Goal: Information Seeking & Learning: Find specific fact

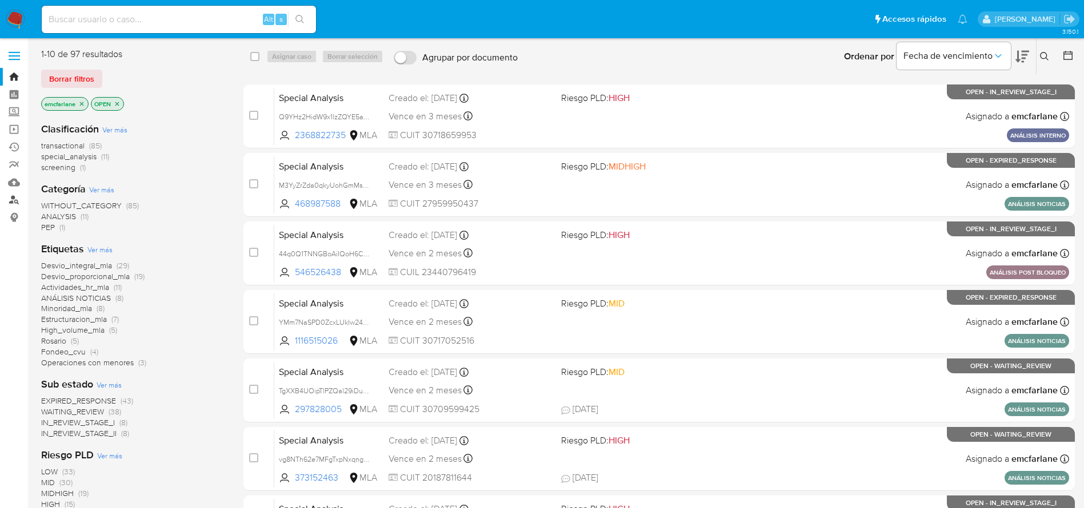
click at [11, 202] on link "Buscador de personas" at bounding box center [68, 200] width 136 height 18
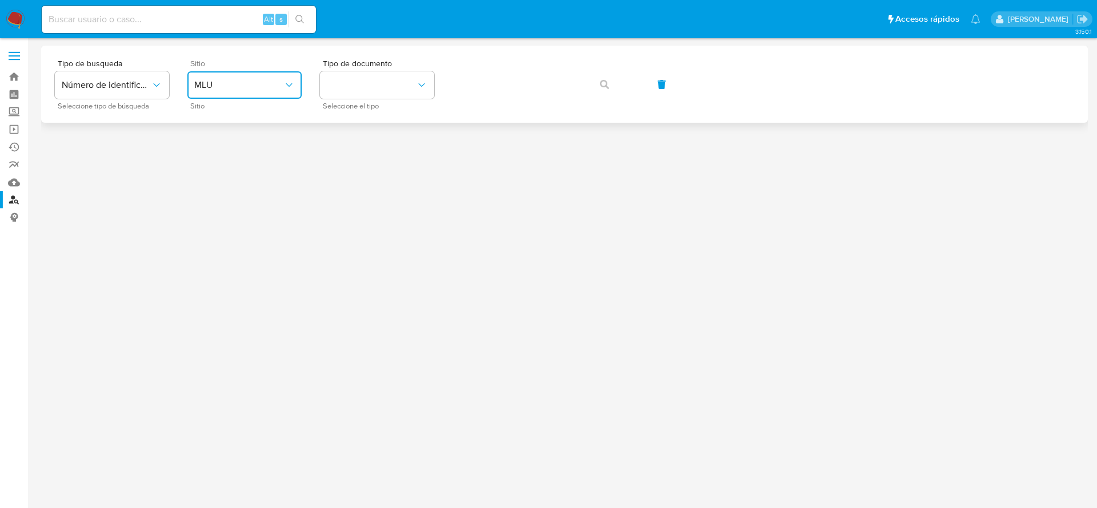
click at [236, 72] on button "MLU" at bounding box center [244, 84] width 114 height 27
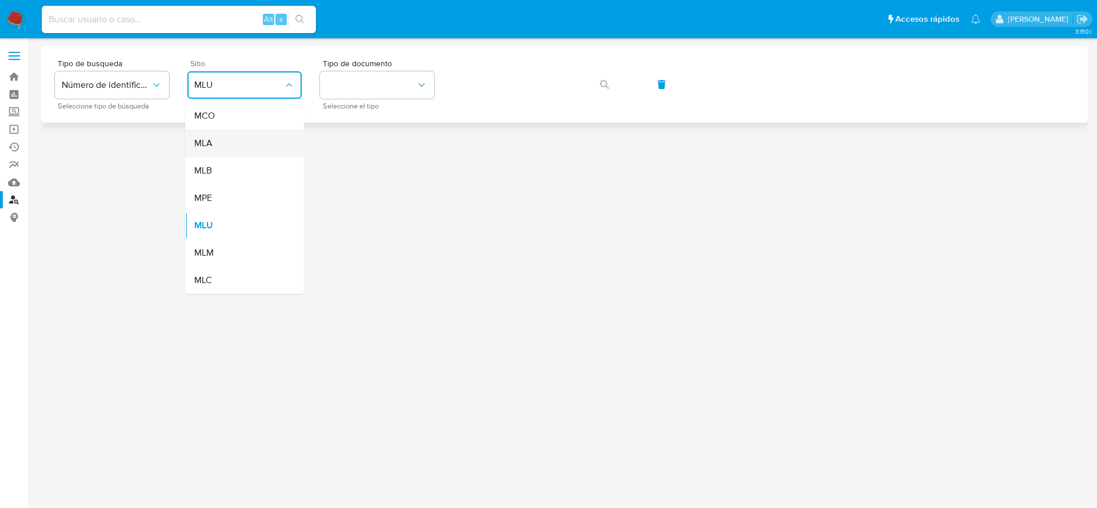
click at [213, 144] on div "MLA" at bounding box center [241, 143] width 94 height 27
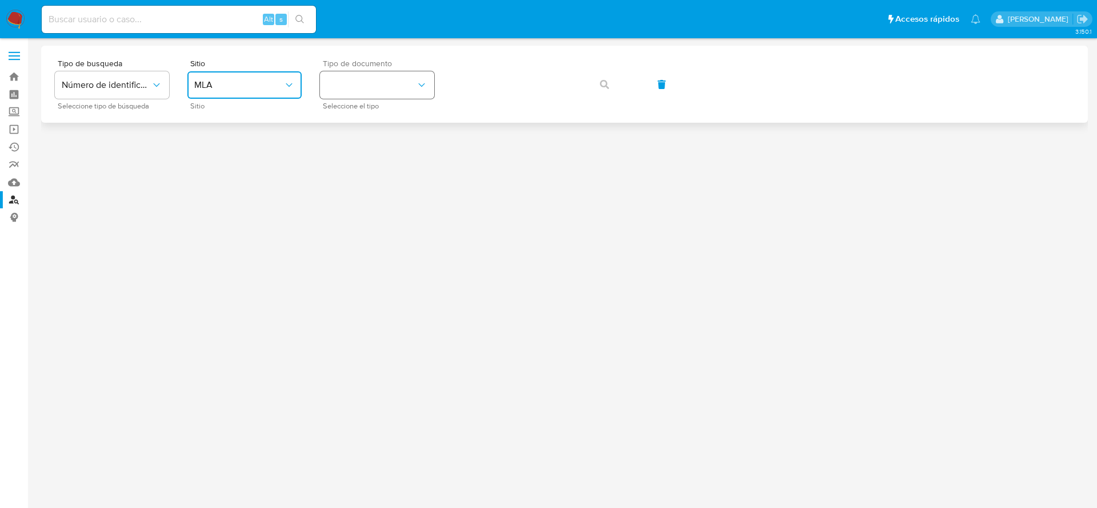
click at [417, 87] on icon "identificationType" at bounding box center [421, 84] width 11 height 11
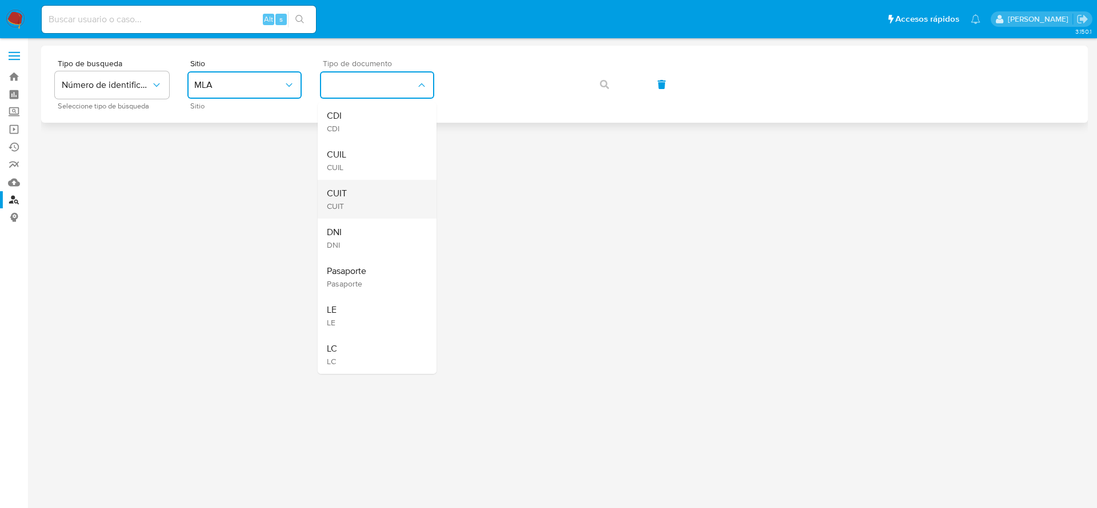
click at [380, 194] on div "CUIT CUIT" at bounding box center [374, 199] width 94 height 39
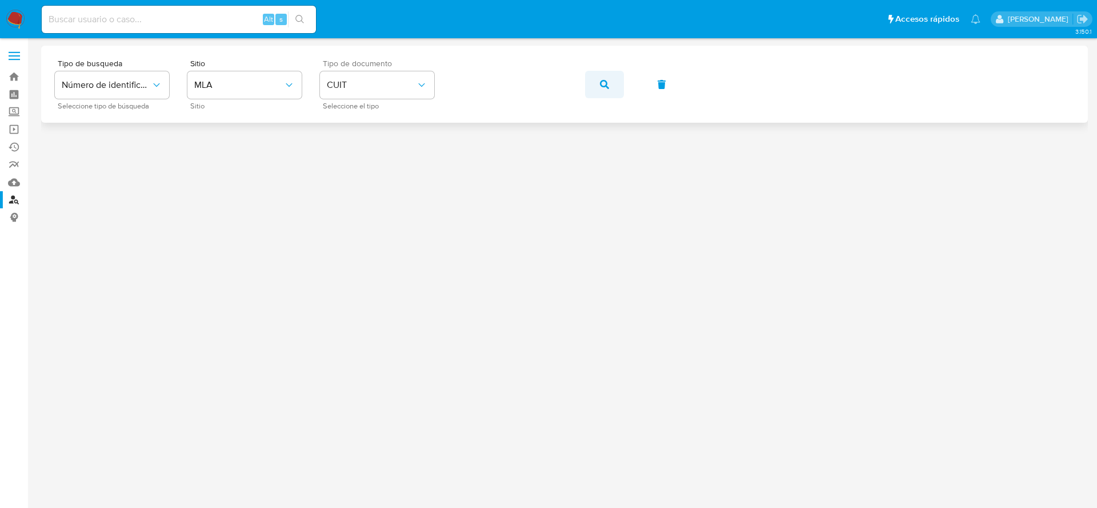
click at [602, 82] on icon "button" at bounding box center [604, 84] width 9 height 9
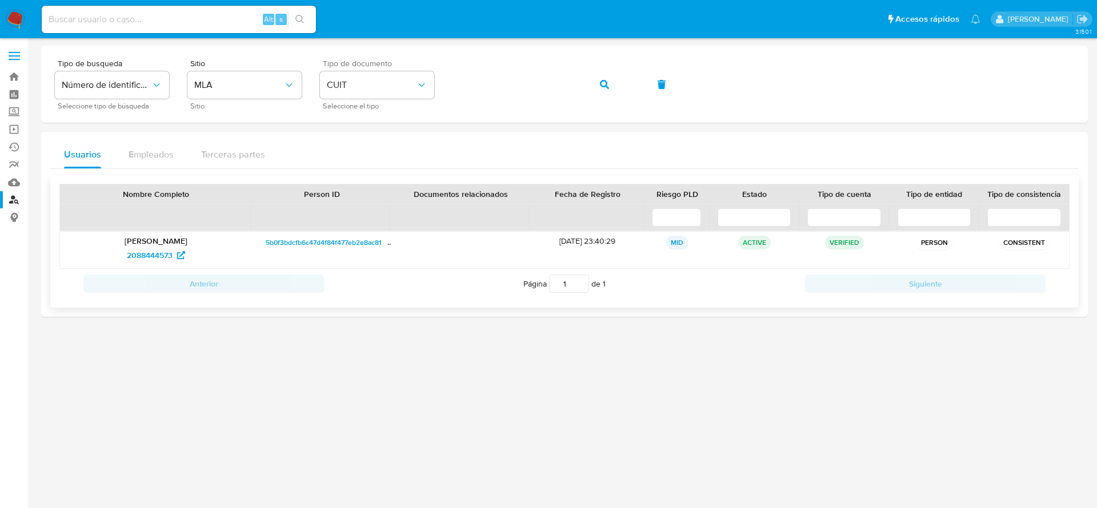
drag, startPoint x: 115, startPoint y: 259, endPoint x: 165, endPoint y: 265, distance: 50.1
click at [163, 267] on div "Norberto Carlos Derminio 2088444573" at bounding box center [156, 250] width 192 height 37
click at [598, 72] on button "button" at bounding box center [604, 84] width 39 height 27
drag, startPoint x: 199, startPoint y: 258, endPoint x: 115, endPoint y: 259, distance: 83.4
click at [115, 259] on div "2153299938" at bounding box center [156, 255] width 176 height 18
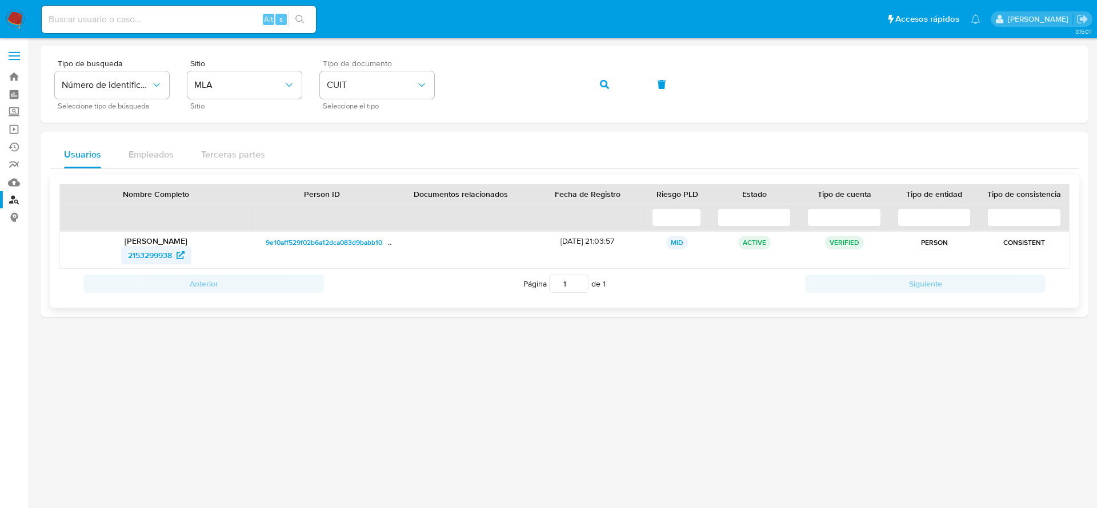
click at [141, 260] on span "2153299938" at bounding box center [150, 255] width 44 height 18
click at [127, 15] on input at bounding box center [179, 19] width 274 height 15
paste input "2088444573"
type input "2088444573"
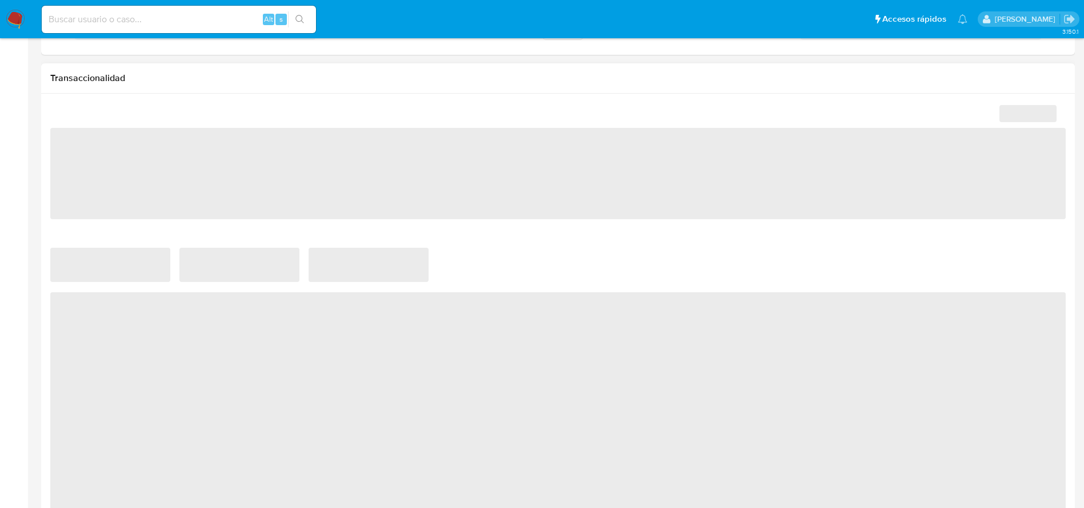
scroll to position [514, 0]
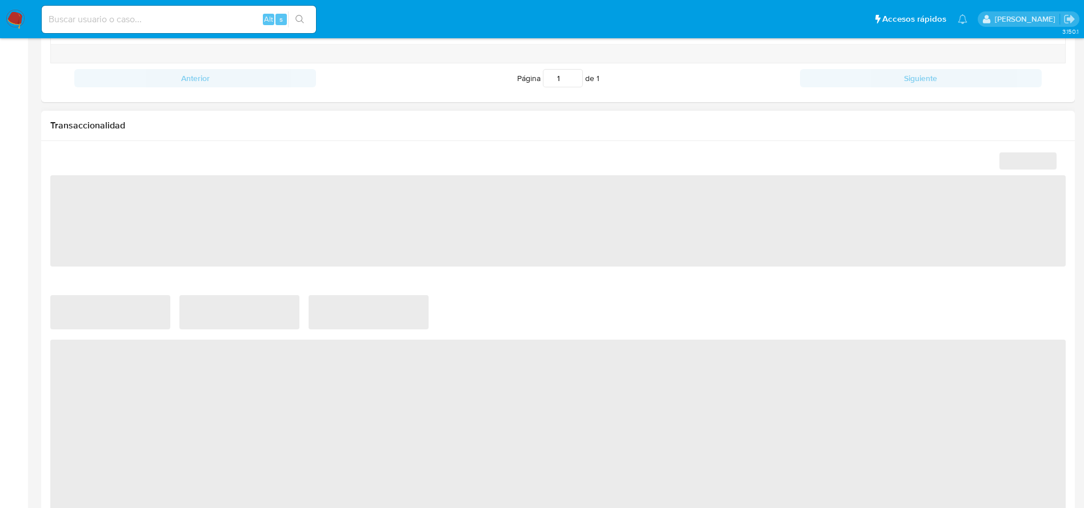
select select "10"
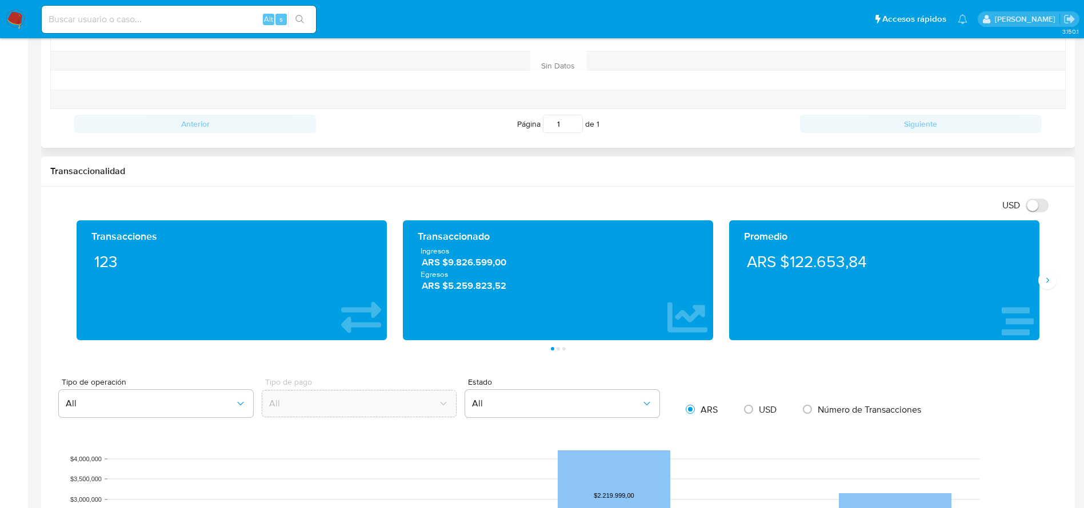
scroll to position [0, 0]
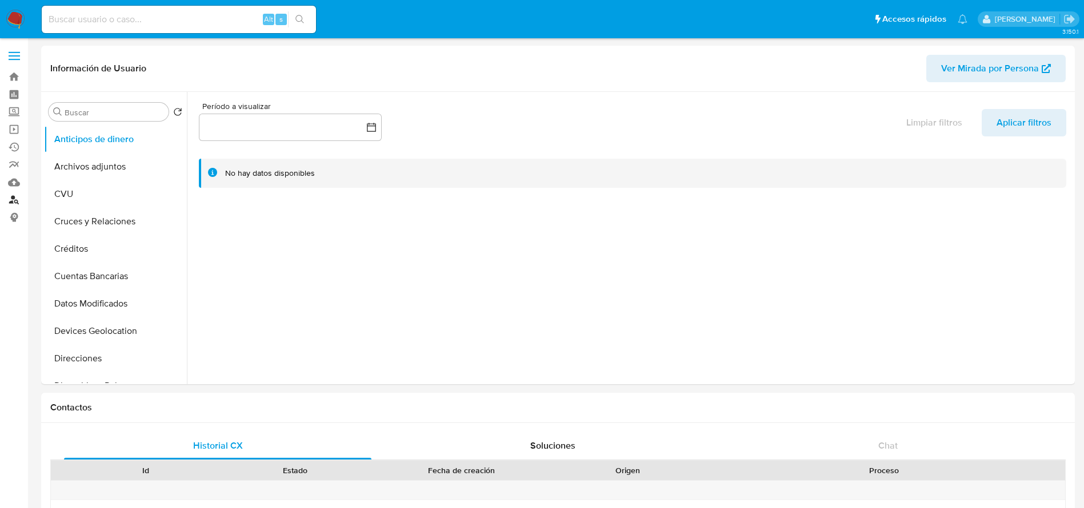
click at [6, 198] on link "Buscador de personas" at bounding box center [68, 200] width 136 height 18
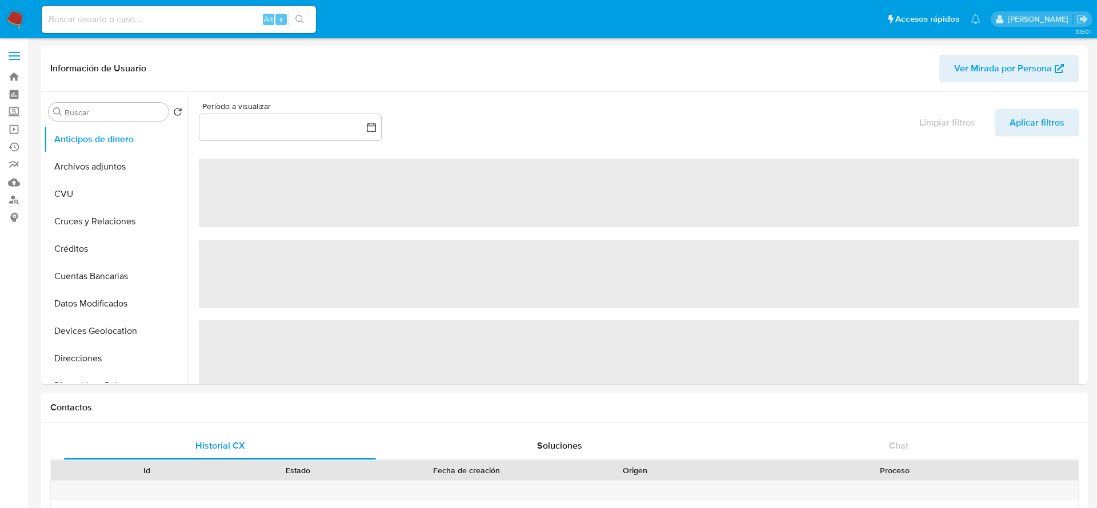
select select "10"
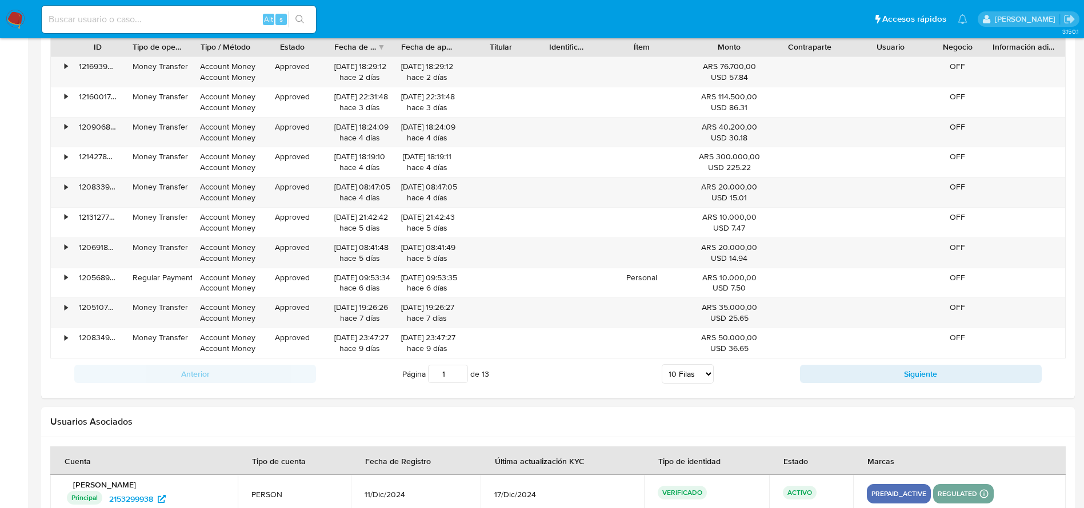
scroll to position [1240, 0]
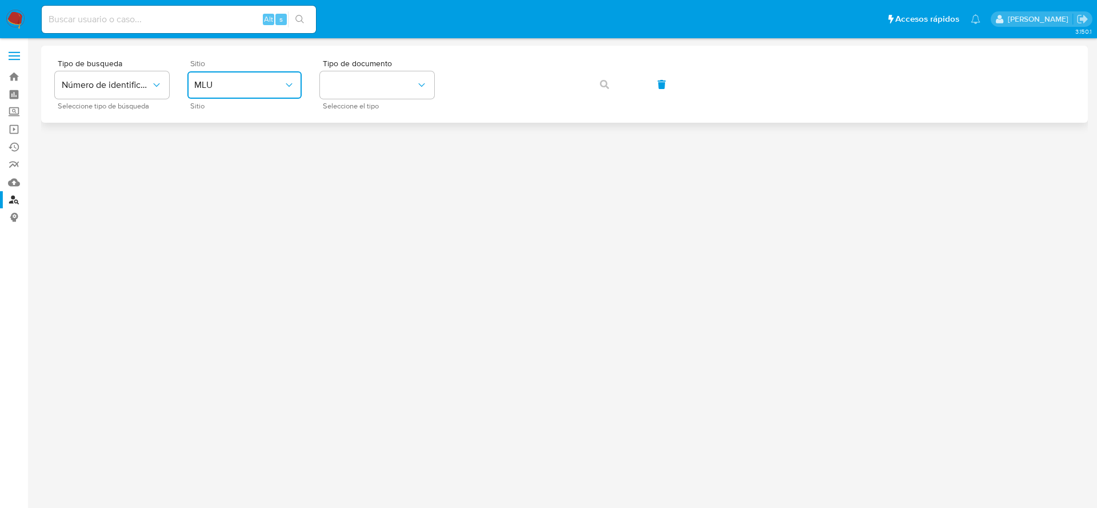
click at [290, 74] on button "MLU" at bounding box center [244, 84] width 114 height 27
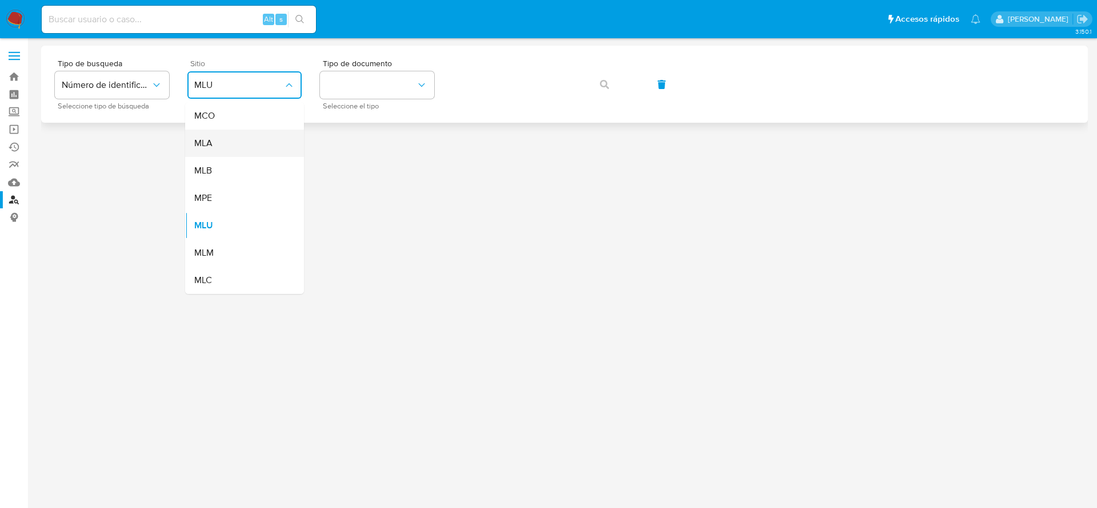
click at [222, 147] on div "MLA" at bounding box center [241, 143] width 94 height 27
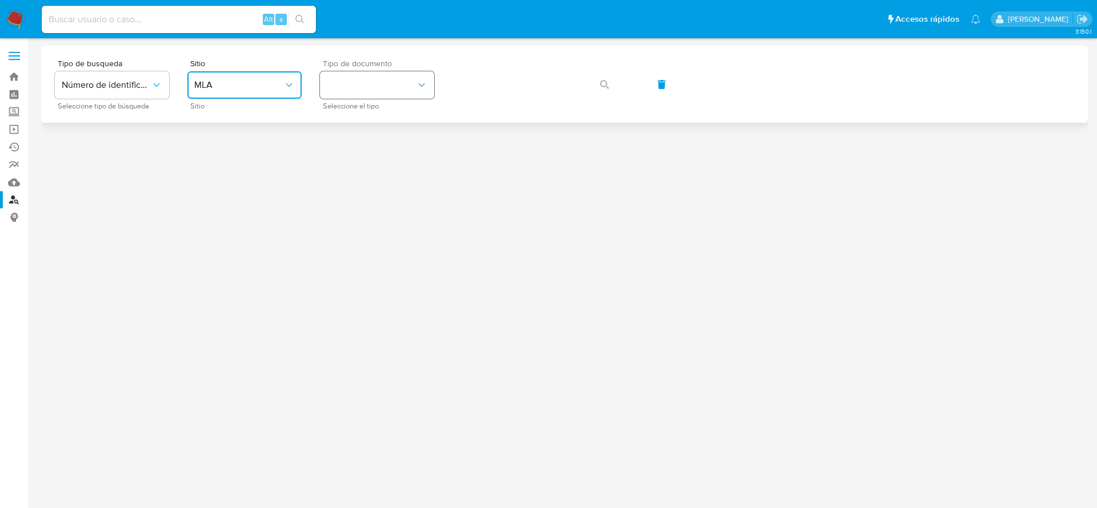
click at [402, 87] on button "identificationType" at bounding box center [377, 84] width 114 height 27
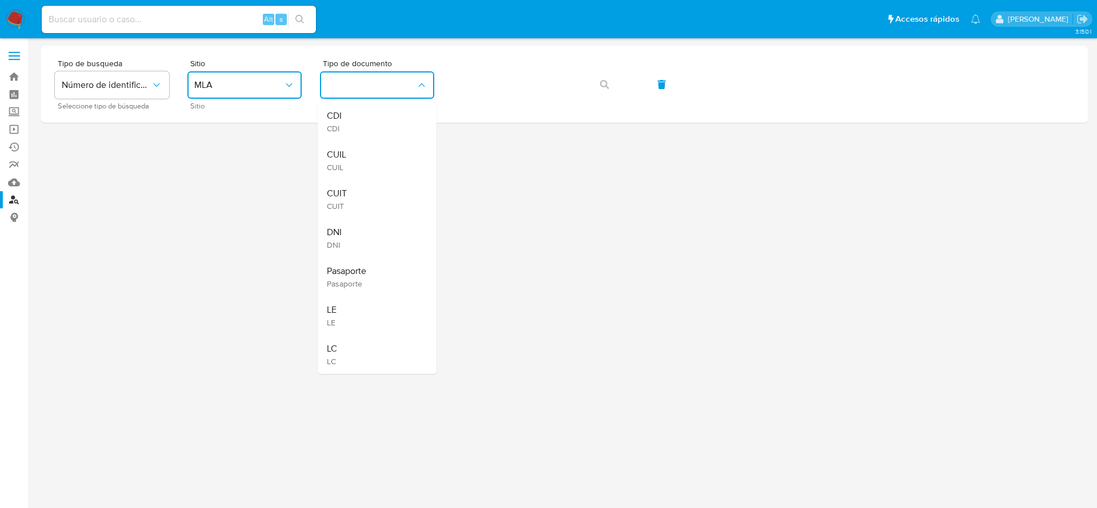
click at [362, 202] on div "CUIT CUIT" at bounding box center [374, 199] width 94 height 39
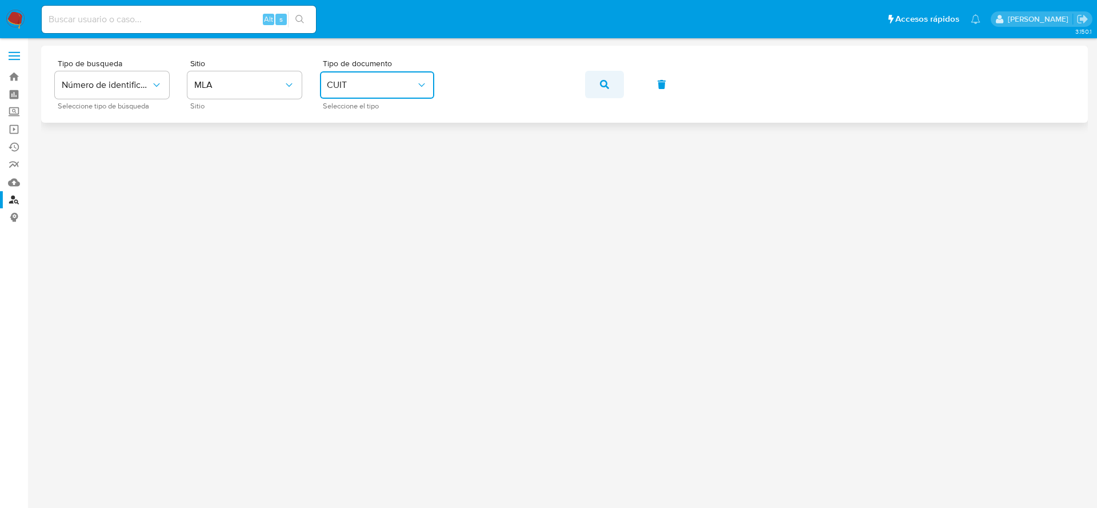
click at [603, 84] on icon "button" at bounding box center [604, 84] width 9 height 9
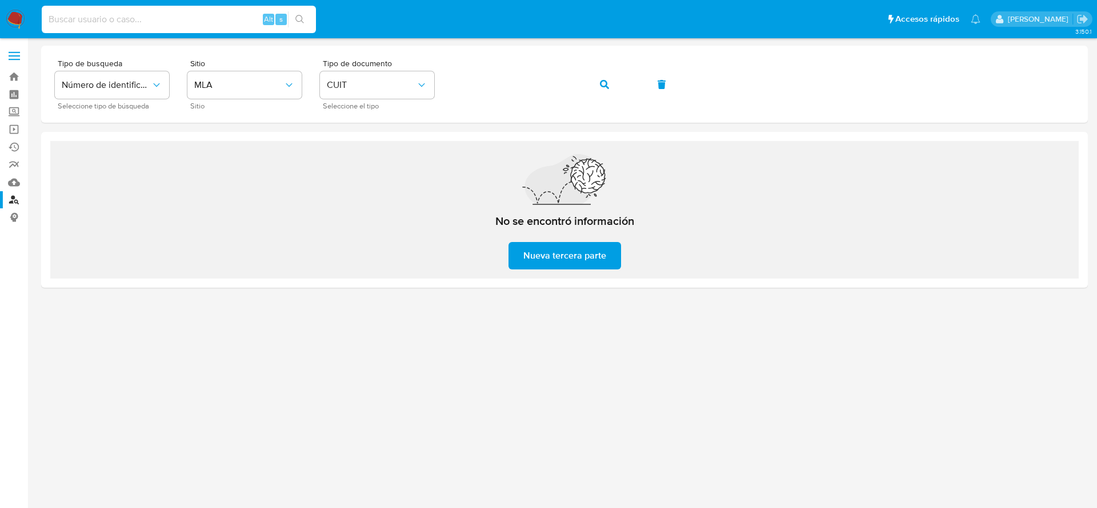
click at [142, 14] on input at bounding box center [179, 19] width 274 height 15
paste input "685754766"
type input "685754766"
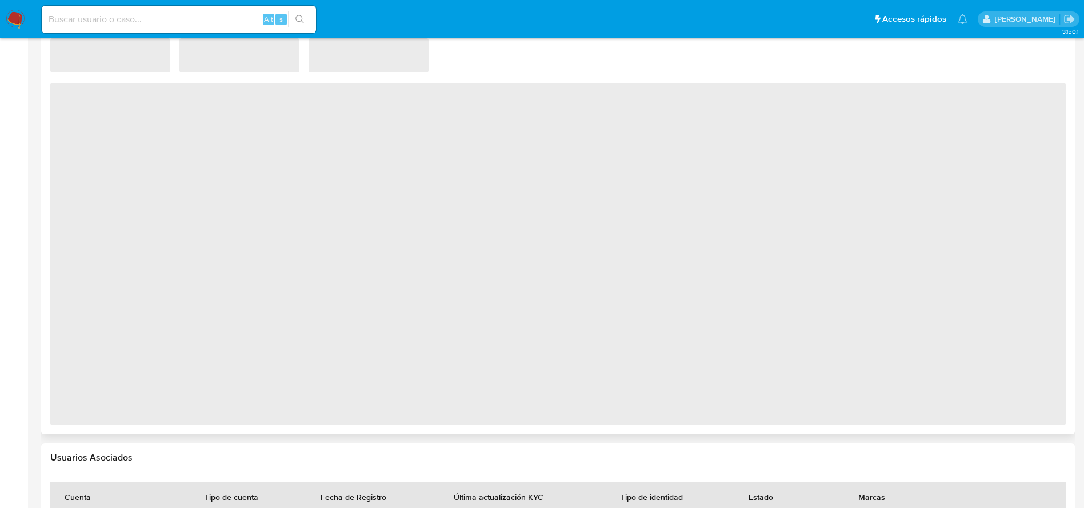
scroll to position [946, 0]
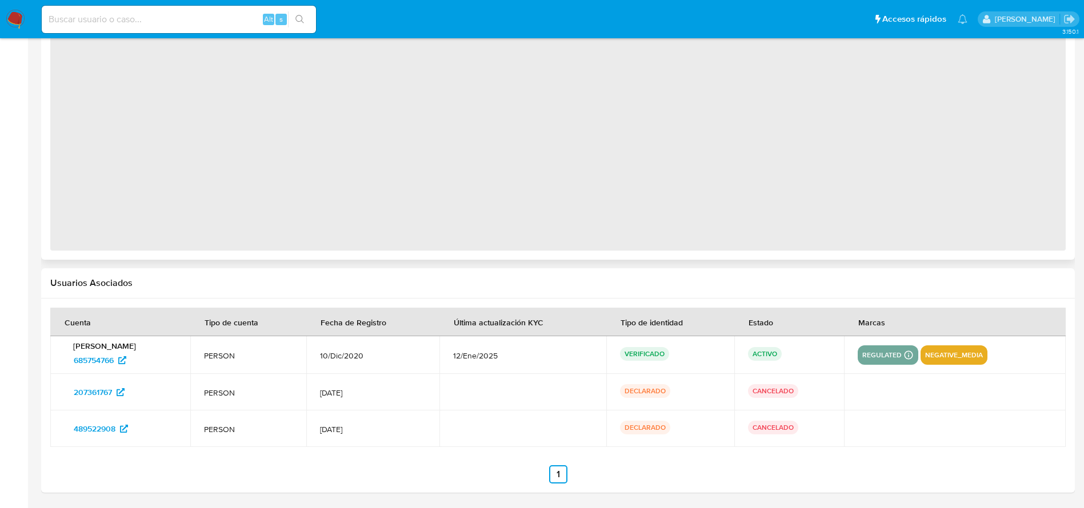
select select "10"
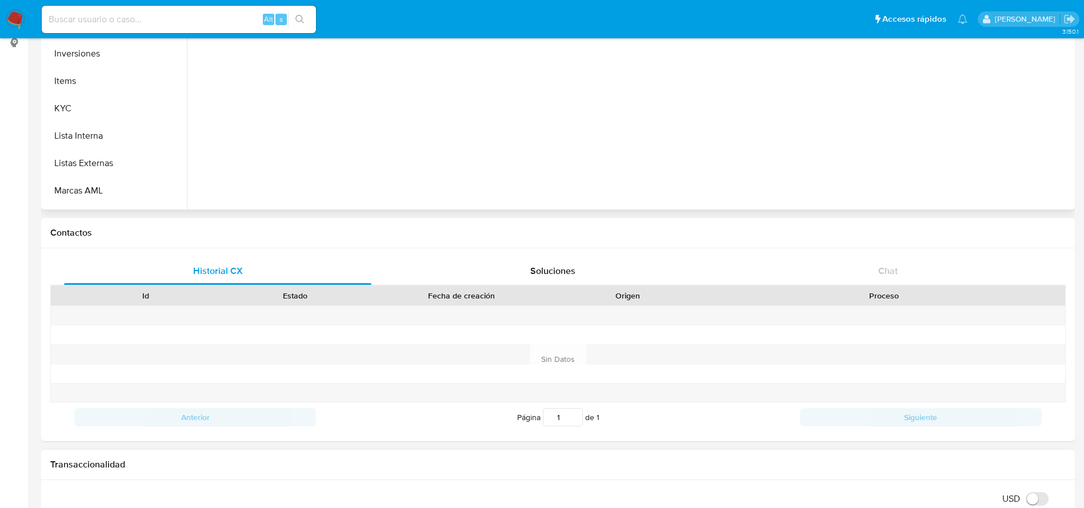
scroll to position [510, 0]
click at [123, 171] on button "Restricciones Nuevo Mundo" at bounding box center [111, 167] width 134 height 27
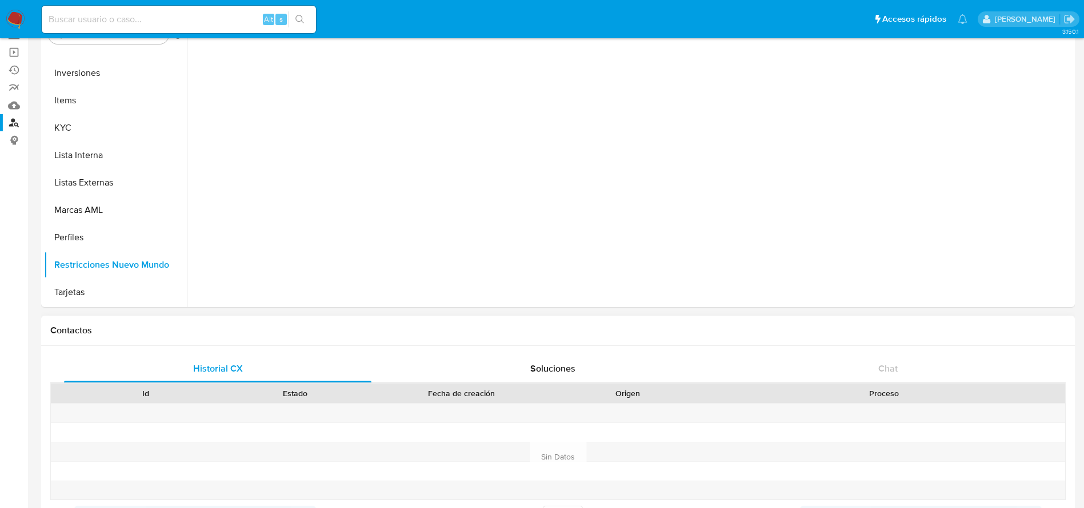
scroll to position [0, 0]
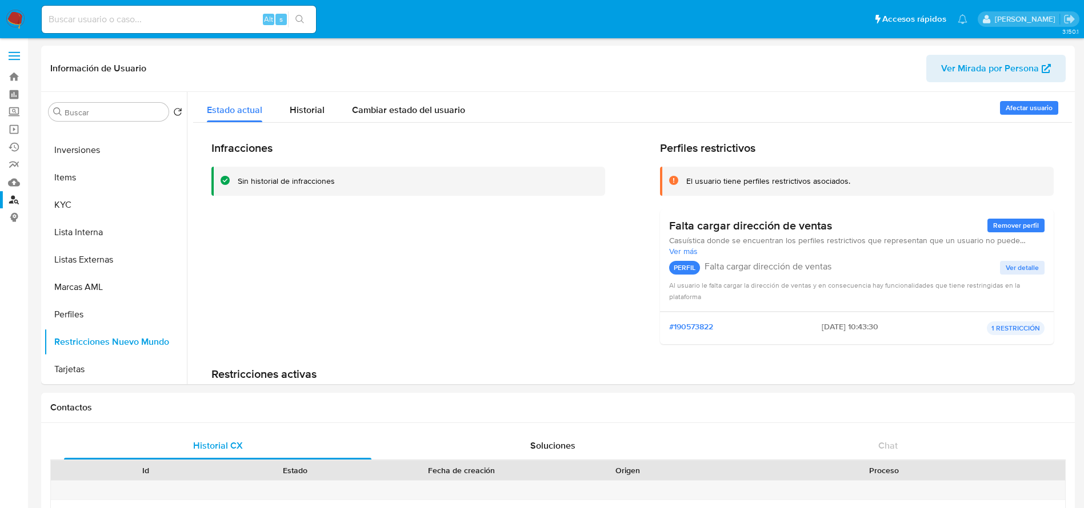
click at [147, 16] on input at bounding box center [179, 19] width 274 height 15
paste input "2088444573"
type input "2088444573"
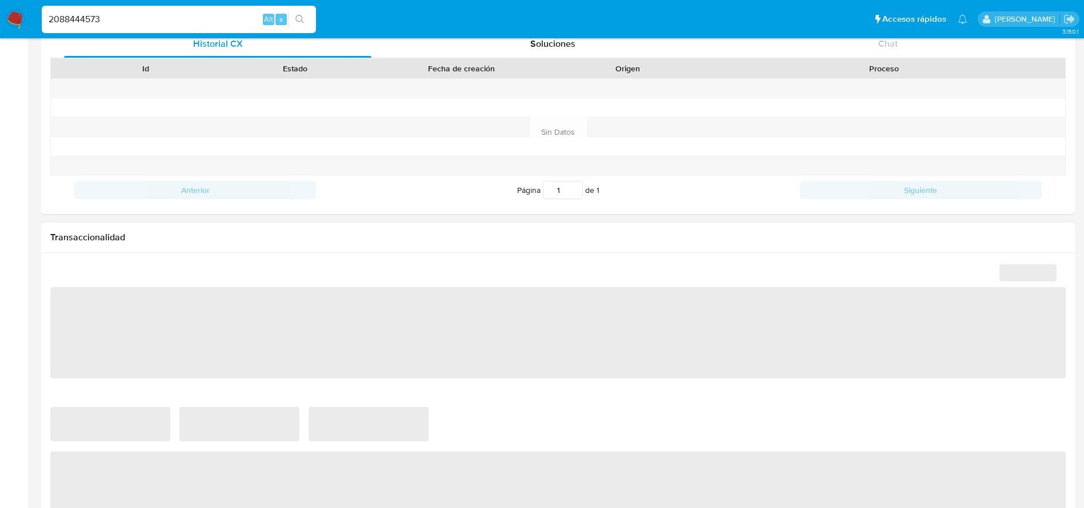
scroll to position [771, 0]
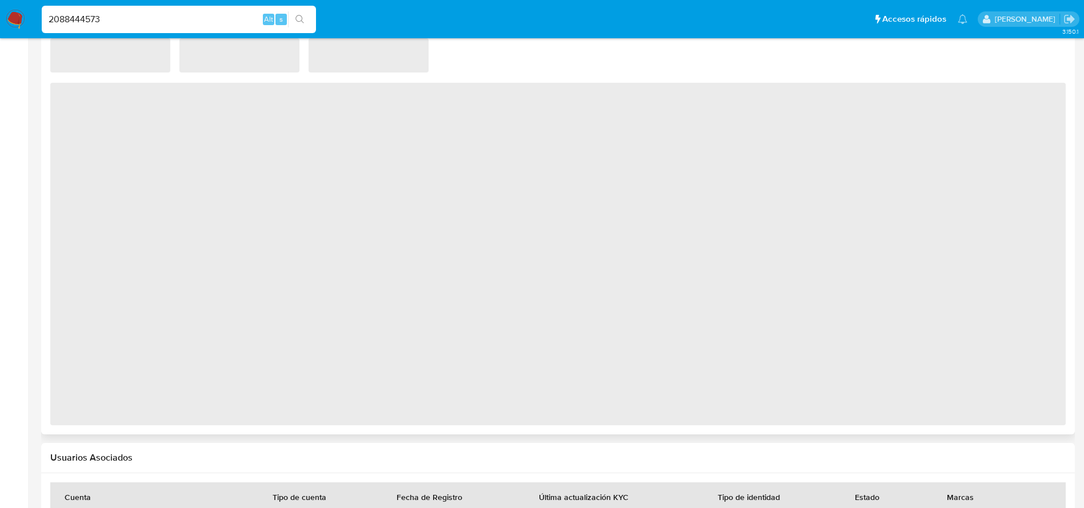
select select "10"
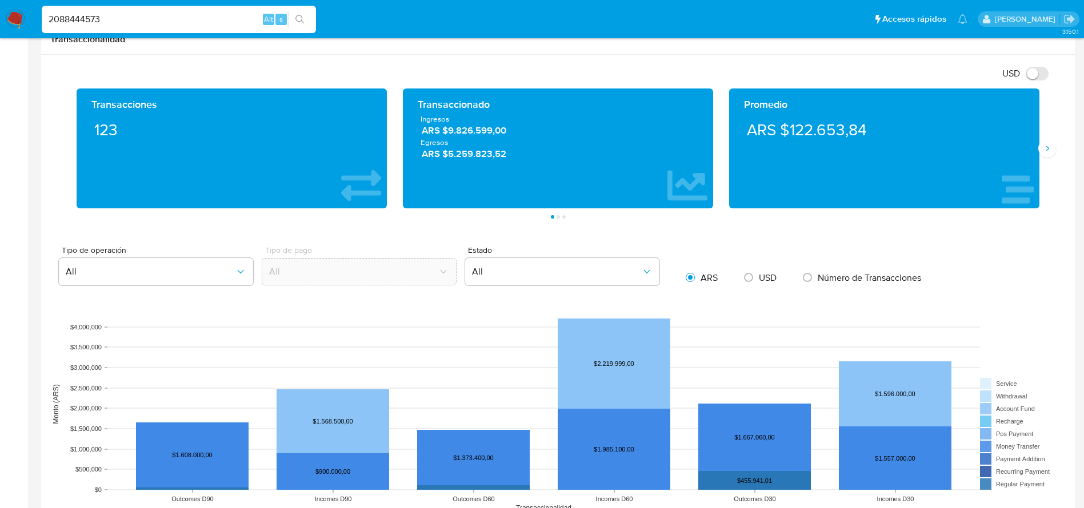
scroll to position [600, 0]
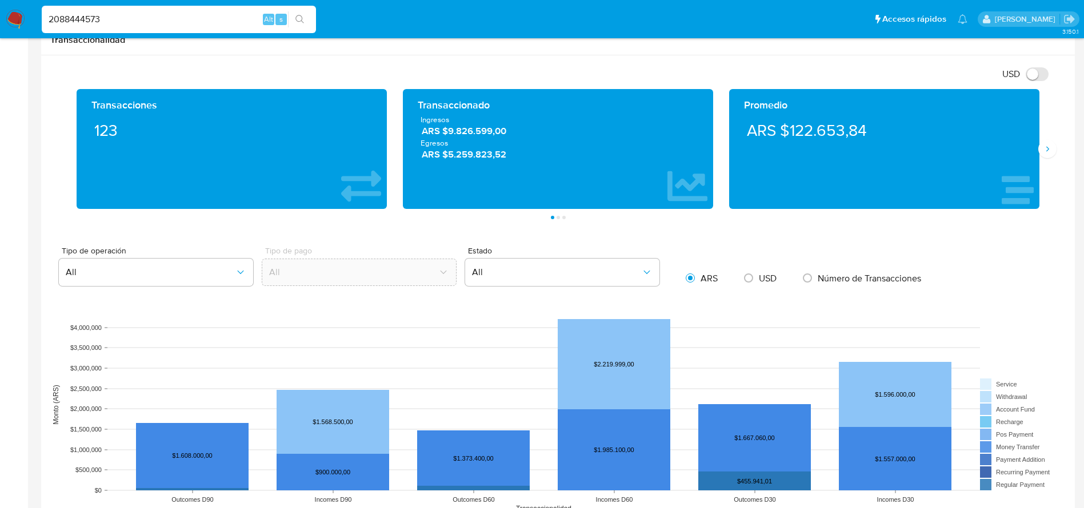
click at [129, 17] on input "2088444573" at bounding box center [179, 19] width 274 height 15
paste input "153299938"
type input "2153299938"
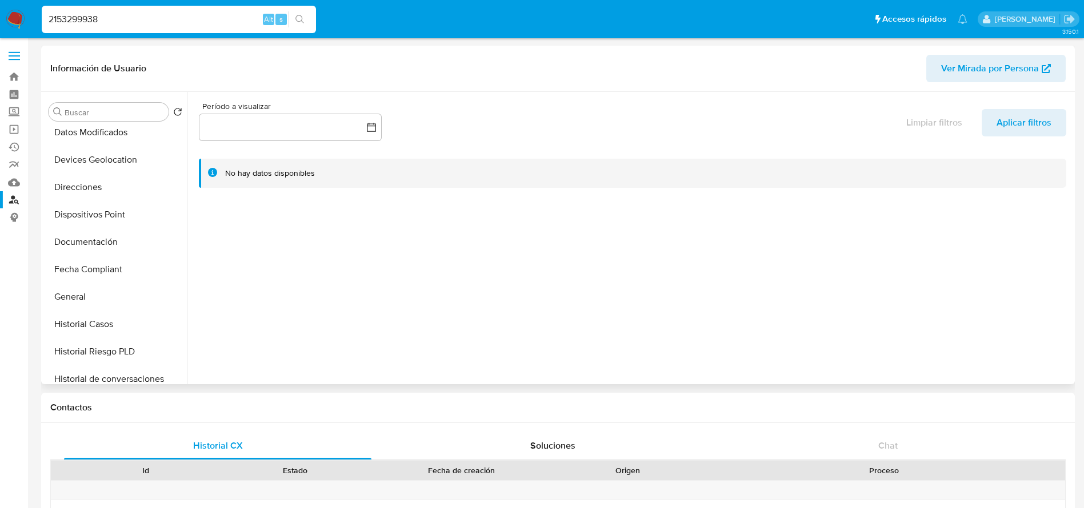
select select "10"
click at [9, 199] on link "Buscador de personas" at bounding box center [68, 200] width 136 height 18
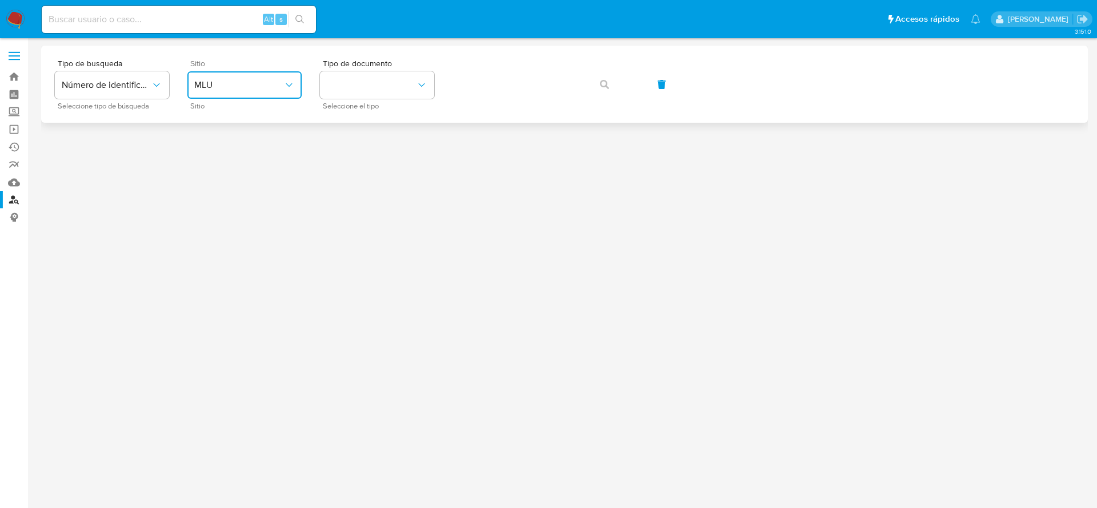
click at [254, 86] on span "MLU" at bounding box center [238, 84] width 89 height 11
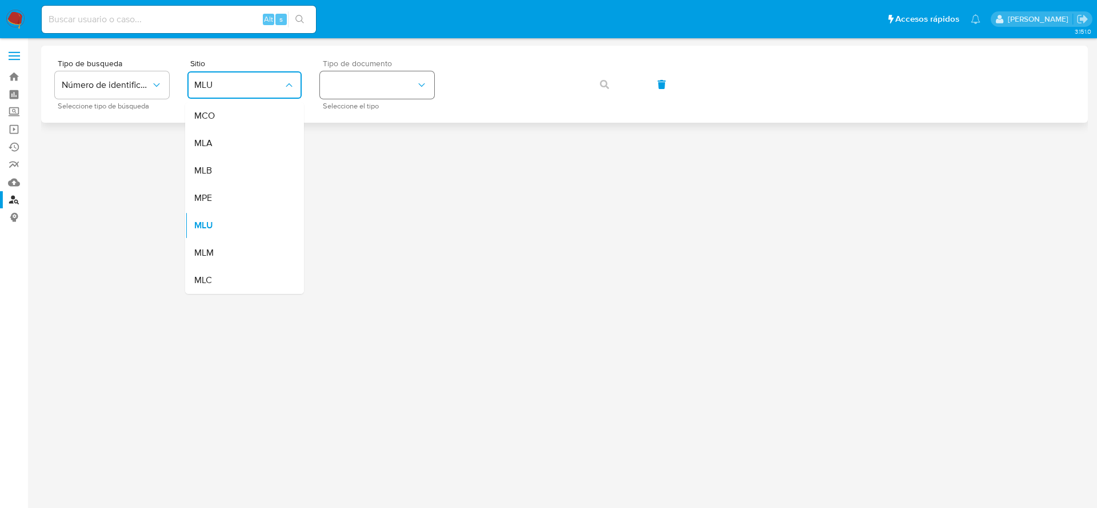
drag, startPoint x: 227, startPoint y: 137, endPoint x: 388, endPoint y: 94, distance: 166.3
click at [228, 137] on div "MLA" at bounding box center [241, 143] width 94 height 27
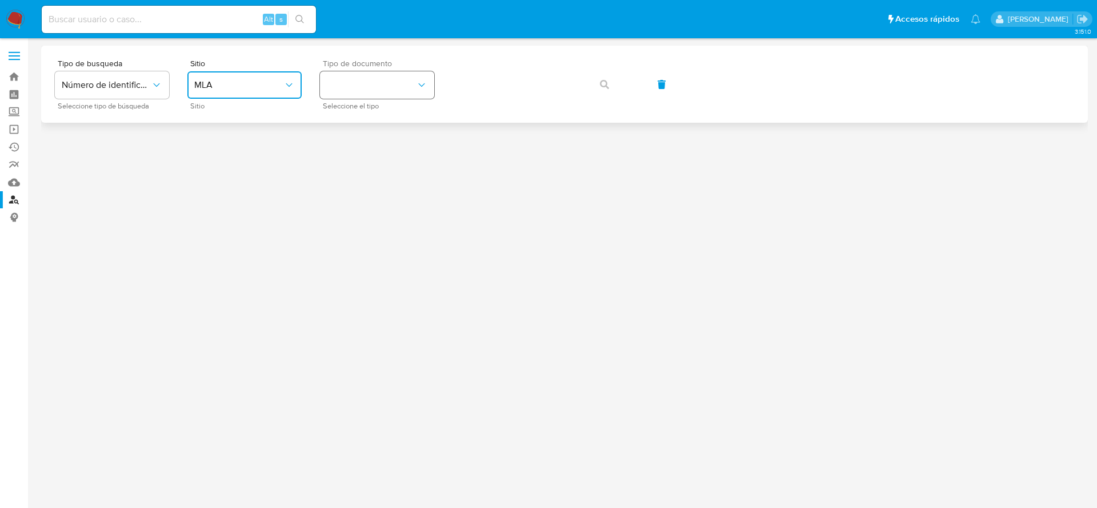
drag, startPoint x: 396, startPoint y: 77, endPoint x: 396, endPoint y: 86, distance: 8.6
click at [396, 78] on button "identificationType" at bounding box center [377, 84] width 114 height 27
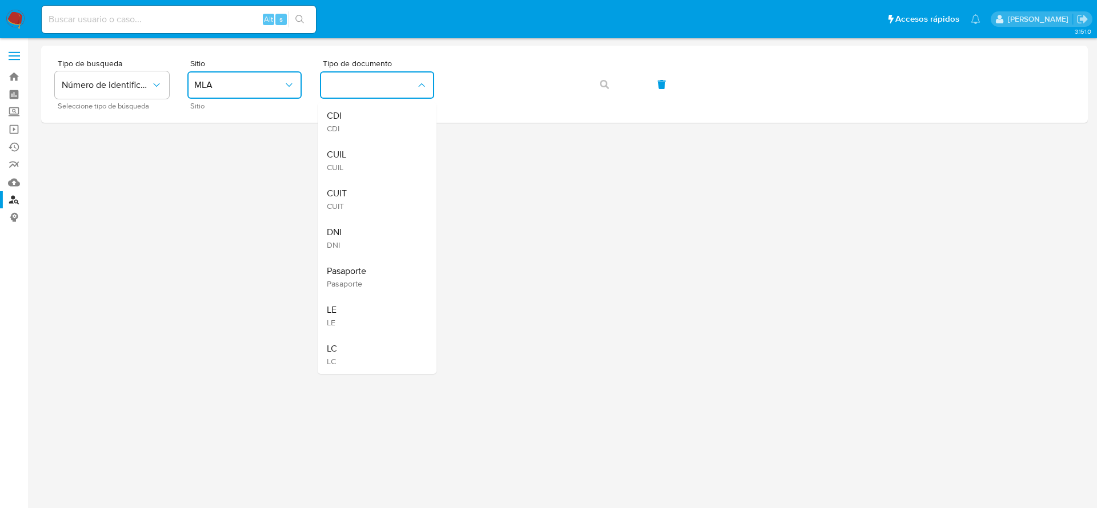
drag, startPoint x: 345, startPoint y: 206, endPoint x: 360, endPoint y: 175, distance: 34.0
click at [345, 201] on span "CUIT" at bounding box center [337, 206] width 20 height 10
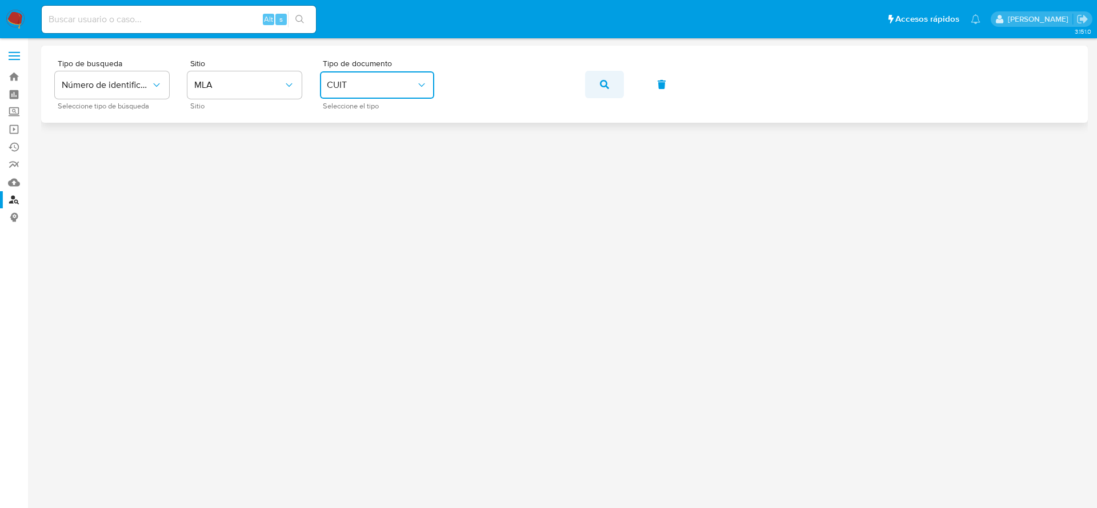
click at [606, 85] on icon "button" at bounding box center [604, 84] width 9 height 9
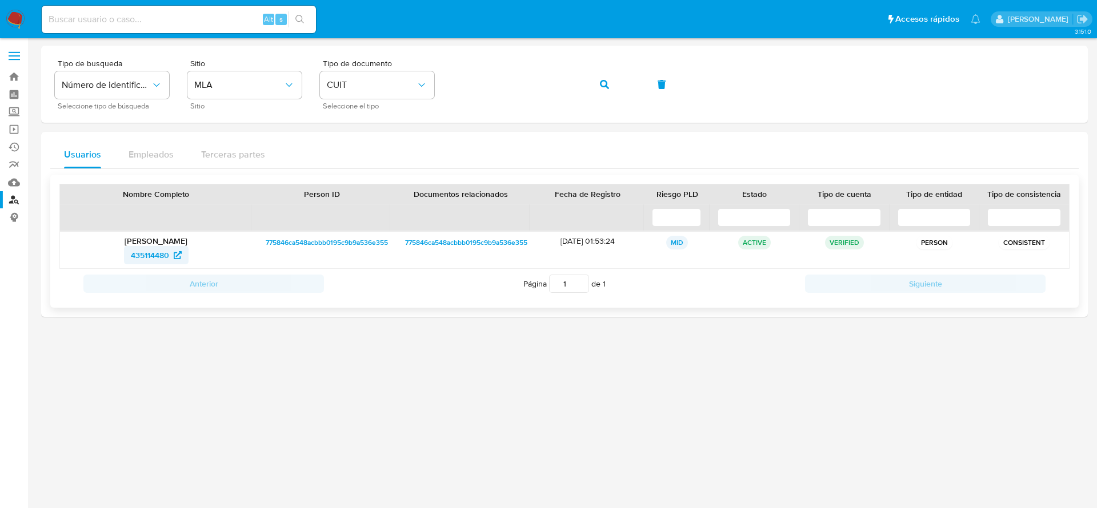
drag, startPoint x: 123, startPoint y: 260, endPoint x: 184, endPoint y: 264, distance: 61.2
click at [184, 264] on div "435114480" at bounding box center [156, 255] width 176 height 18
click at [605, 80] on icon "button" at bounding box center [604, 84] width 9 height 9
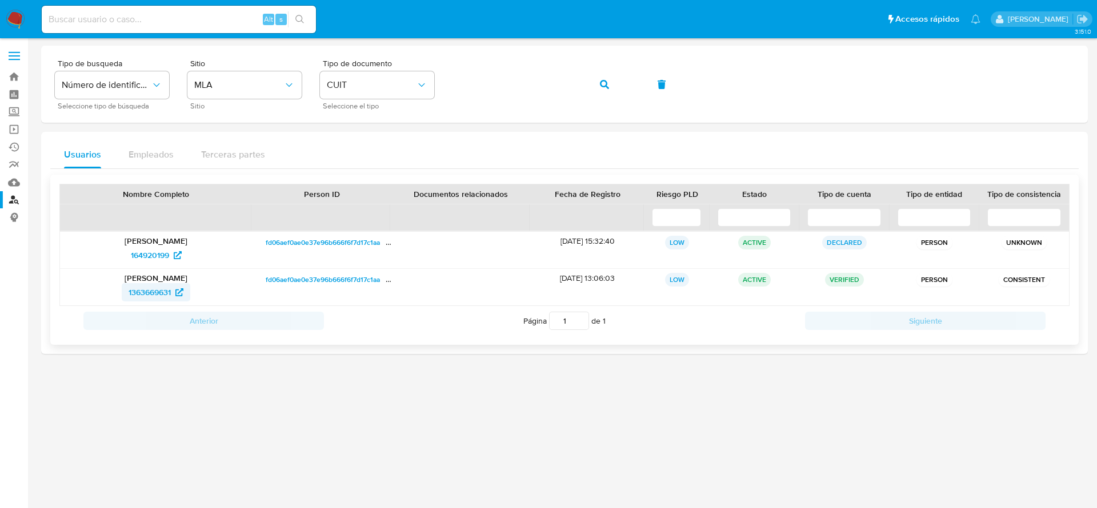
drag, startPoint x: 126, startPoint y: 296, endPoint x: 175, endPoint y: 295, distance: 49.7
click at [175, 295] on div "1363669631" at bounding box center [156, 292] width 176 height 18
click at [619, 81] on button "button" at bounding box center [604, 84] width 39 height 27
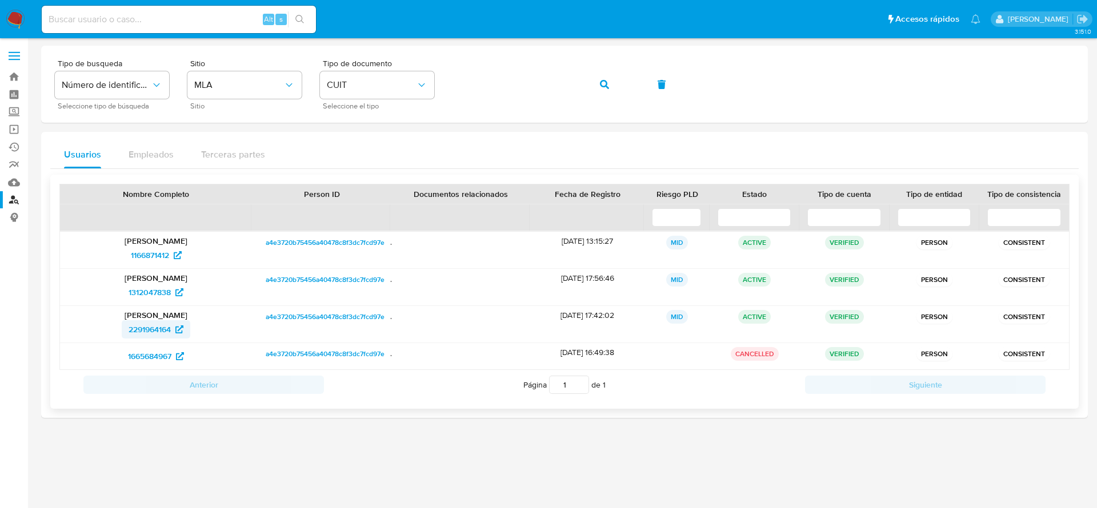
drag, startPoint x: 117, startPoint y: 332, endPoint x: 175, endPoint y: 331, distance: 58.3
click at [175, 331] on div "2291964164" at bounding box center [156, 329] width 176 height 18
drag, startPoint x: 117, startPoint y: 294, endPoint x: 171, endPoint y: 284, distance: 55.8
click at [171, 284] on div "1312047838" at bounding box center [156, 292] width 176 height 18
drag, startPoint x: 121, startPoint y: 252, endPoint x: 175, endPoint y: 263, distance: 55.9
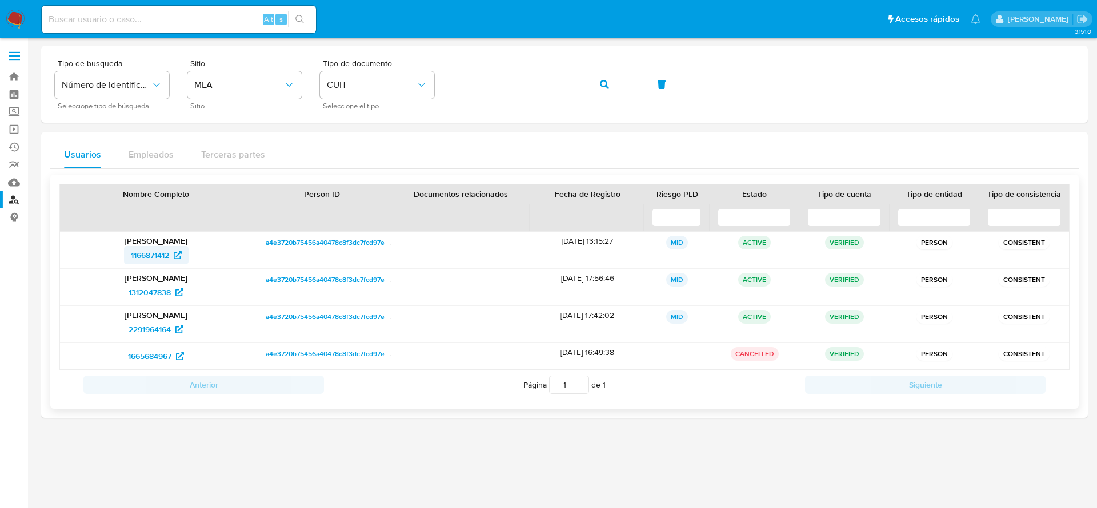
click at [175, 263] on div "1166871412" at bounding box center [156, 255] width 176 height 18
click at [605, 88] on icon "button" at bounding box center [604, 84] width 9 height 9
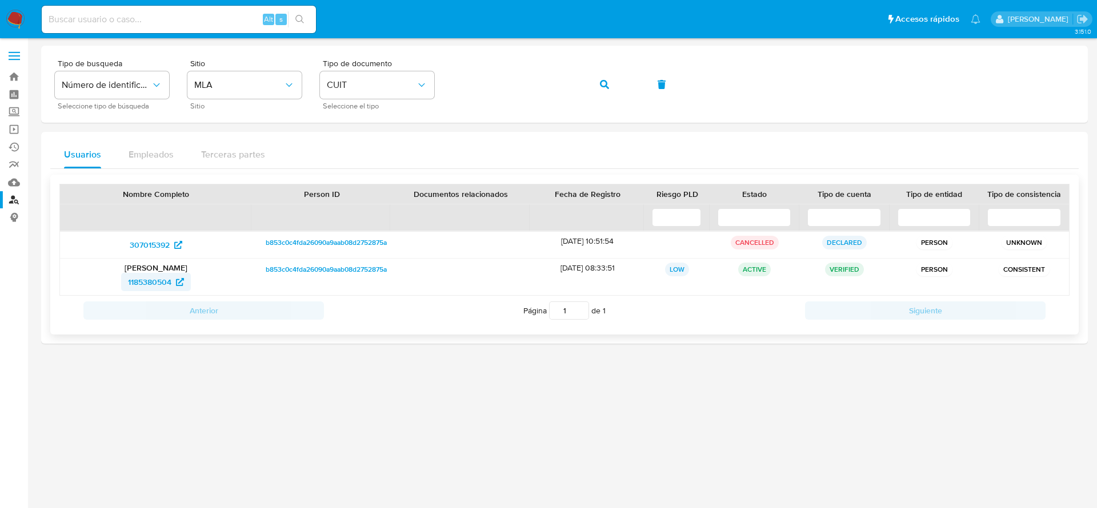
drag, startPoint x: 106, startPoint y: 287, endPoint x: 176, endPoint y: 272, distance: 71.8
click at [174, 289] on div "1185380504" at bounding box center [156, 282] width 176 height 18
click at [602, 84] on icon "button" at bounding box center [604, 84] width 9 height 9
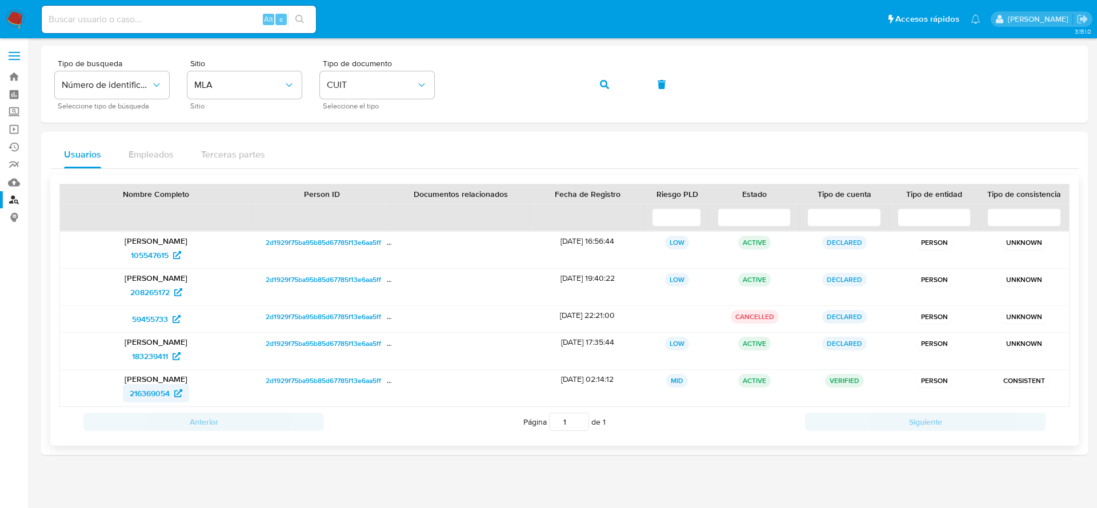
drag, startPoint x: 117, startPoint y: 400, endPoint x: 174, endPoint y: 398, distance: 57.7
click at [174, 398] on div "216369054" at bounding box center [156, 393] width 176 height 18
click at [605, 84] on icon "button" at bounding box center [604, 84] width 9 height 9
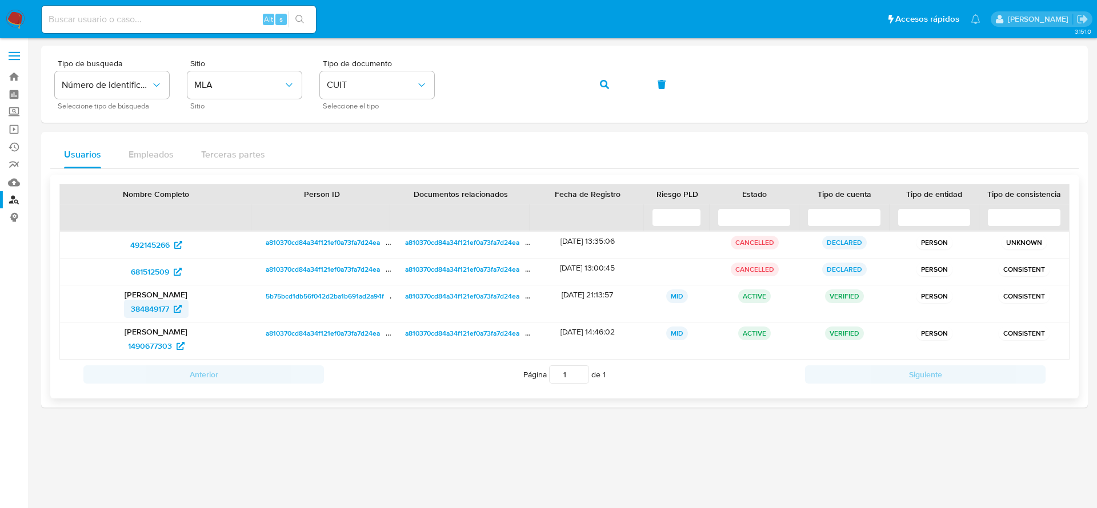
drag, startPoint x: 112, startPoint y: 313, endPoint x: 173, endPoint y: 314, distance: 60.6
click at [173, 314] on div "384849177" at bounding box center [156, 309] width 176 height 18
drag, startPoint x: 111, startPoint y: 349, endPoint x: 174, endPoint y: 347, distance: 62.9
click at [174, 347] on div "1490677303" at bounding box center [156, 346] width 176 height 18
click at [388, 102] on div "Tipo de busqueda Número de identificación Seleccione tipo de búsqueda Sitio MLA…" at bounding box center [564, 84] width 1019 height 50
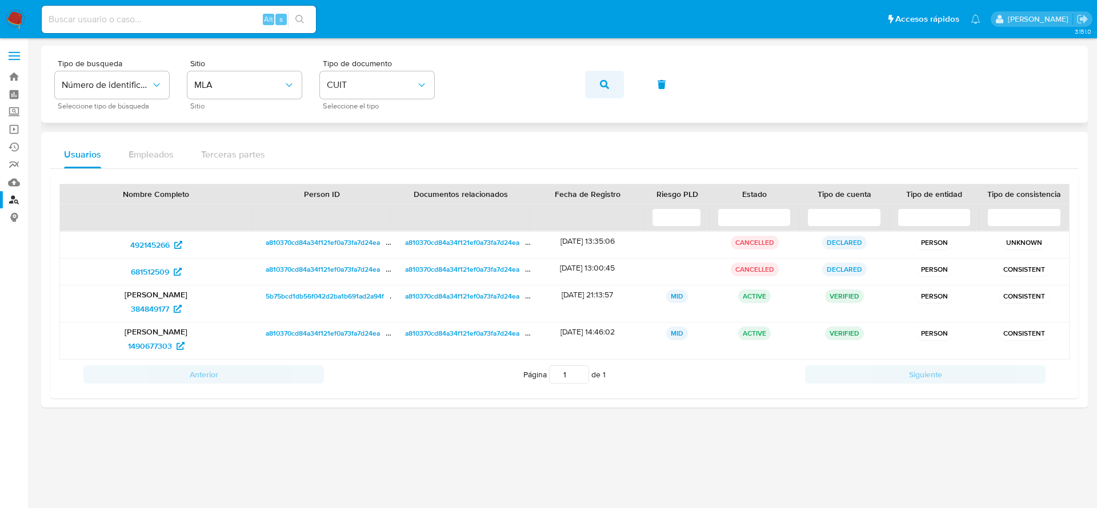
click at [605, 92] on span "button" at bounding box center [604, 84] width 9 height 25
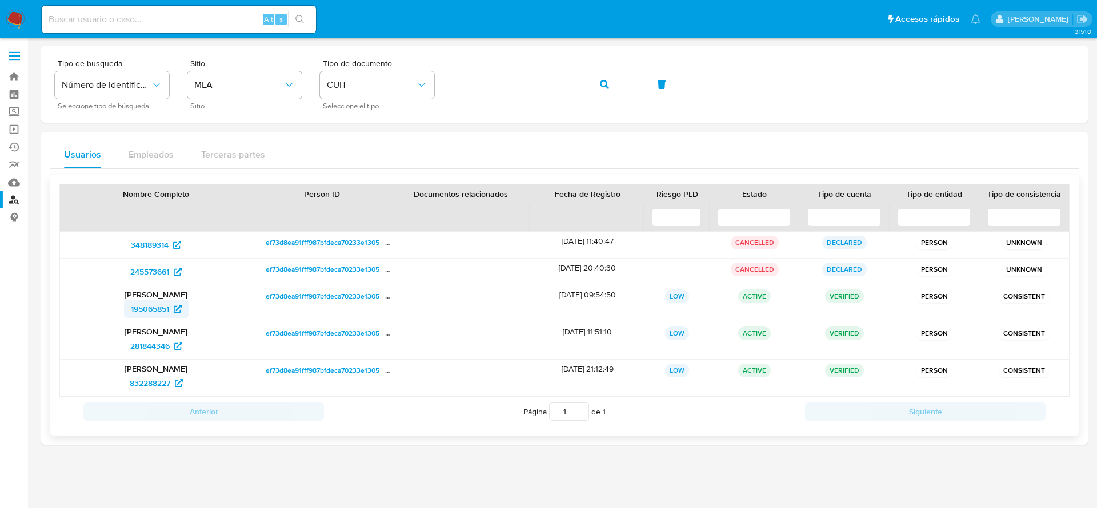
drag, startPoint x: 122, startPoint y: 312, endPoint x: 173, endPoint y: 312, distance: 50.8
click at [173, 312] on div "195065851" at bounding box center [156, 309] width 176 height 18
drag, startPoint x: 111, startPoint y: 356, endPoint x: 174, endPoint y: 348, distance: 63.9
click at [174, 348] on div "Alexis Brian Corbo 281844346" at bounding box center [156, 341] width 192 height 37
drag, startPoint x: 113, startPoint y: 383, endPoint x: 167, endPoint y: 392, distance: 54.4
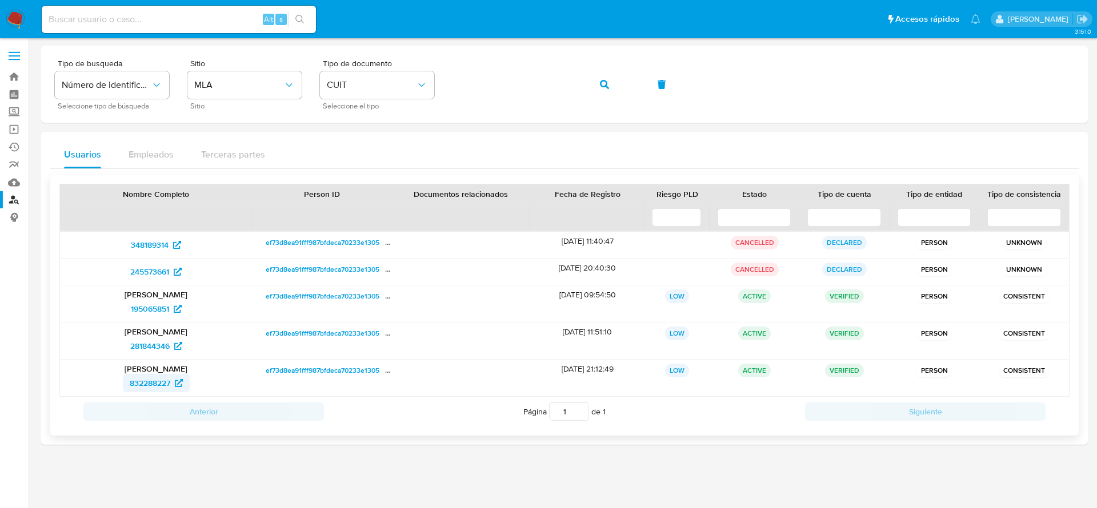
click at [167, 392] on div "832288227" at bounding box center [156, 383] width 176 height 18
click at [592, 90] on button "button" at bounding box center [604, 84] width 39 height 27
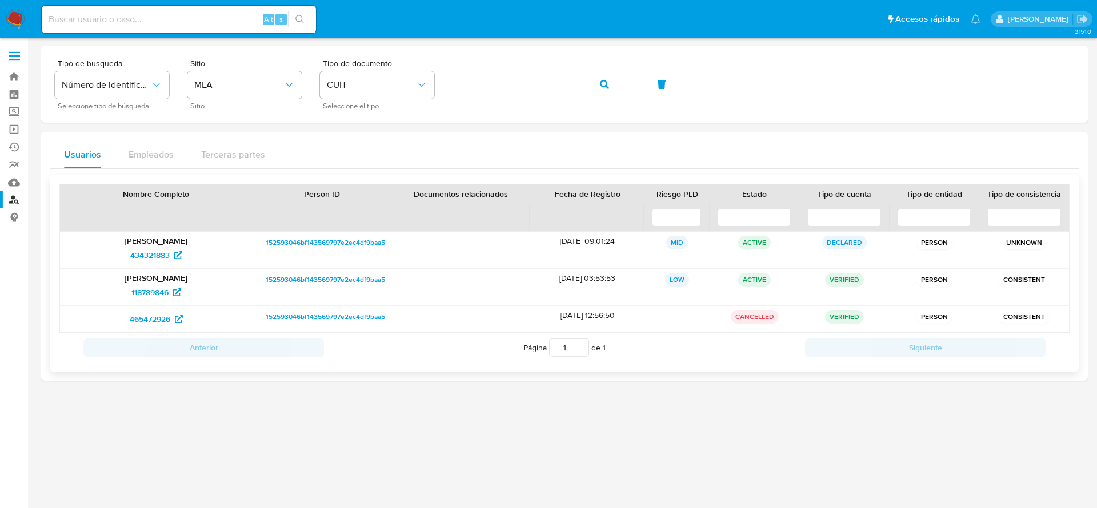
drag, startPoint x: 111, startPoint y: 302, endPoint x: 155, endPoint y: 302, distance: 44.0
click at [155, 302] on div "Marcos Luis Trueno 118789846" at bounding box center [156, 287] width 192 height 37
click at [592, 89] on button "button" at bounding box center [604, 84] width 39 height 27
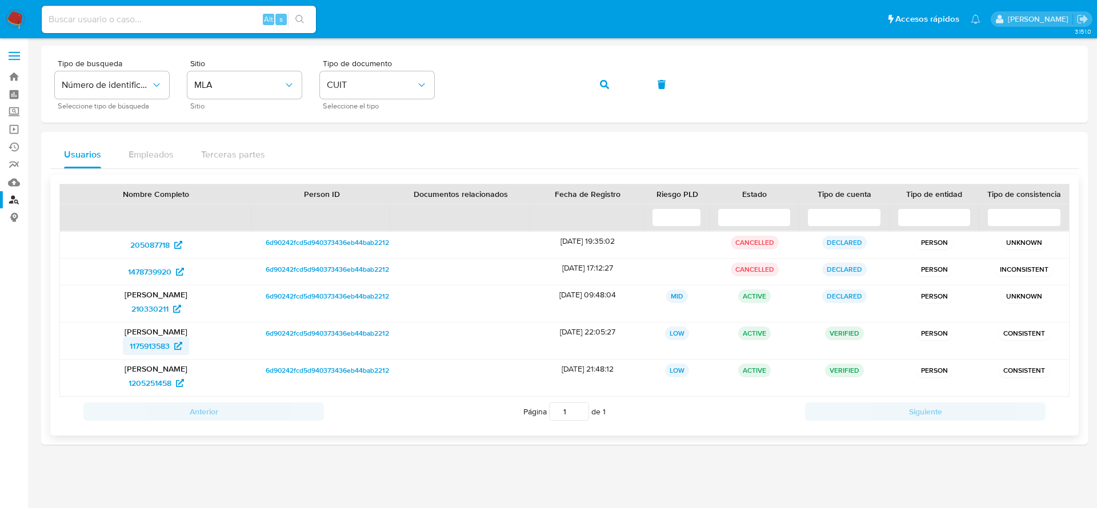
drag, startPoint x: 120, startPoint y: 349, endPoint x: 174, endPoint y: 346, distance: 54.3
click at [174, 346] on div "1175913583" at bounding box center [156, 346] width 176 height 18
drag, startPoint x: 125, startPoint y: 384, endPoint x: 174, endPoint y: 385, distance: 48.6
click at [174, 385] on div "1205251458" at bounding box center [156, 383] width 176 height 18
click at [624, 87] on div "Tipo de busqueda Número de identificación Seleccione tipo de búsqueda Sitio MLA…" at bounding box center [564, 84] width 1019 height 50
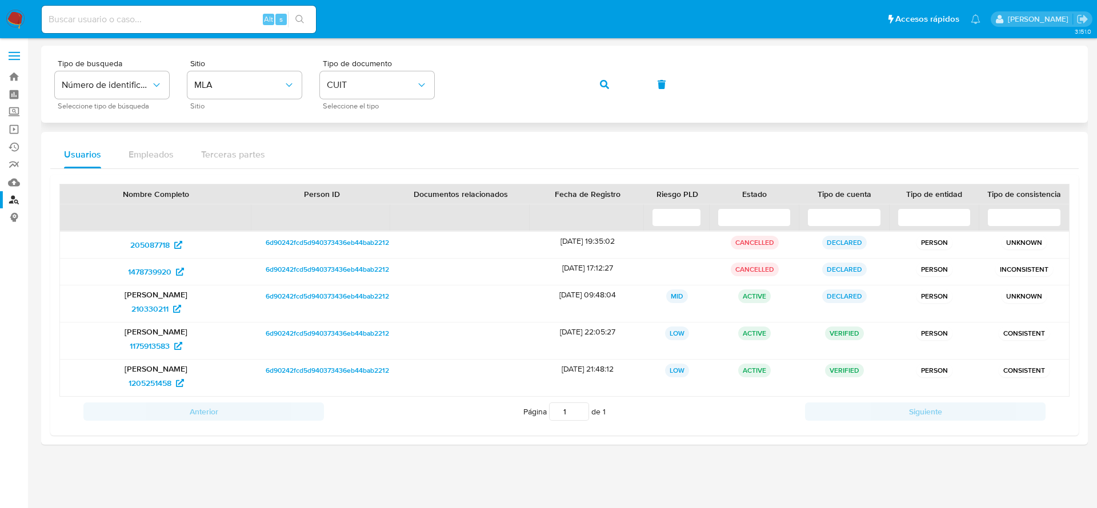
click at [611, 85] on button "button" at bounding box center [604, 84] width 39 height 27
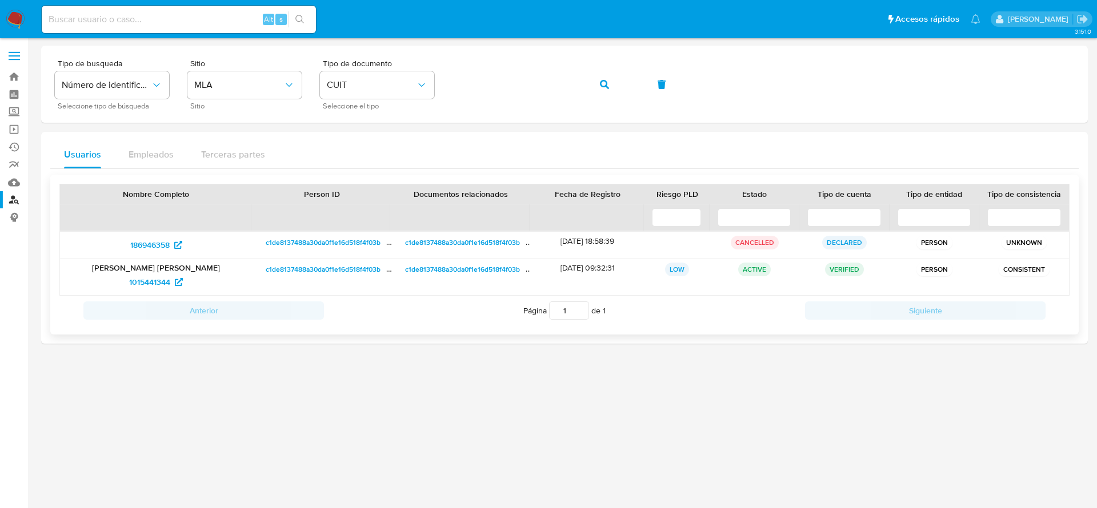
drag, startPoint x: 118, startPoint y: 286, endPoint x: 166, endPoint y: 292, distance: 48.4
click at [166, 292] on div "Aron Emanuel Alberto Fleitas 1015441344" at bounding box center [156, 277] width 192 height 37
click at [601, 85] on icon "button" at bounding box center [604, 84] width 9 height 9
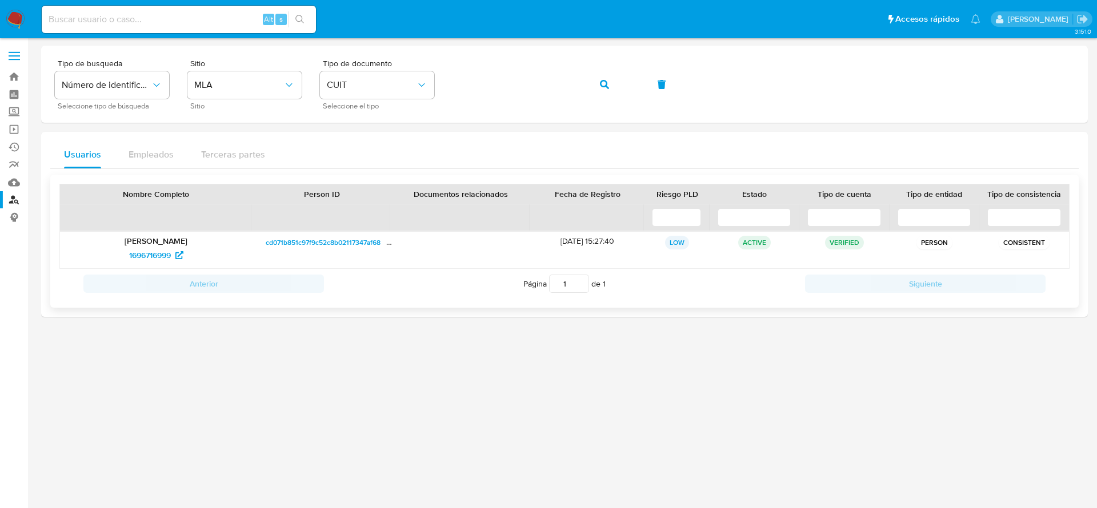
drag, startPoint x: 110, startPoint y: 262, endPoint x: 174, endPoint y: 264, distance: 64.0
click at [174, 264] on div "Cintia Vanesa Aguilera 1696716999" at bounding box center [156, 250] width 192 height 37
click at [15, 14] on img at bounding box center [15, 19] width 19 height 19
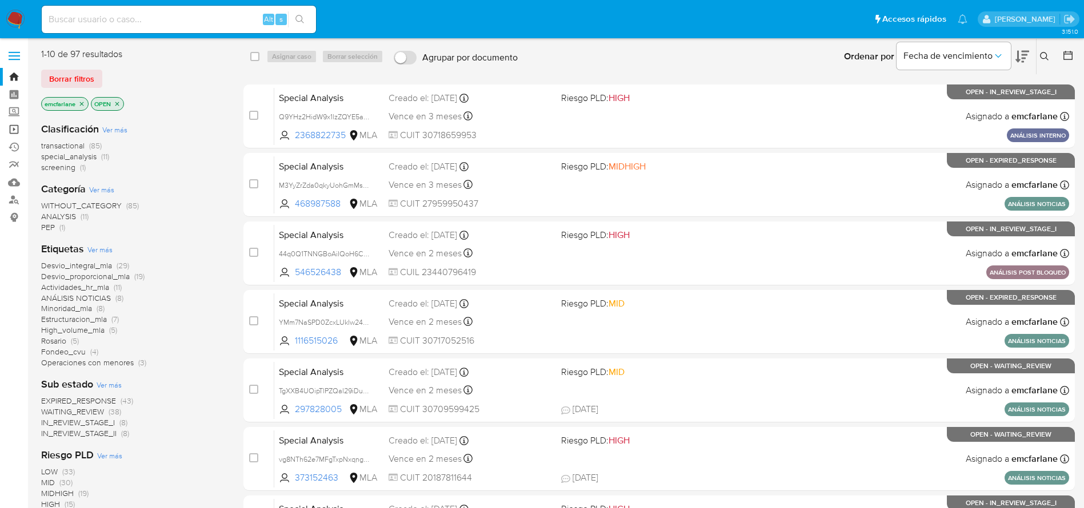
click at [15, 126] on link "Operaciones masivas" at bounding box center [68, 130] width 136 height 18
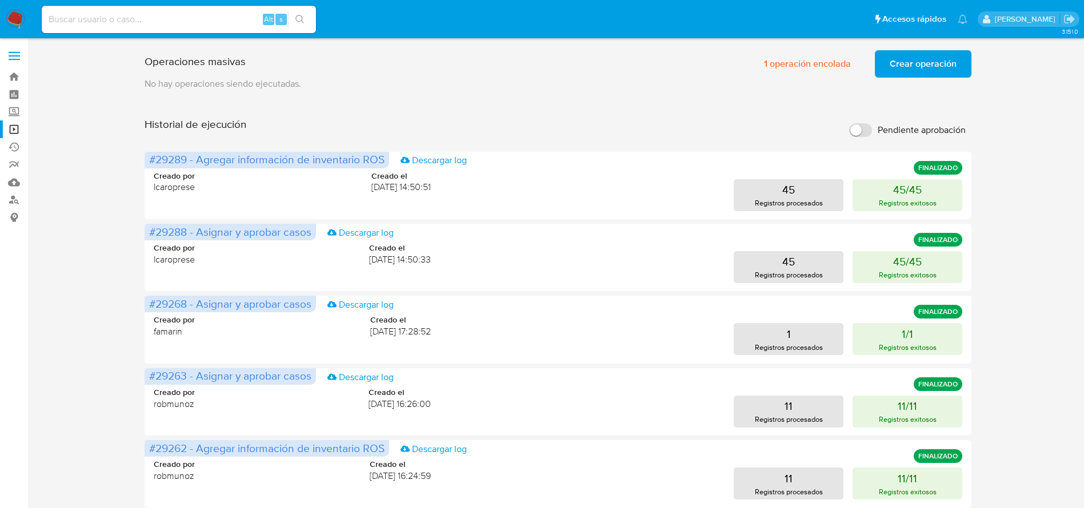
click at [924, 65] on span "Crear operación" at bounding box center [922, 63] width 67 height 25
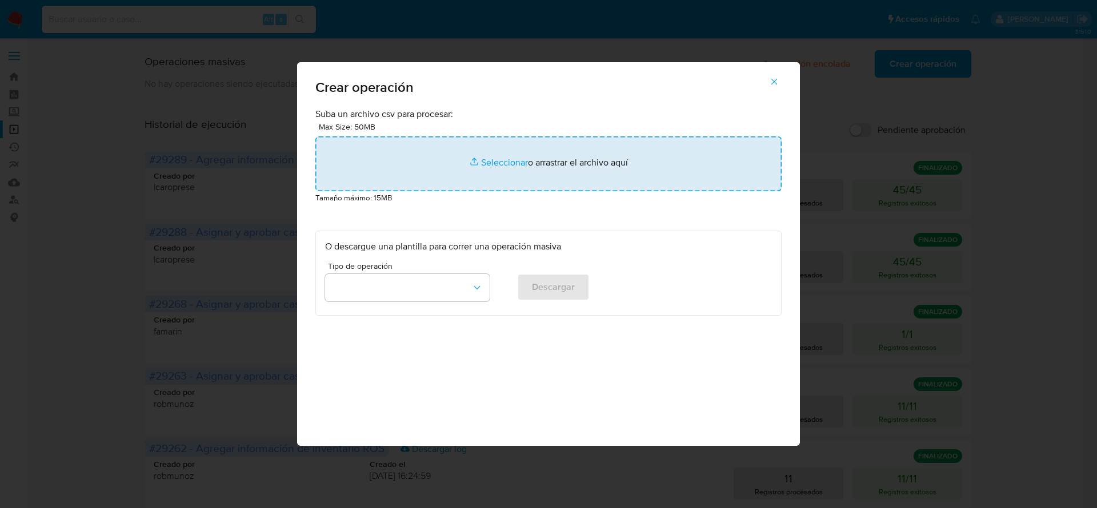
click at [516, 162] on input "file" at bounding box center [548, 164] width 466 height 55
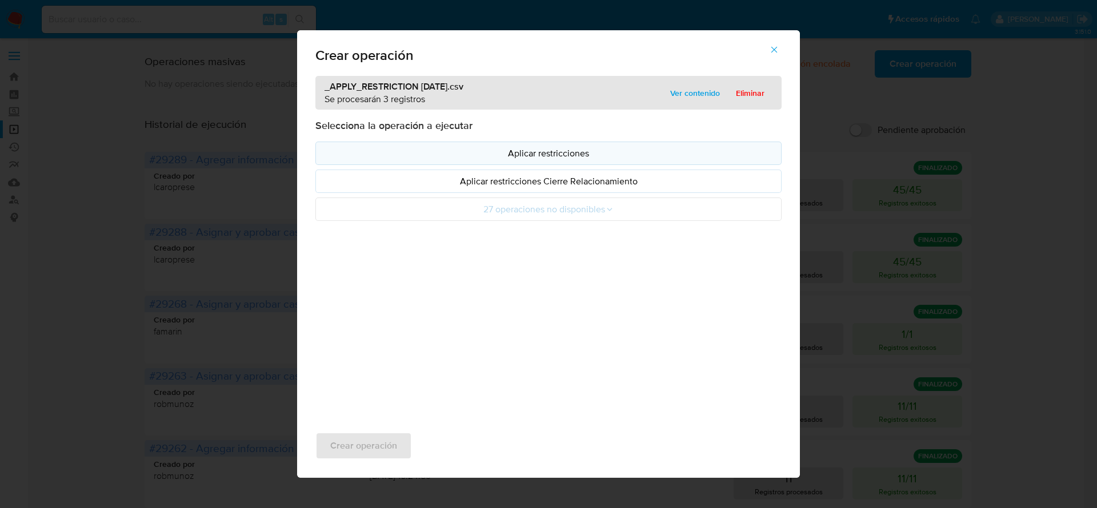
click at [492, 165] on ul "Aplicar restricciones Aplicar restricciones Cierre Relacionamiento 27 operacion…" at bounding box center [548, 181] width 466 height 79
click at [503, 152] on p "Aplicar restricciones" at bounding box center [548, 153] width 447 height 13
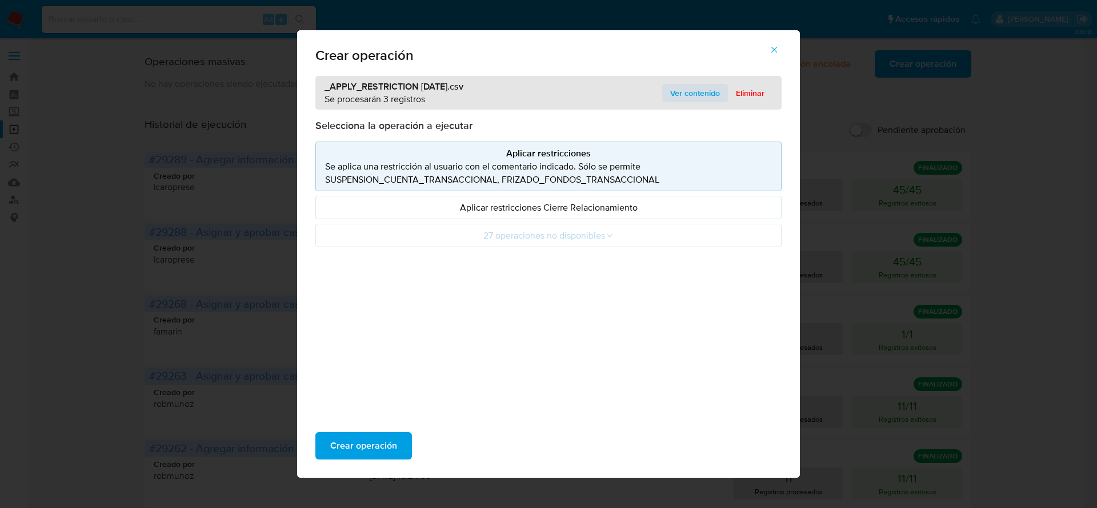
drag, startPoint x: 697, startPoint y: 83, endPoint x: 695, endPoint y: 91, distance: 7.8
click at [698, 82] on div "_APPLY_RESTRICTION 11-08-2025.csv Se procesarán 3 registros Ver contenido Elimi…" at bounding box center [548, 93] width 466 height 34
click at [694, 94] on span "Ver contenido" at bounding box center [695, 93] width 50 height 16
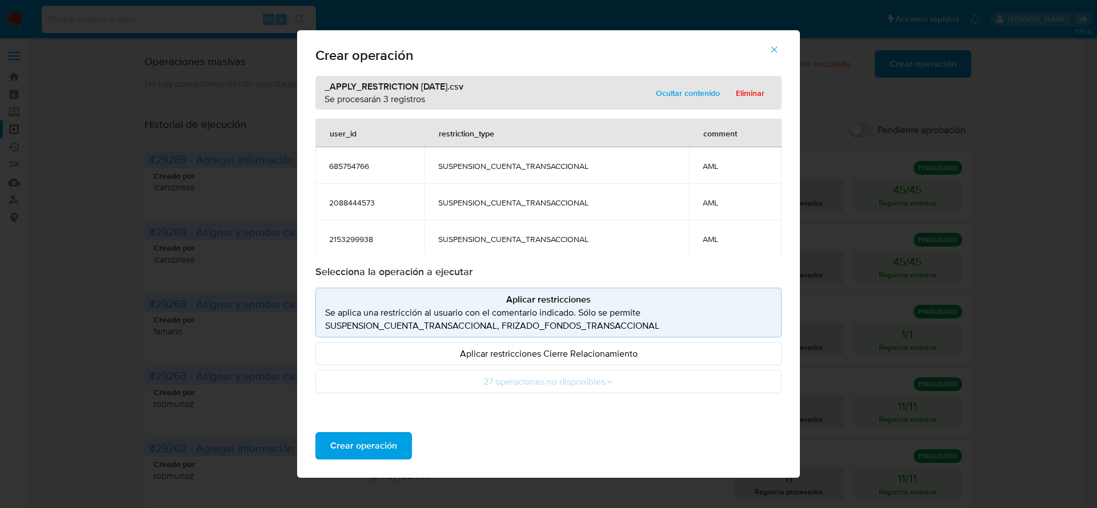
scroll to position [1, 0]
click at [759, 93] on span "Eliminar" at bounding box center [750, 93] width 29 height 16
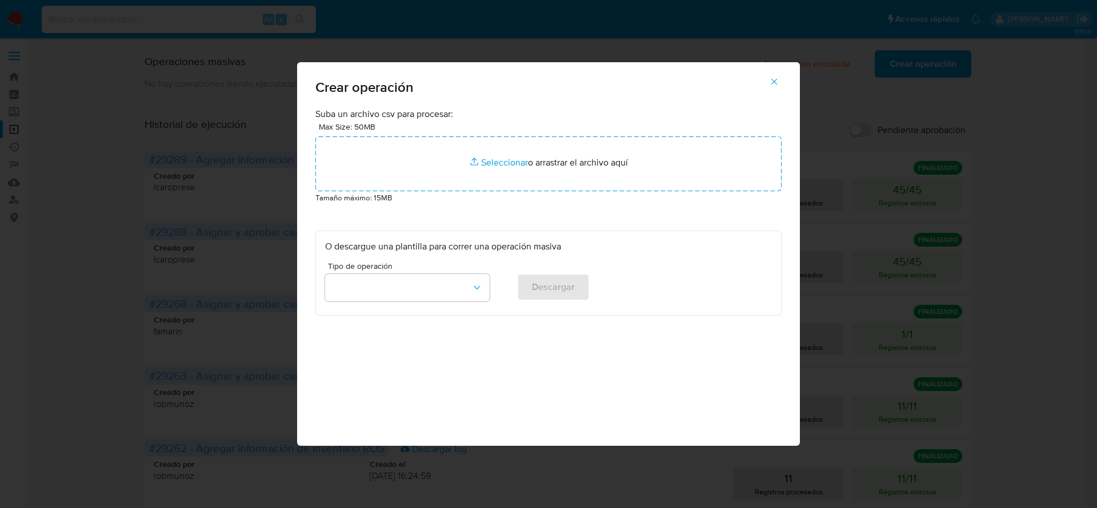
click at [769, 79] on icon "button" at bounding box center [774, 82] width 10 height 10
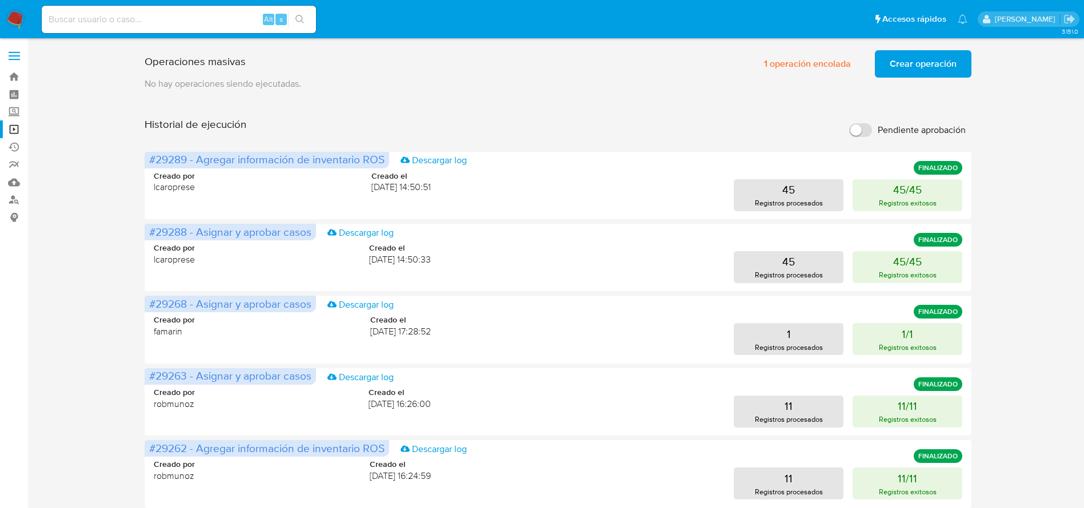
click at [892, 57] on span "Crear operación" at bounding box center [922, 63] width 67 height 25
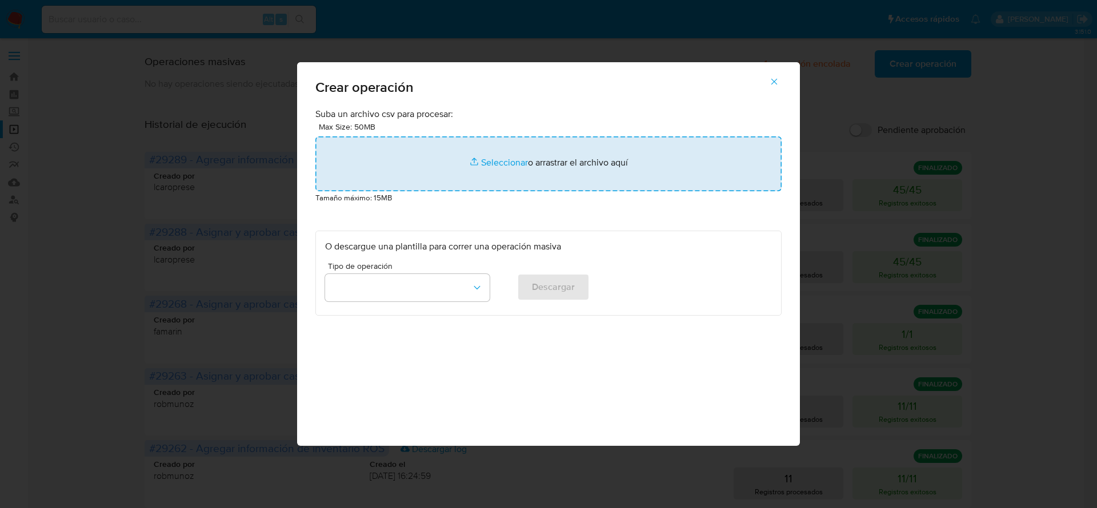
click at [524, 172] on input "file" at bounding box center [548, 164] width 466 height 55
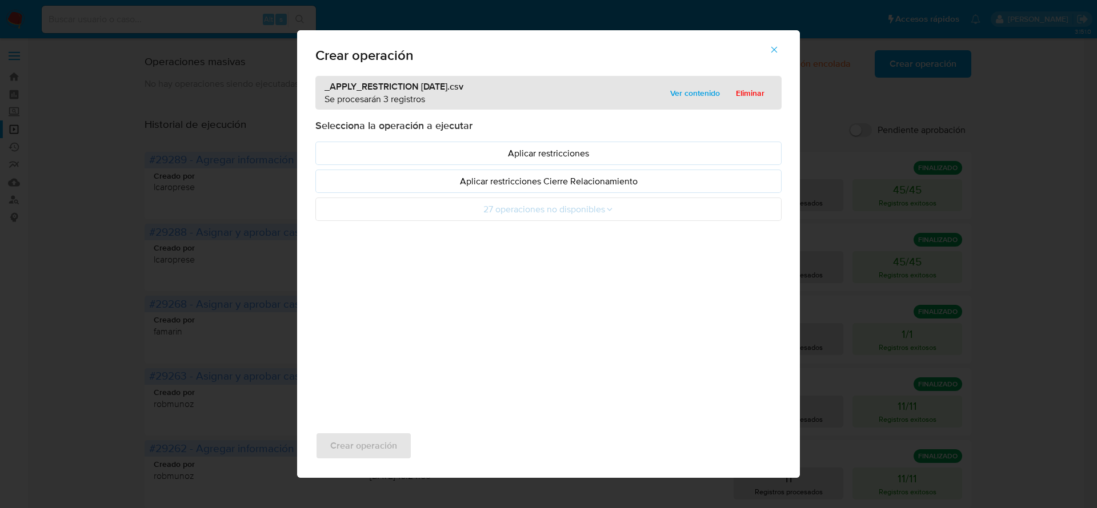
drag, startPoint x: 712, startPoint y: 83, endPoint x: 641, endPoint y: 114, distance: 77.0
click at [712, 85] on span "Ver contenido" at bounding box center [695, 93] width 50 height 16
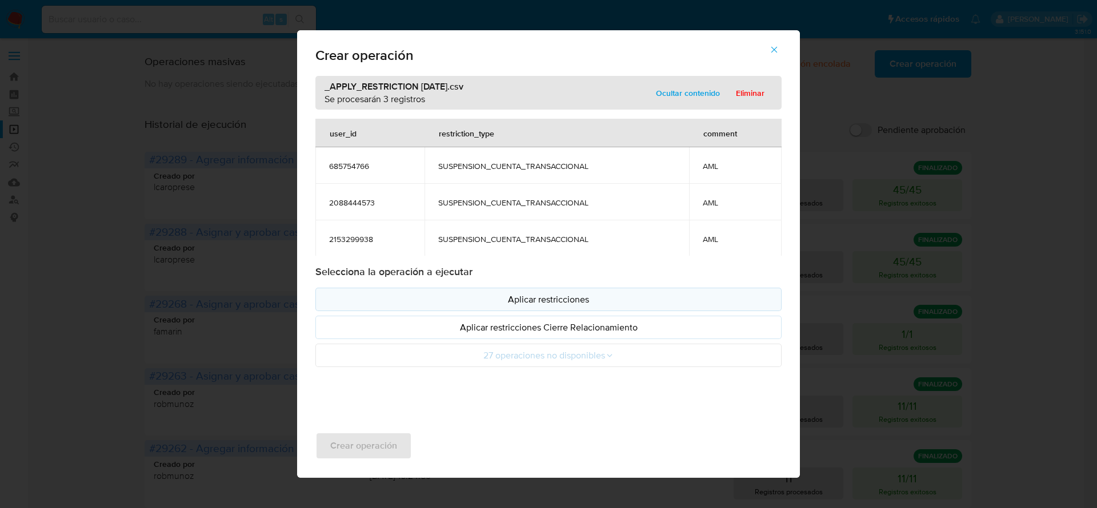
click at [533, 304] on p "Aplicar restricciones" at bounding box center [548, 299] width 447 height 13
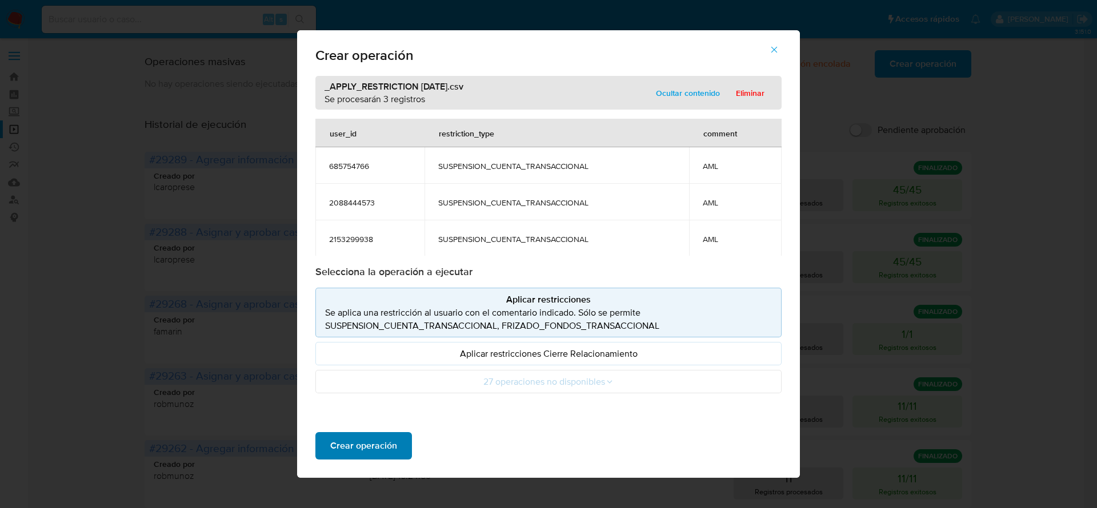
click at [393, 443] on span "Crear operación" at bounding box center [363, 446] width 67 height 25
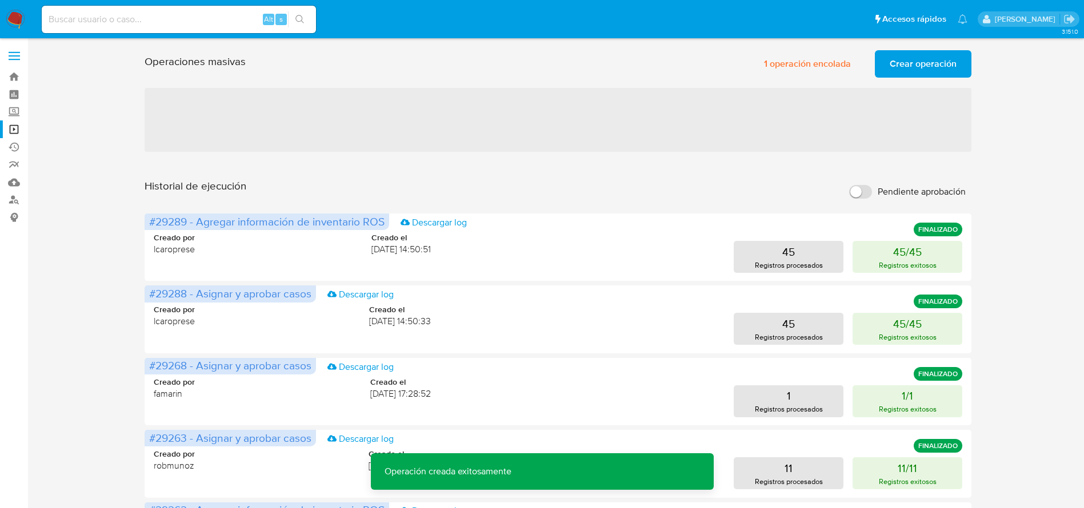
click at [937, 67] on span "Crear operación" at bounding box center [922, 63] width 67 height 25
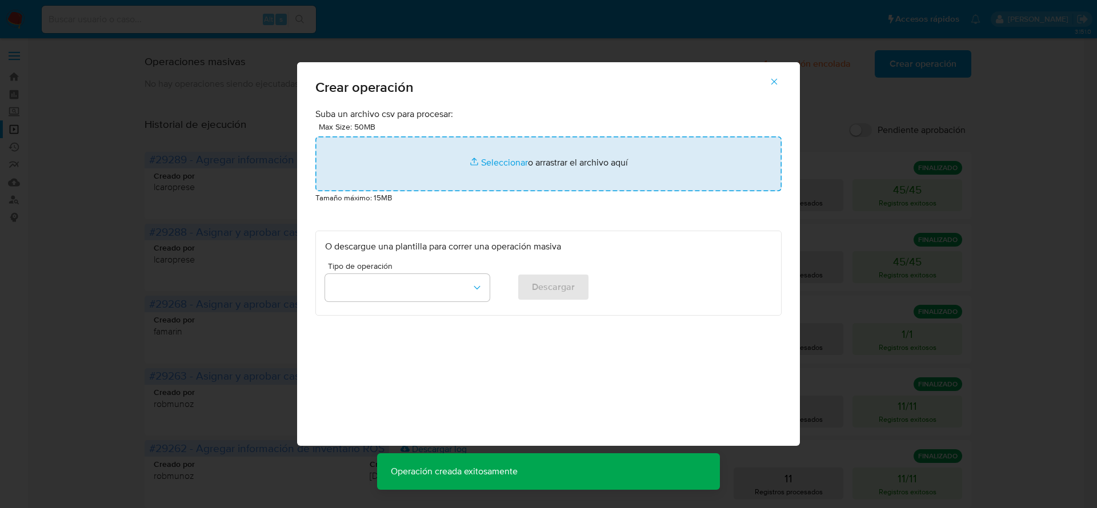
click at [499, 156] on input "file" at bounding box center [548, 164] width 466 height 55
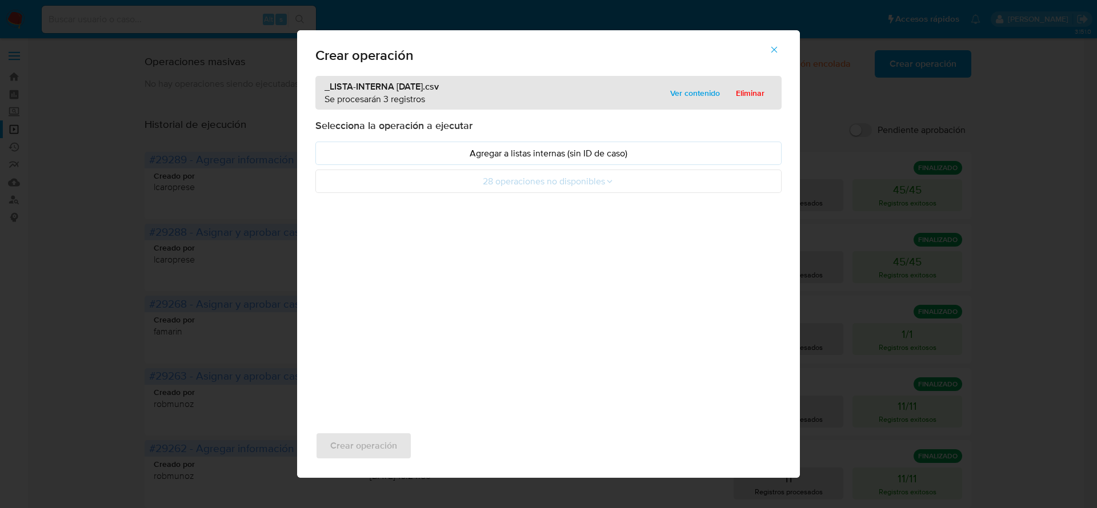
click at [681, 90] on span "Ver contenido" at bounding box center [695, 93] width 50 height 16
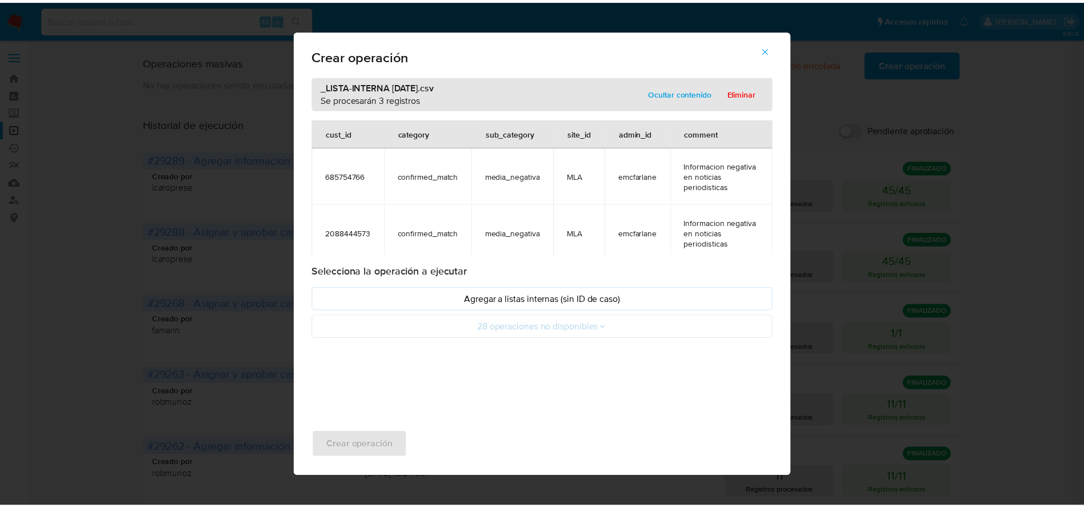
scroll to position [94, 0]
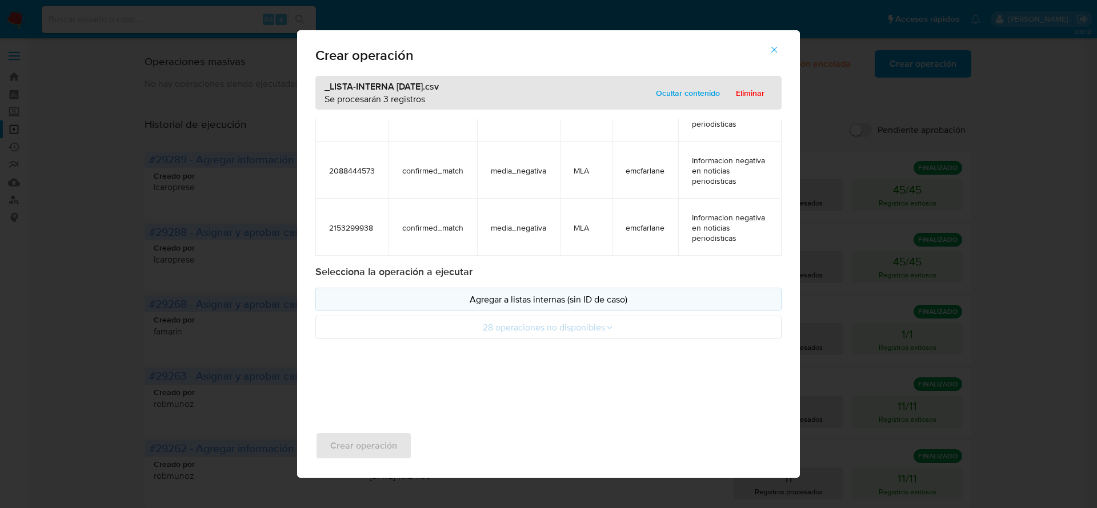
click at [504, 295] on p "Agregar a listas internas (sin ID de caso)" at bounding box center [548, 299] width 447 height 13
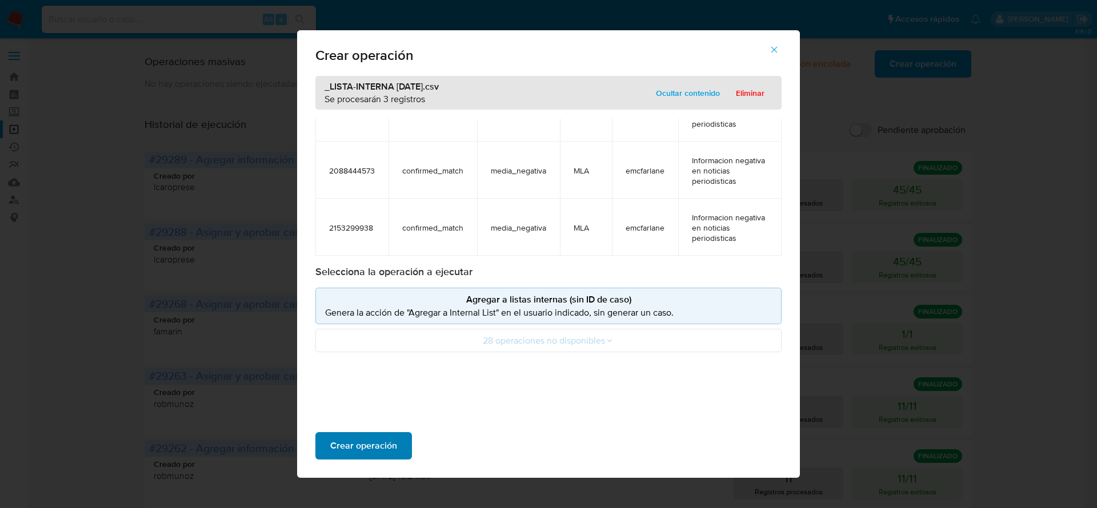
click at [344, 438] on span "Crear operación" at bounding box center [363, 446] width 67 height 25
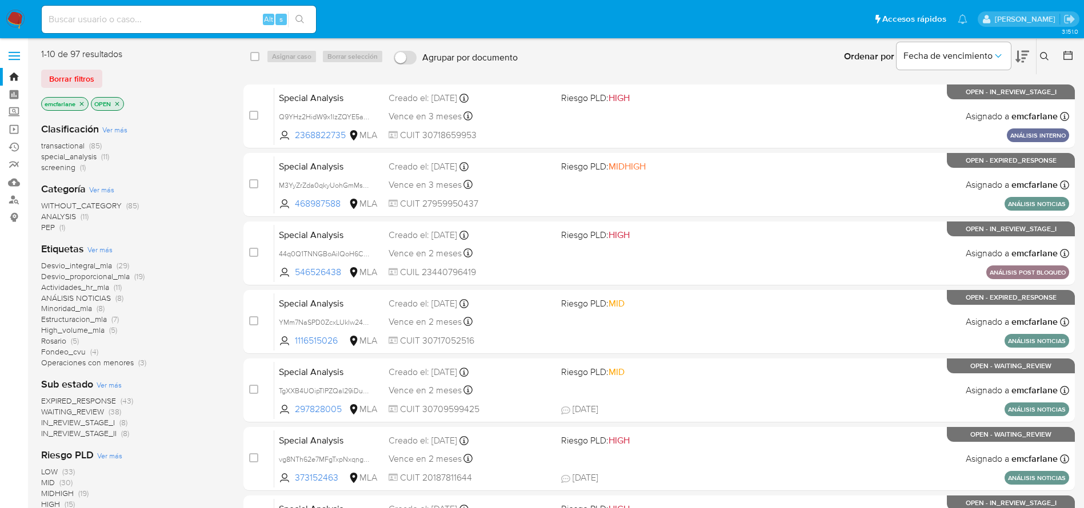
drag, startPoint x: 14, startPoint y: 15, endPoint x: 37, endPoint y: 5, distance: 24.5
click at [14, 15] on img at bounding box center [15, 19] width 19 height 19
click at [162, 16] on input at bounding box center [179, 19] width 274 height 15
paste input "78554750"
type input "78554750"
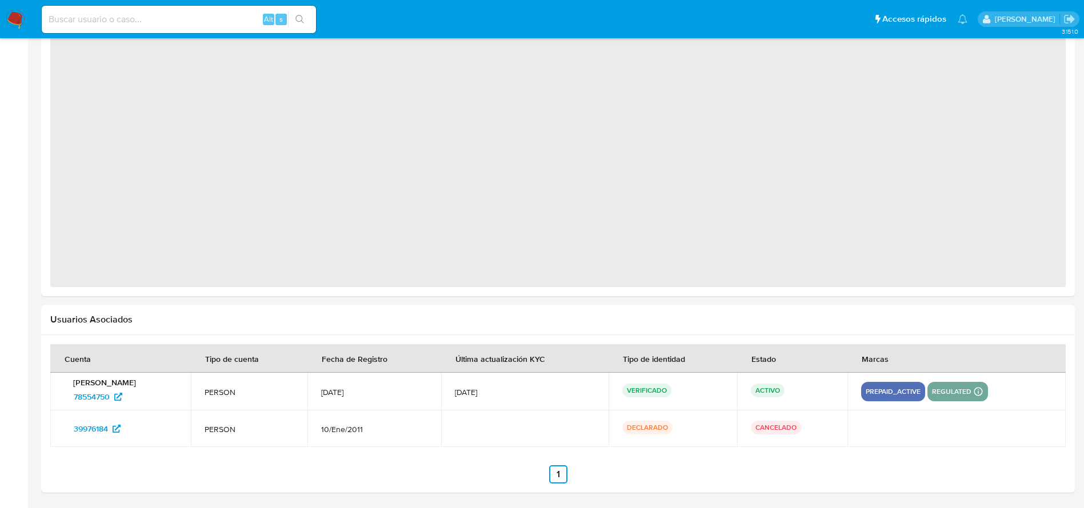
select select "10"
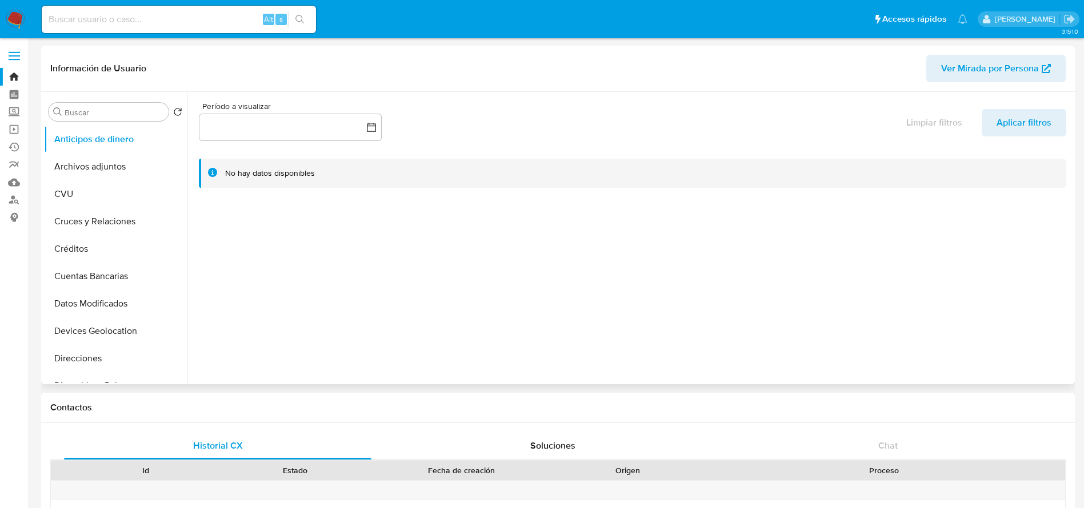
scroll to position [343, 0]
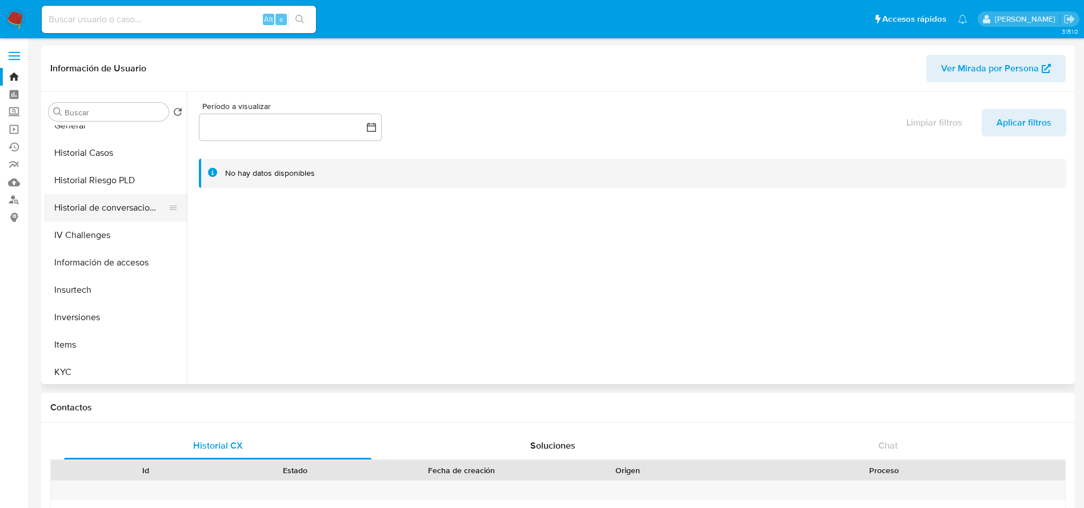
click at [123, 216] on button "Historial de conversaciones" at bounding box center [111, 207] width 134 height 27
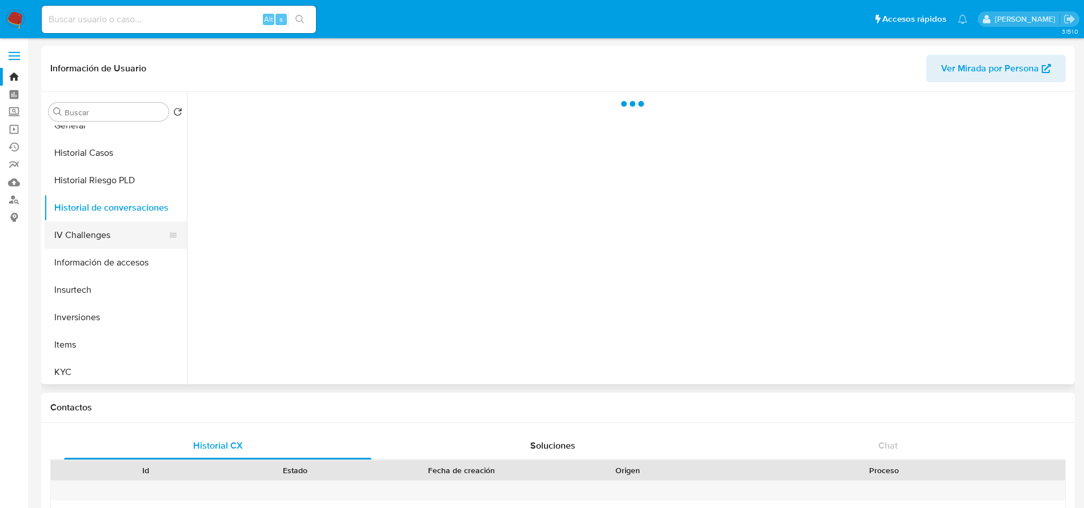
scroll to position [510, 0]
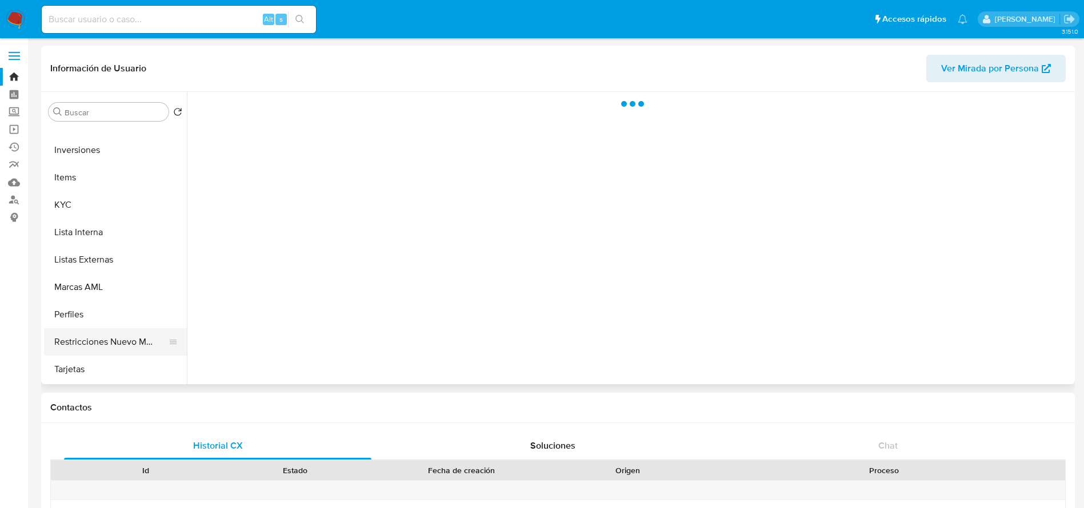
click at [126, 336] on button "Restricciones Nuevo Mundo" at bounding box center [111, 341] width 134 height 27
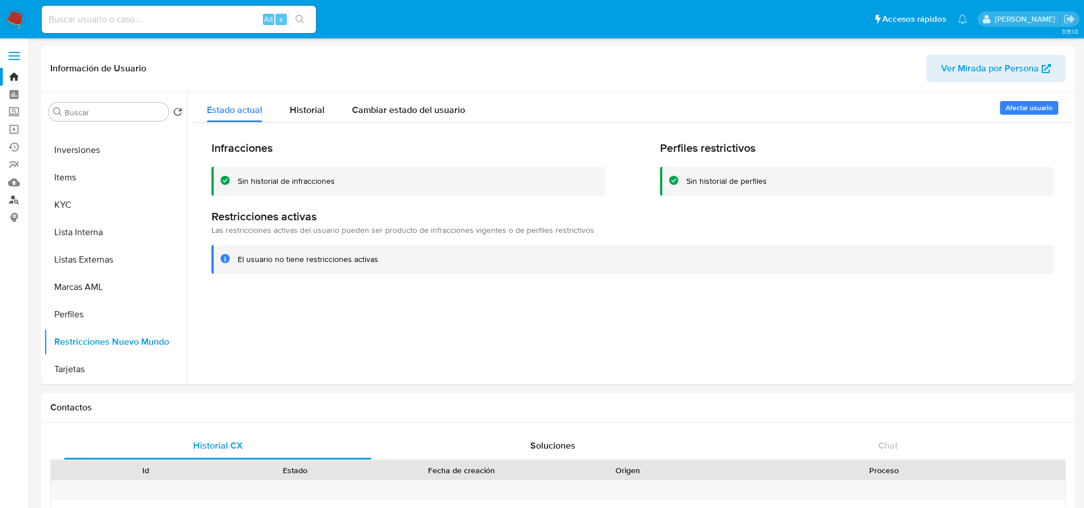
click at [14, 195] on link "Buscador de personas" at bounding box center [68, 200] width 136 height 18
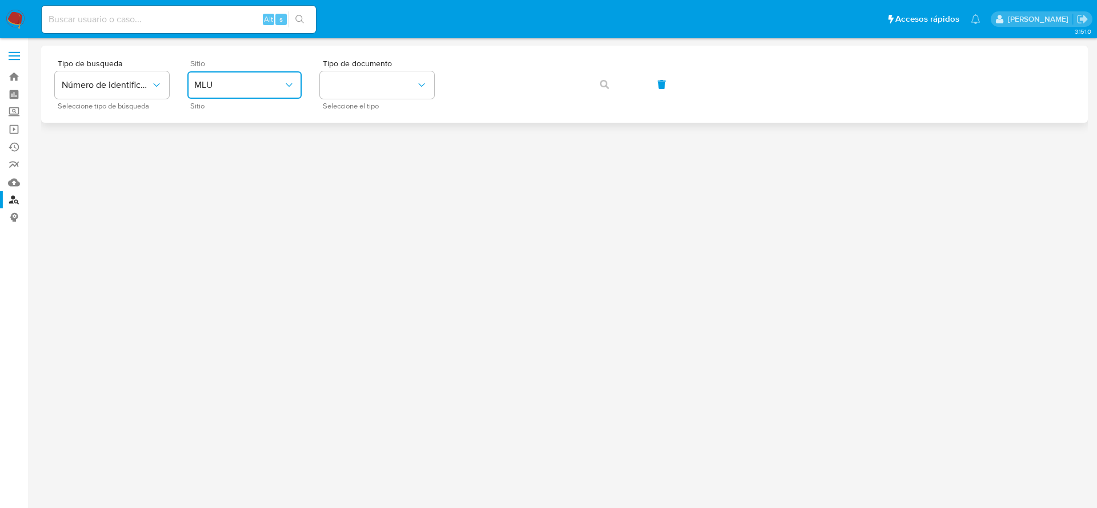
click at [242, 85] on span "MLU" at bounding box center [238, 84] width 89 height 11
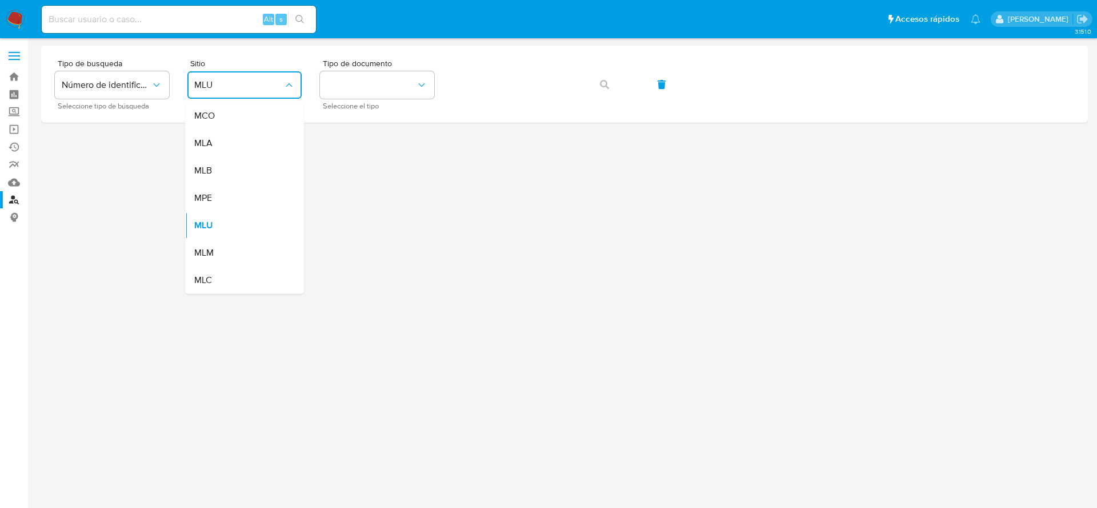
click at [233, 149] on div "MLA" at bounding box center [241, 143] width 94 height 27
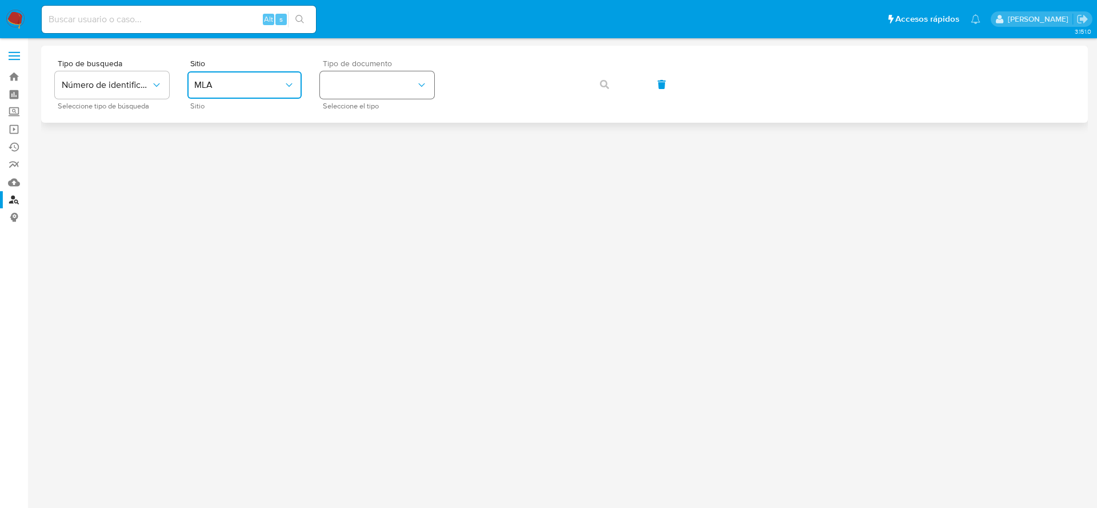
click button "identificationType"
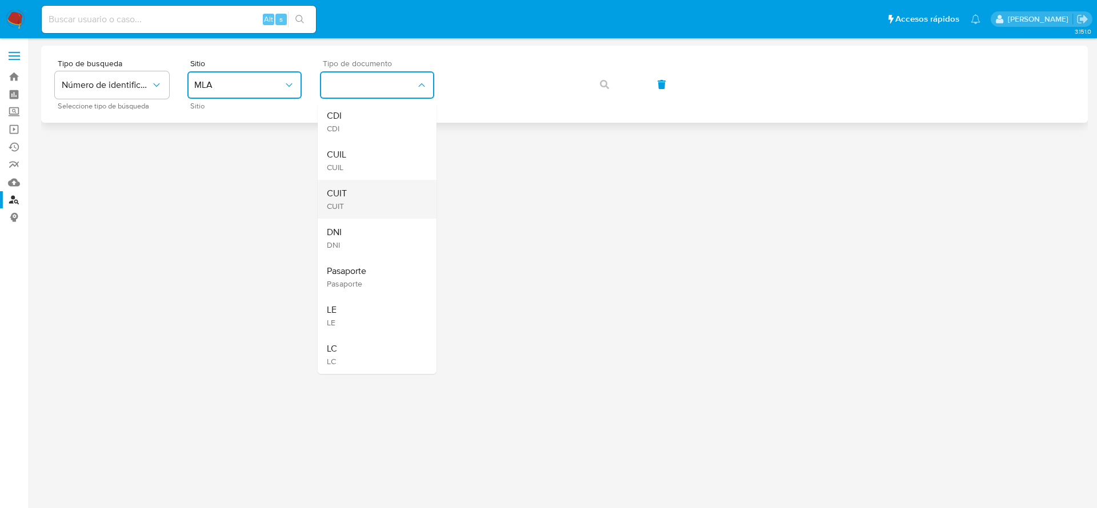
click div "CUIT CUIT"
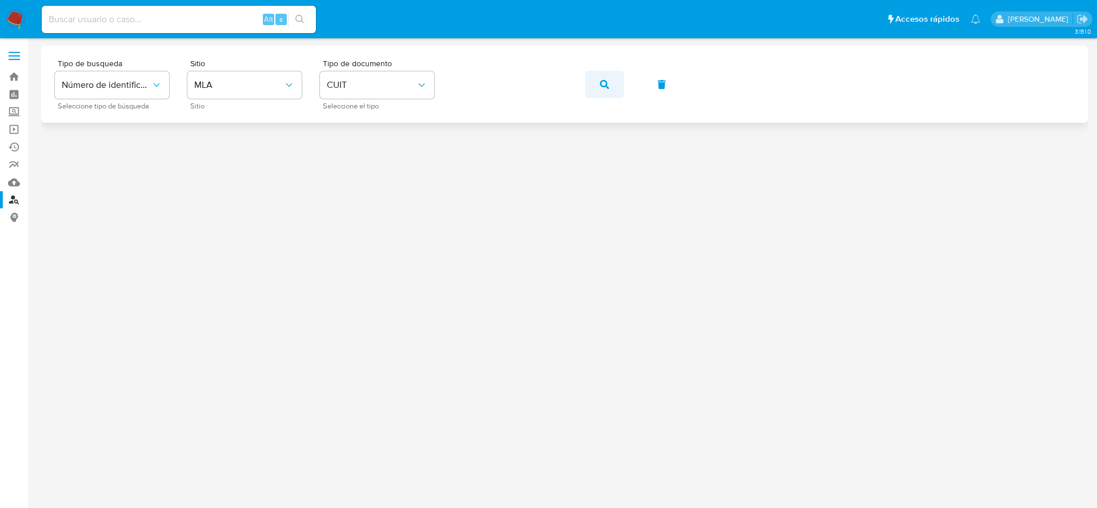
click icon "button"
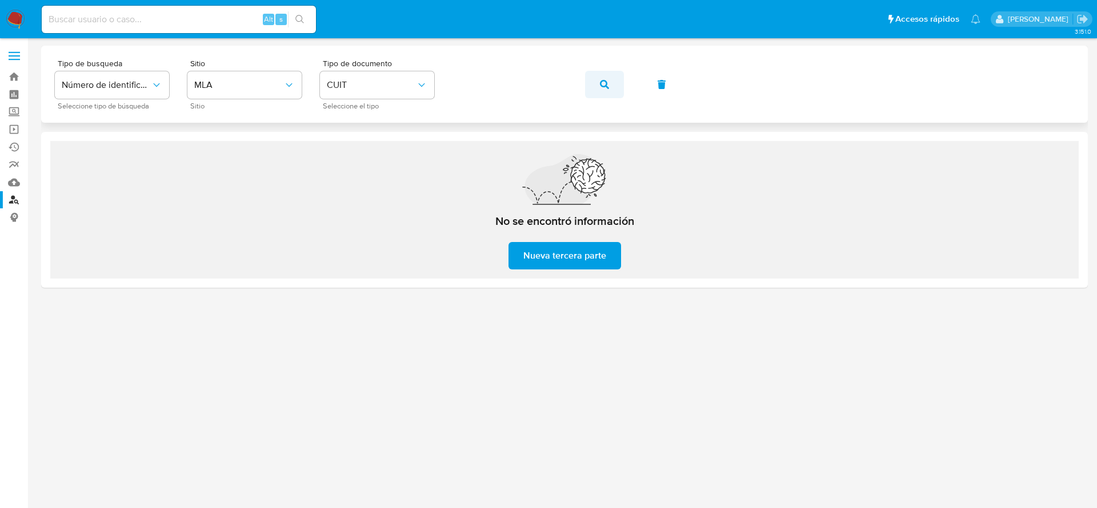
click button "button"
click input
paste input "78554750"
type input "78554750"
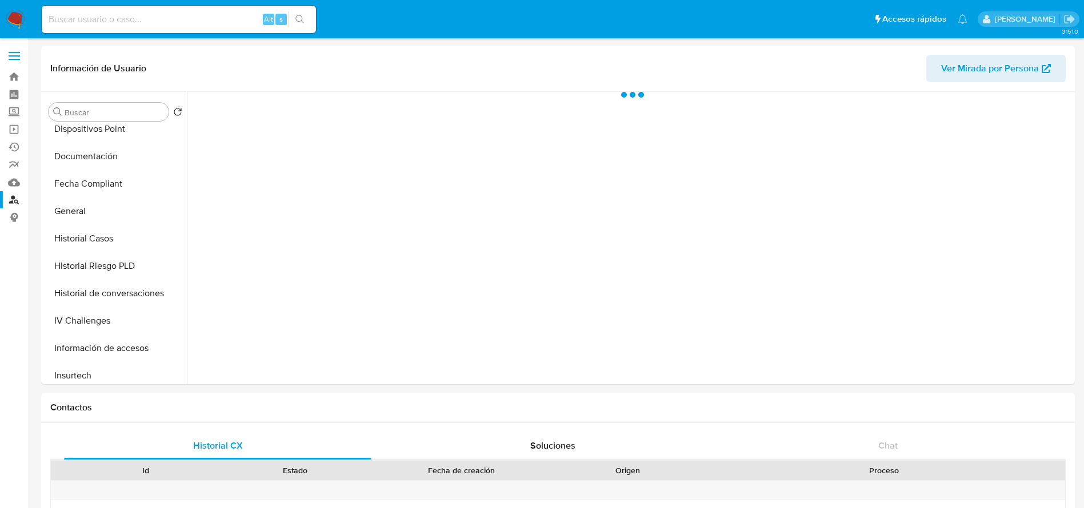
scroll to position [600, 0]
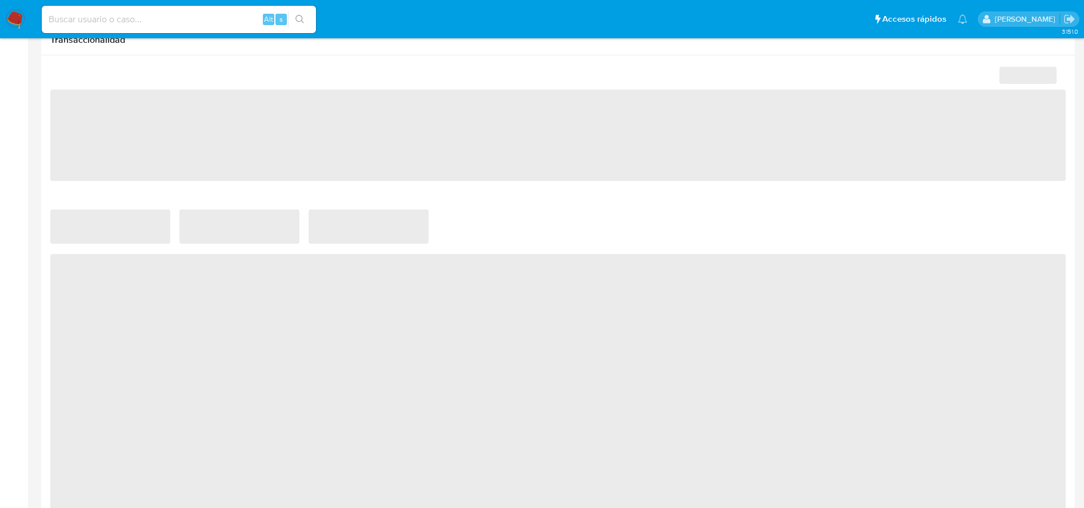
select select "10"
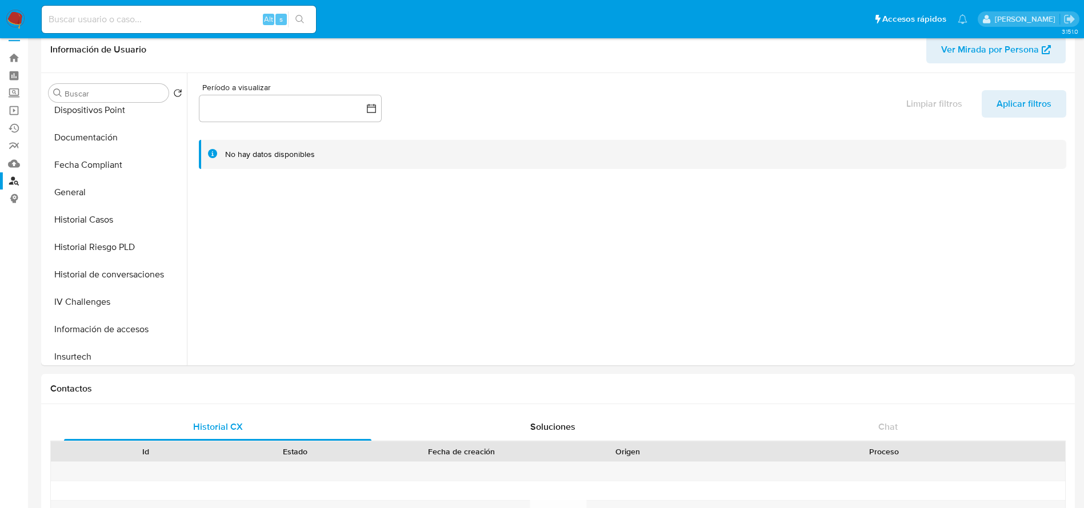
scroll to position [0, 0]
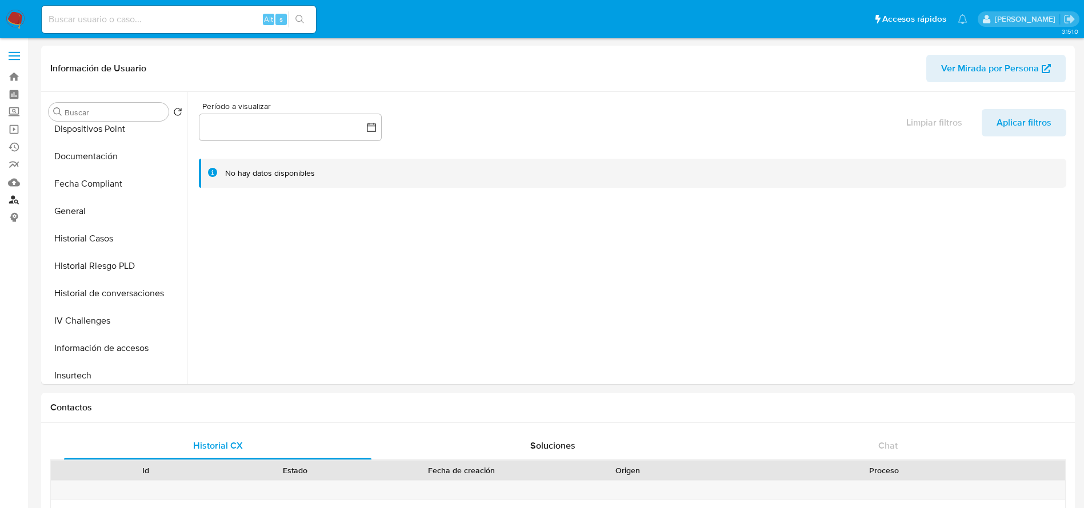
click link "Buscador de personas"
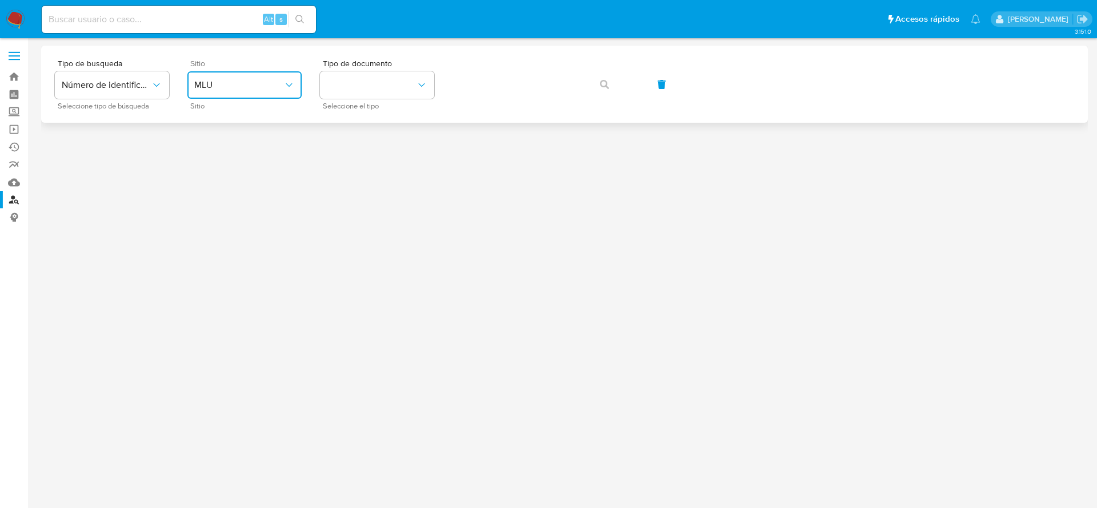
click at [252, 91] on button "MLU" at bounding box center [244, 84] width 114 height 27
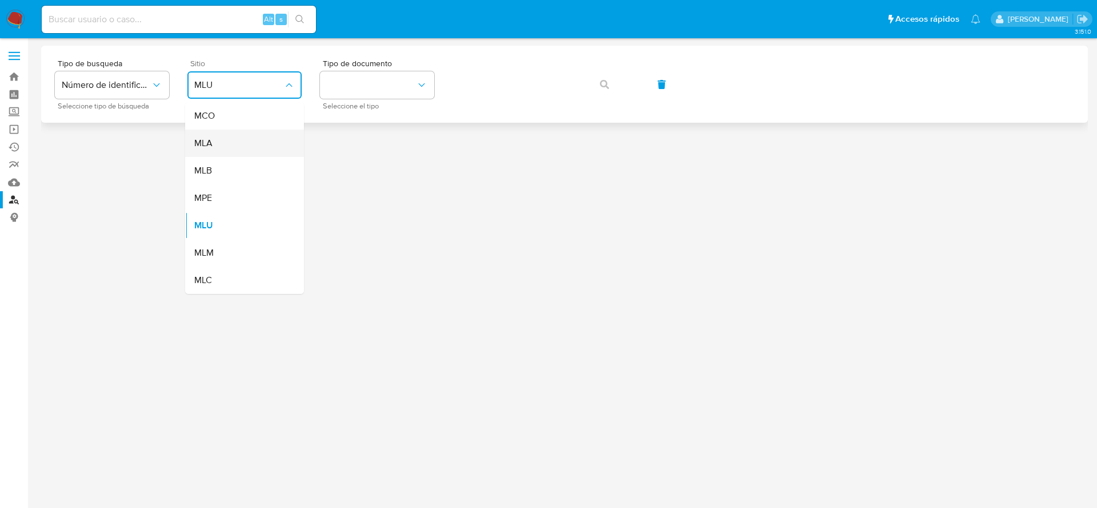
click at [219, 150] on div "MLA" at bounding box center [241, 143] width 94 height 27
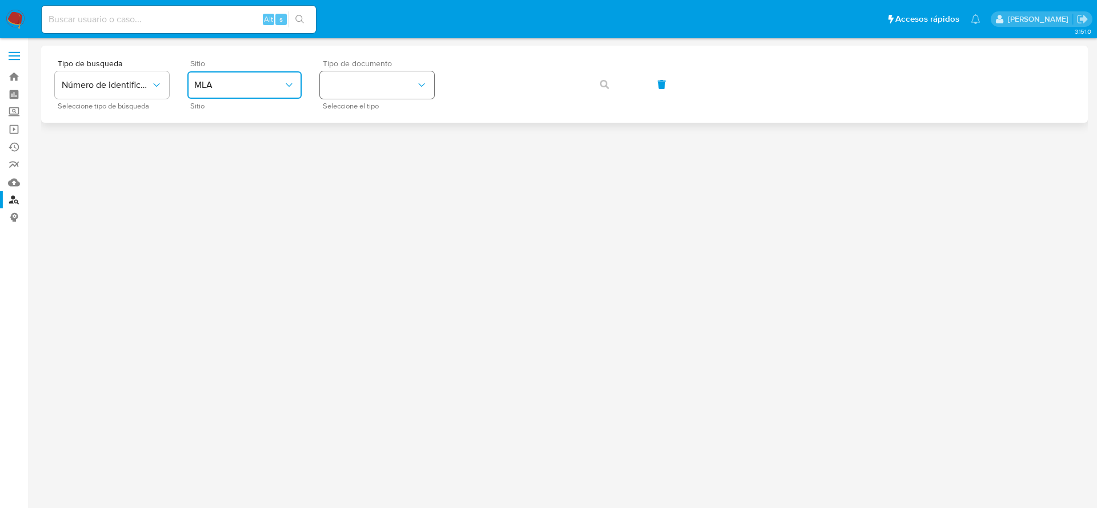
click at [383, 89] on button "identificationType" at bounding box center [377, 84] width 114 height 27
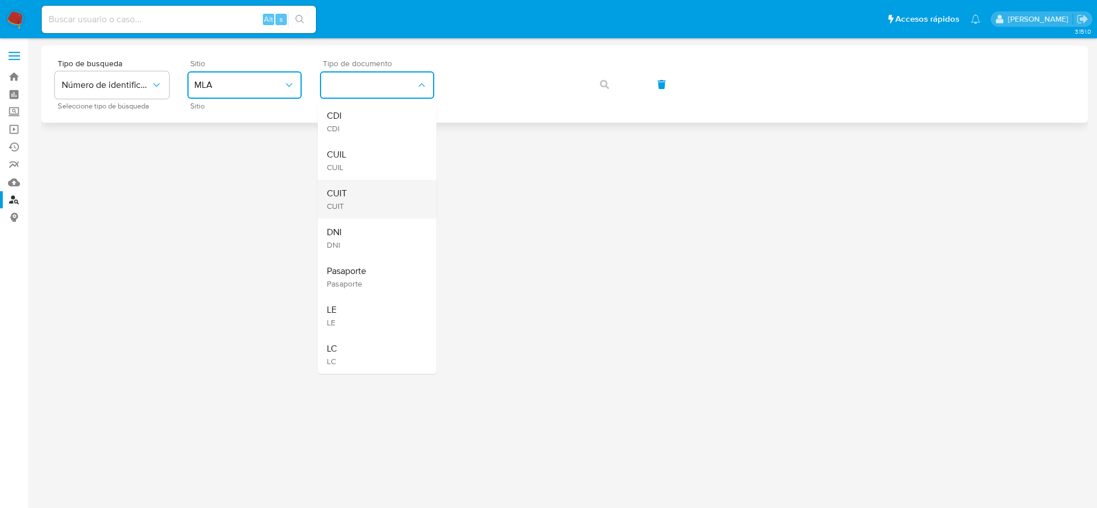
click at [346, 194] on span "CUIT" at bounding box center [337, 193] width 20 height 11
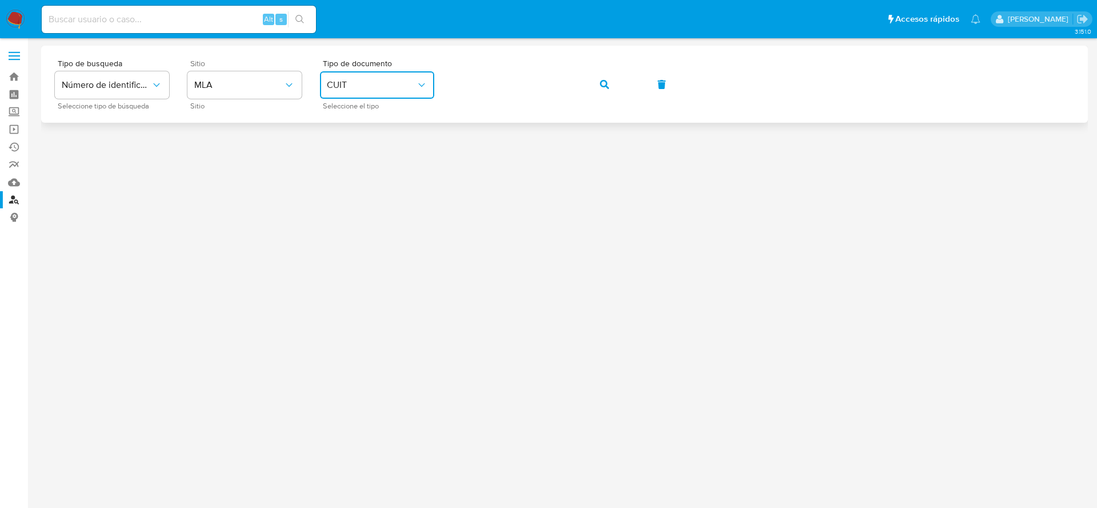
click at [605, 89] on span "button" at bounding box center [604, 84] width 9 height 25
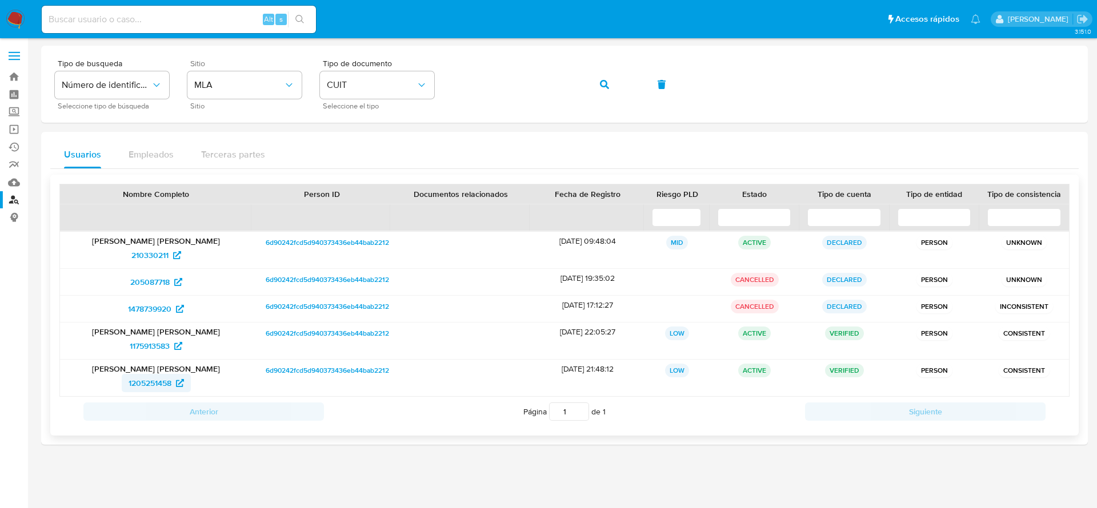
click at [150, 384] on span "1205251458" at bounding box center [150, 383] width 43 height 18
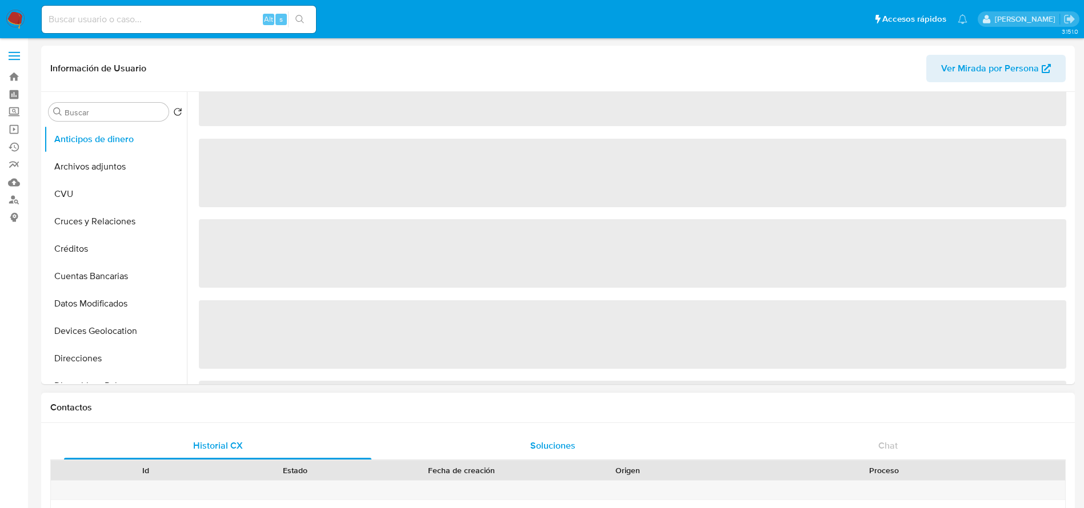
select select "10"
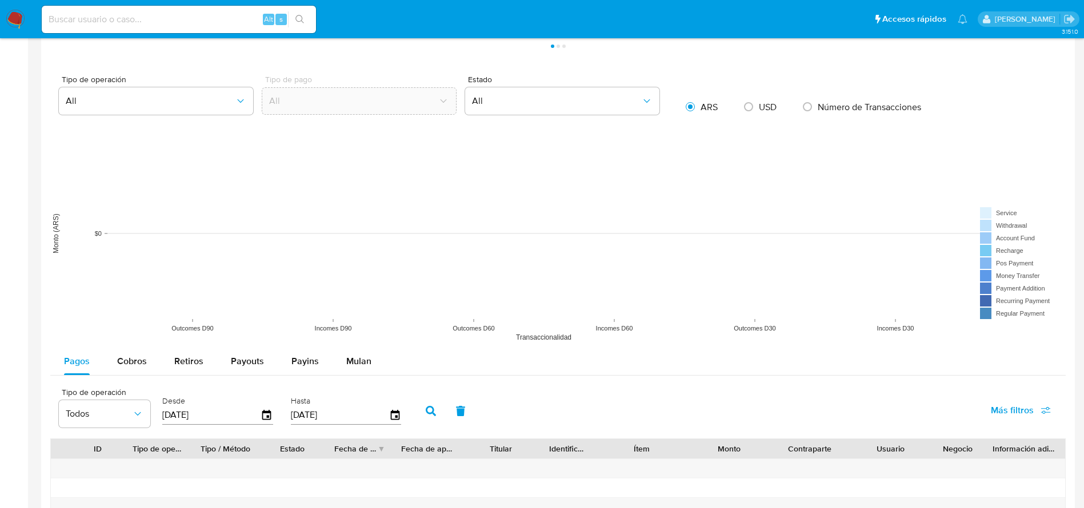
scroll to position [1309, 0]
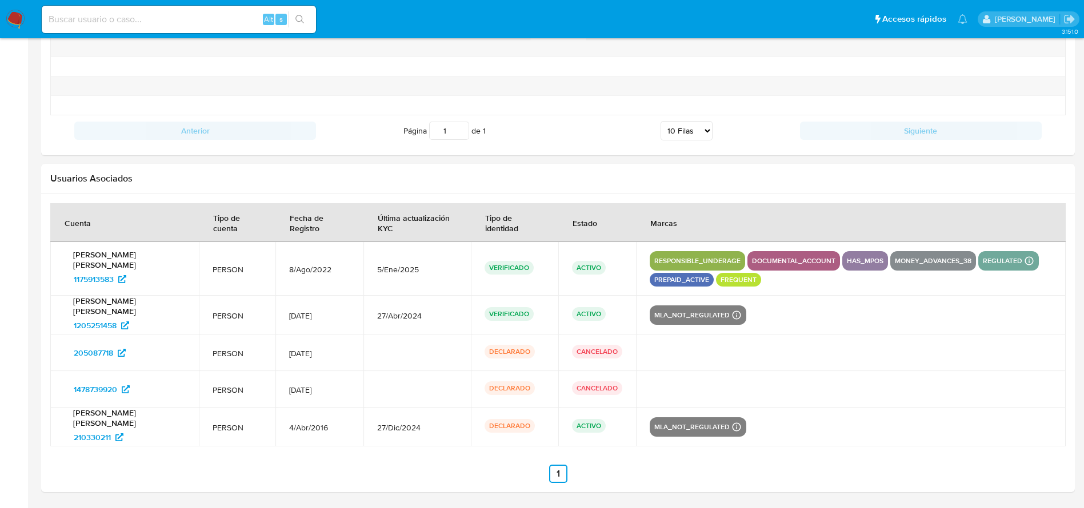
click at [97, 5] on div "Alt s" at bounding box center [179, 19] width 274 height 32
click at [95, 11] on div "Alt s" at bounding box center [179, 19] width 274 height 27
click at [99, 22] on input at bounding box center [179, 19] width 274 height 15
paste input "210330211"
type input "210330211"
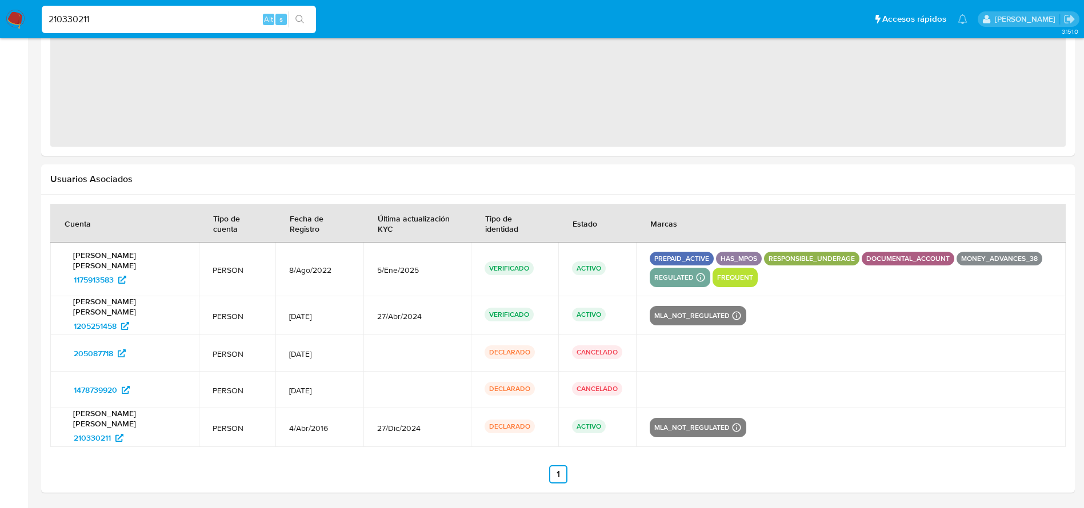
select select "10"
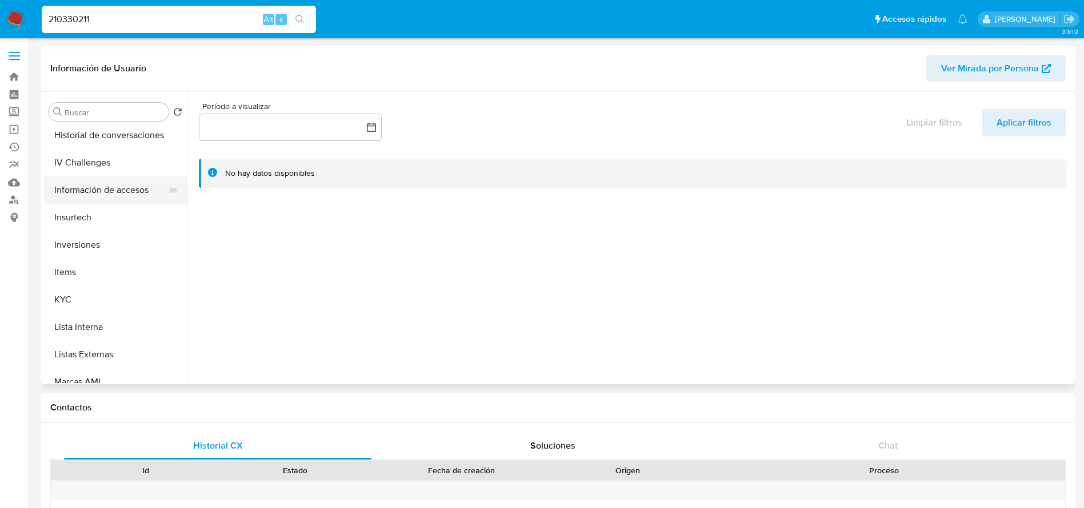
scroll to position [428, 0]
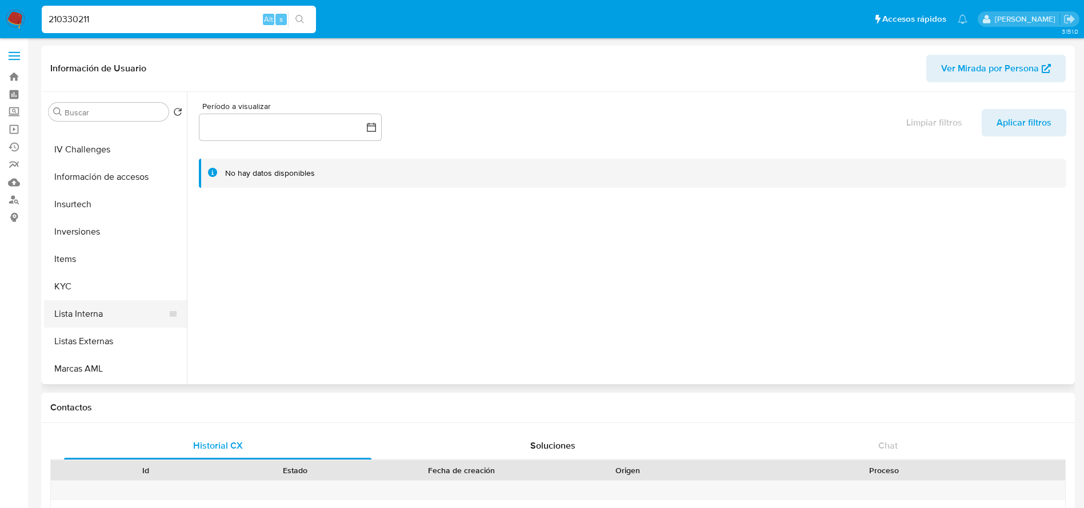
click at [94, 318] on button "Lista Interna" at bounding box center [111, 313] width 134 height 27
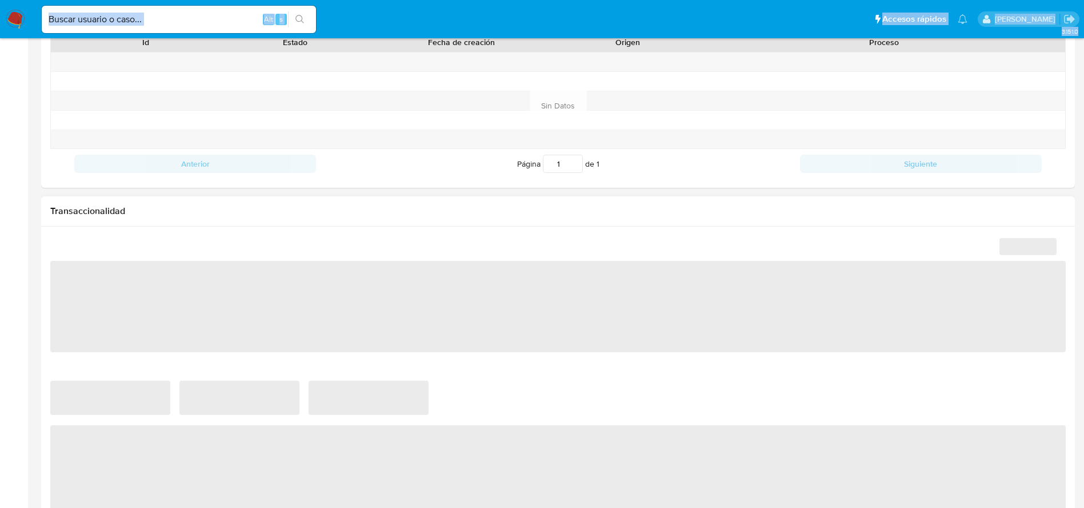
select select "10"
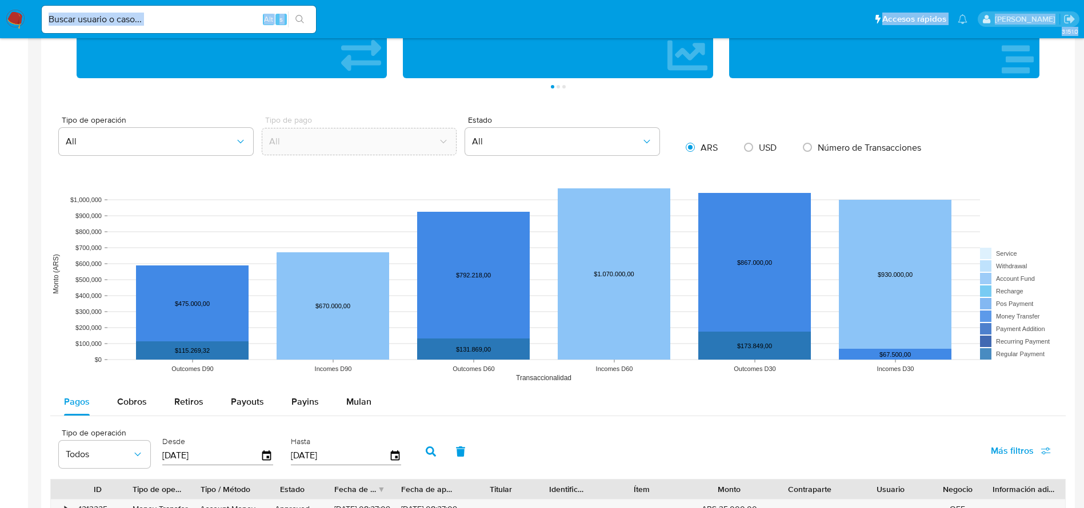
scroll to position [942, 0]
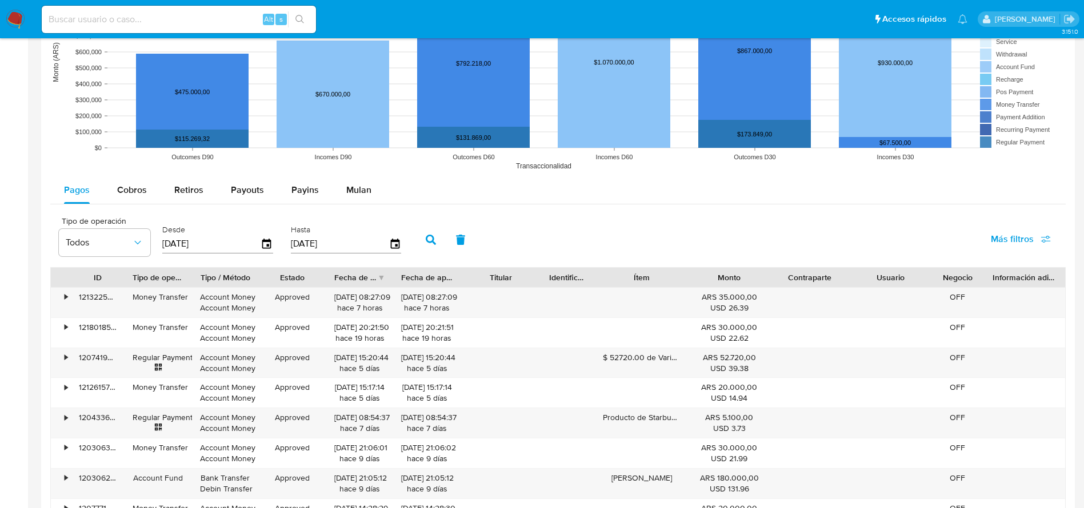
drag, startPoint x: 379, startPoint y: 212, endPoint x: 351, endPoint y: 196, distance: 32.5
click at [379, 212] on div "Tipo de operación Todos Desde 14/05/2025 Hasta 11/08/2025 Más filtros" at bounding box center [557, 238] width 1015 height 57
drag, startPoint x: 351, startPoint y: 196, endPoint x: 339, endPoint y: 209, distance: 17.4
click at [351, 196] on div "Mulan" at bounding box center [358, 190] width 25 height 27
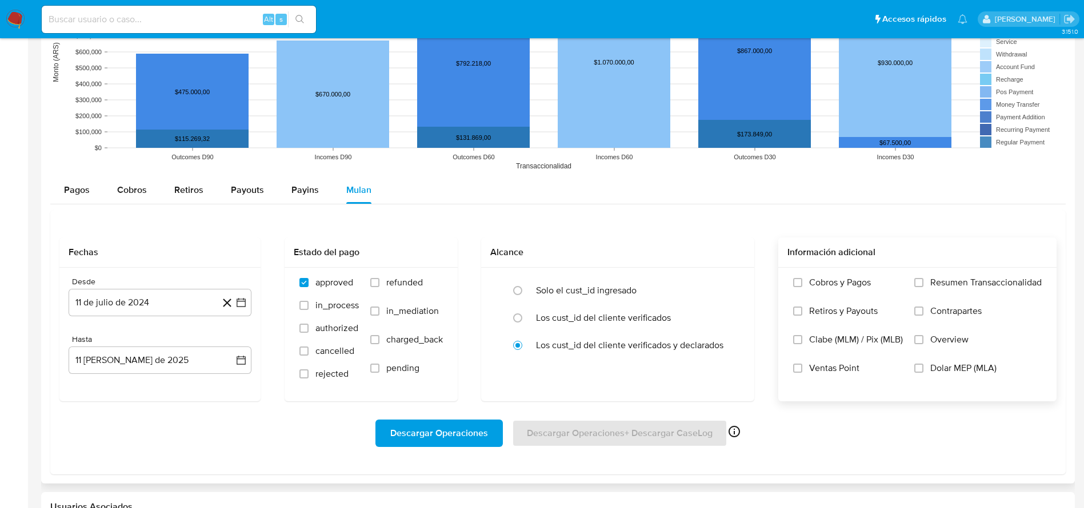
drag, startPoint x: 920, startPoint y: 362, endPoint x: 895, endPoint y: 376, distance: 28.4
click at [913, 364] on div "Cobros y Pagos Retiros y Payouts Clabe (MLM) / Pix (MLB) Ventas Point Resumen T…" at bounding box center [917, 334] width 260 height 114
click at [914, 372] on input "Dolar MEP (MLA)" at bounding box center [918, 368] width 9 height 9
click at [467, 439] on span "Descargar Operaciones" at bounding box center [439, 433] width 98 height 25
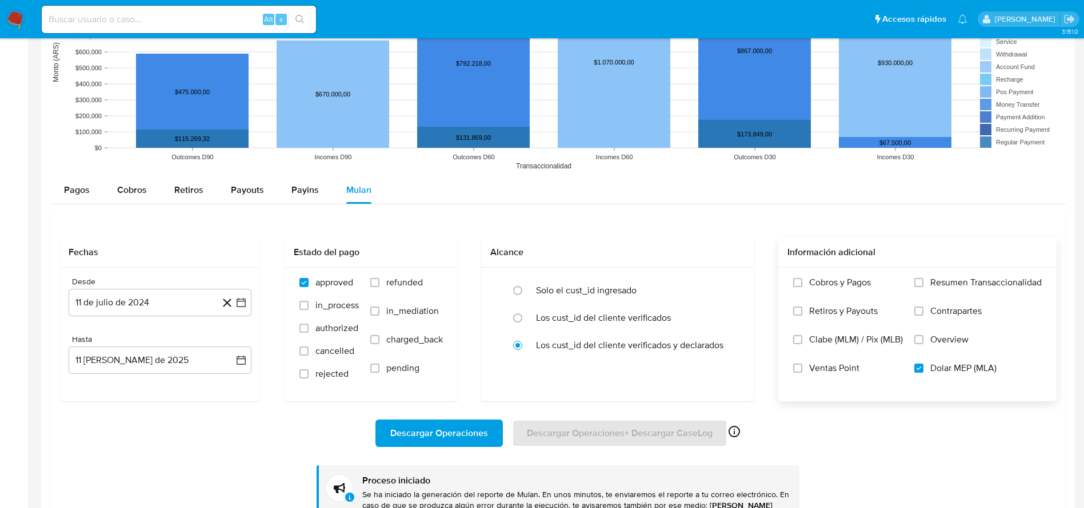
click at [7, 18] on nav "Pausado Ver notificaciones Alt s Accesos rápidos Presiona las siguientes teclas…" at bounding box center [542, 19] width 1084 height 38
click at [72, 21] on input at bounding box center [179, 19] width 274 height 15
paste input "2291964164"
type input "2291964164"
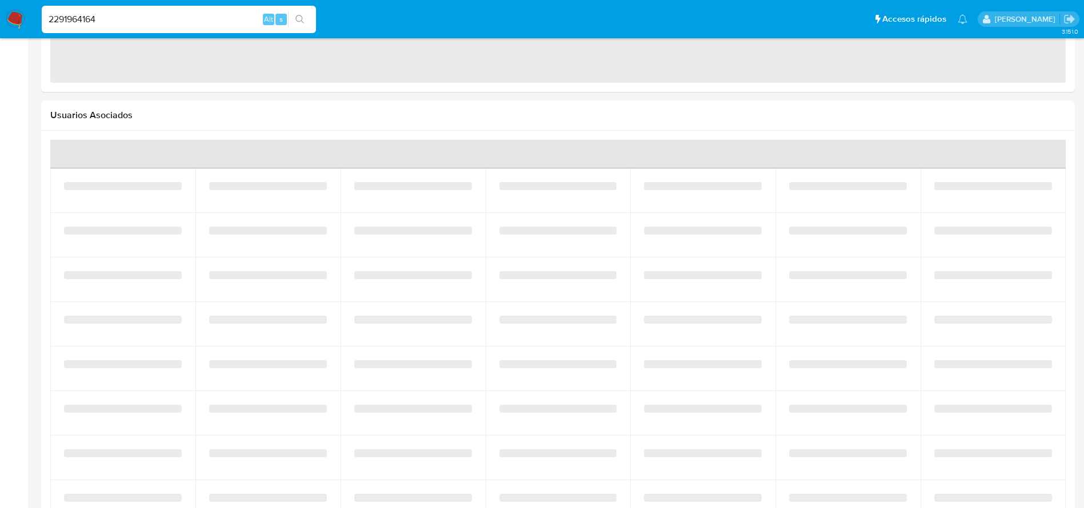
scroll to position [908, 0]
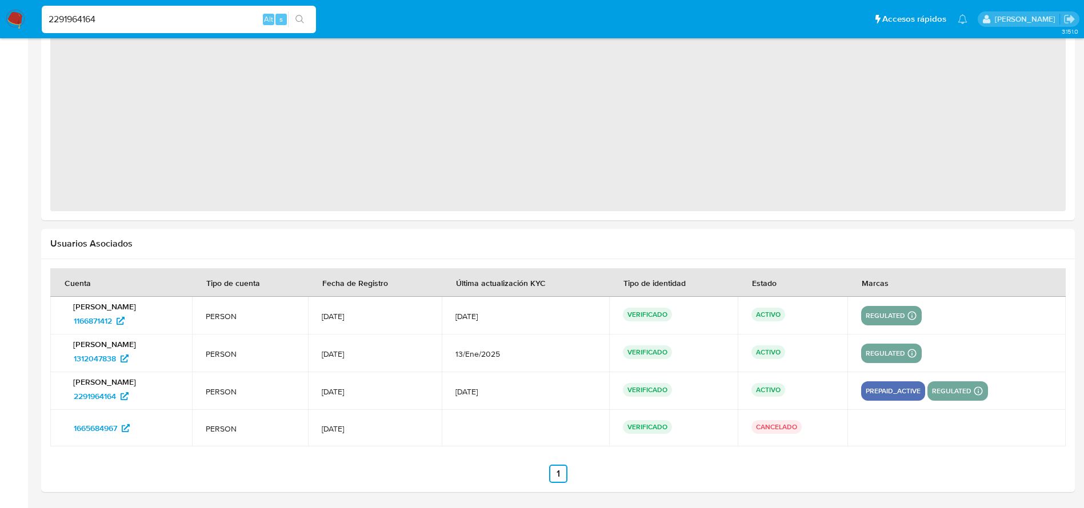
select select "10"
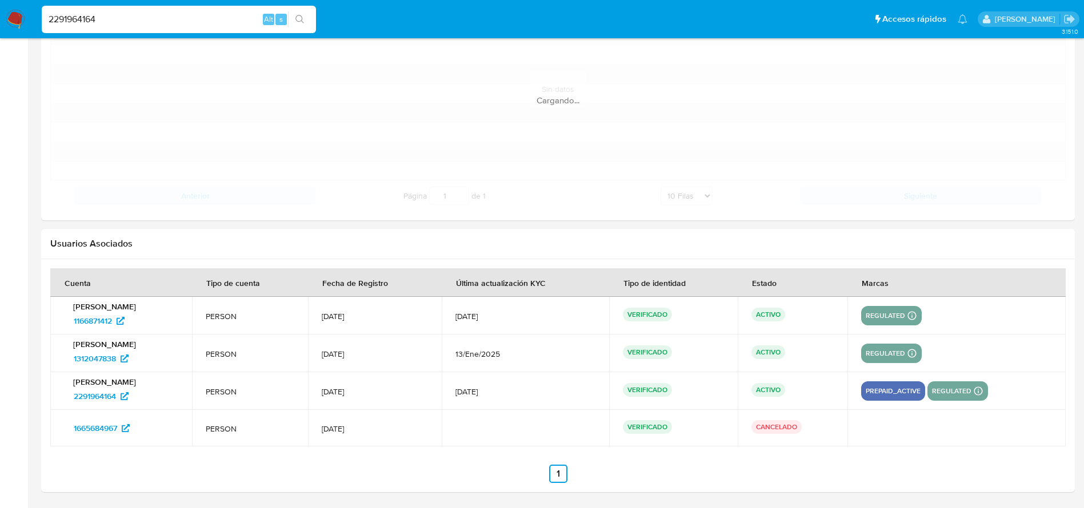
scroll to position [1236, 0]
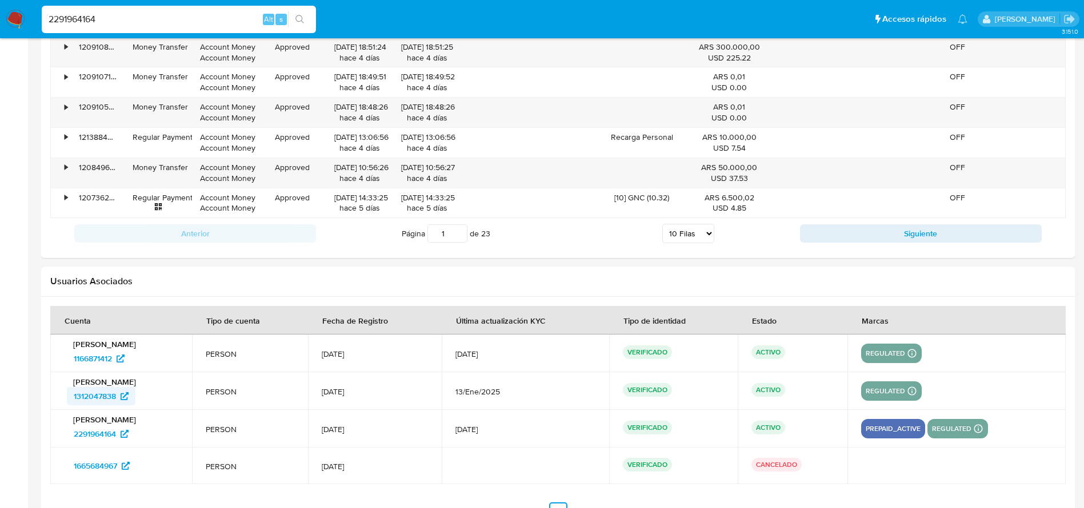
drag, startPoint x: 53, startPoint y: 402, endPoint x: 101, endPoint y: 399, distance: 47.5
click at [101, 399] on div at bounding box center [557, 413] width 1033 height 233
click at [77, 398] on span "1312047838" at bounding box center [95, 396] width 42 height 18
drag, startPoint x: 67, startPoint y: 397, endPoint x: 119, endPoint y: 401, distance: 51.6
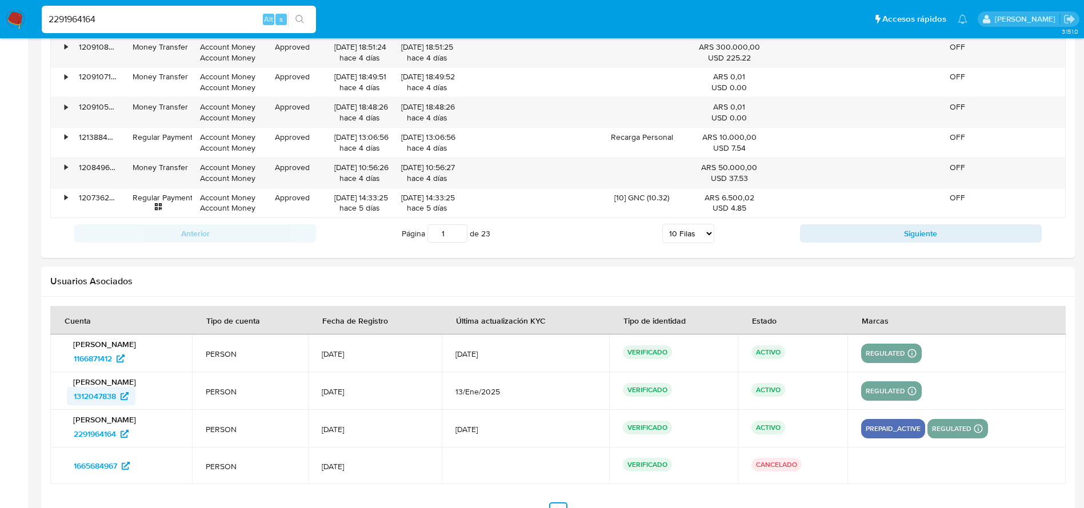
click at [119, 401] on td "Joan Manuel Derminio 1312047838" at bounding box center [121, 391] width 142 height 38
drag, startPoint x: 85, startPoint y: 359, endPoint x: 117, endPoint y: 363, distance: 32.2
click at [113, 363] on td "Joan Manuel Derminio 1166871412" at bounding box center [121, 354] width 142 height 38
click at [117, 362] on span "1166871412" at bounding box center [99, 359] width 51 height 18
drag, startPoint x: 71, startPoint y: 432, endPoint x: 119, endPoint y: 436, distance: 48.1
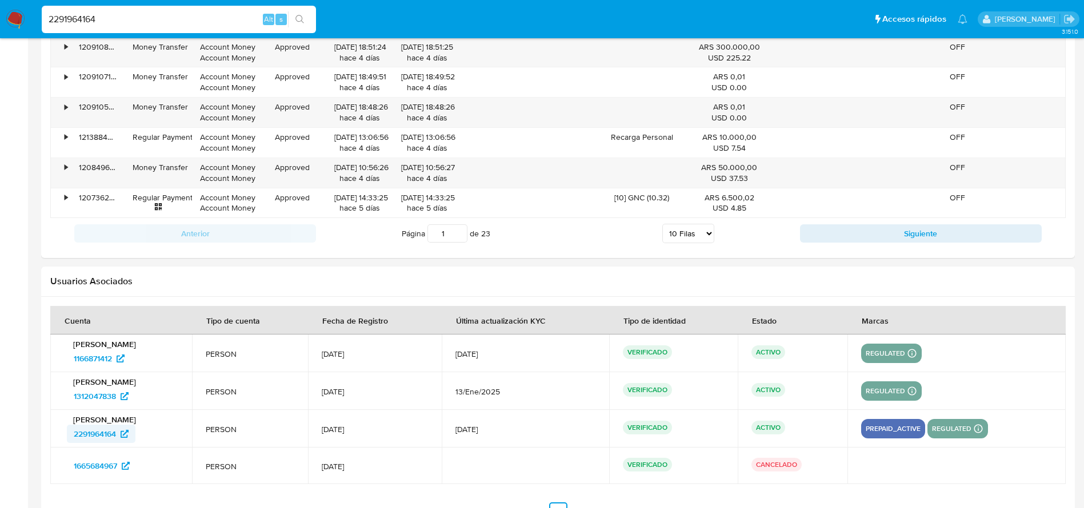
click at [119, 439] on td "Joan Manuel Derminio 2291964164" at bounding box center [121, 429] width 142 height 38
click at [132, 17] on input "2291964164" at bounding box center [179, 19] width 274 height 15
paste input "80554860"
type input "2280554860"
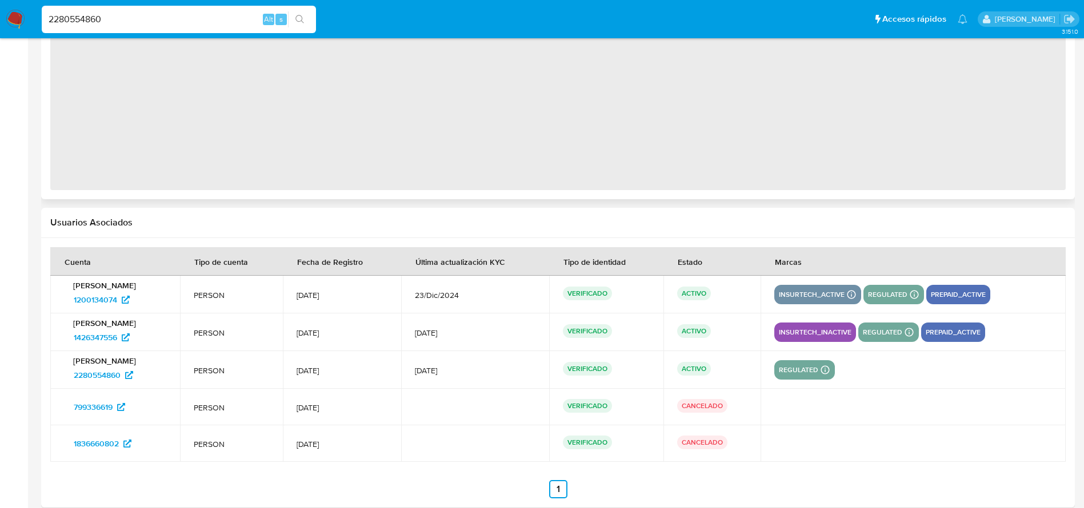
scroll to position [1021, 0]
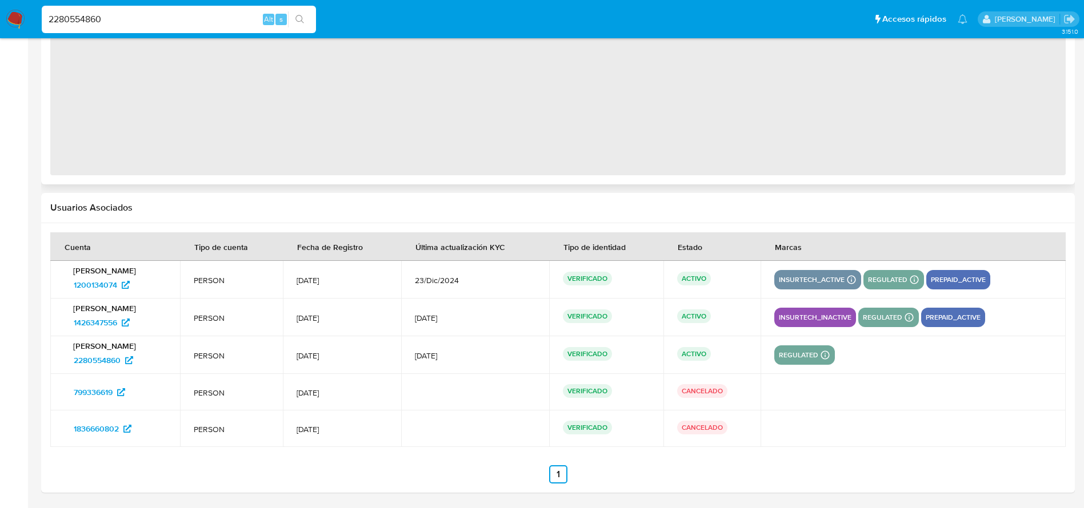
select select "10"
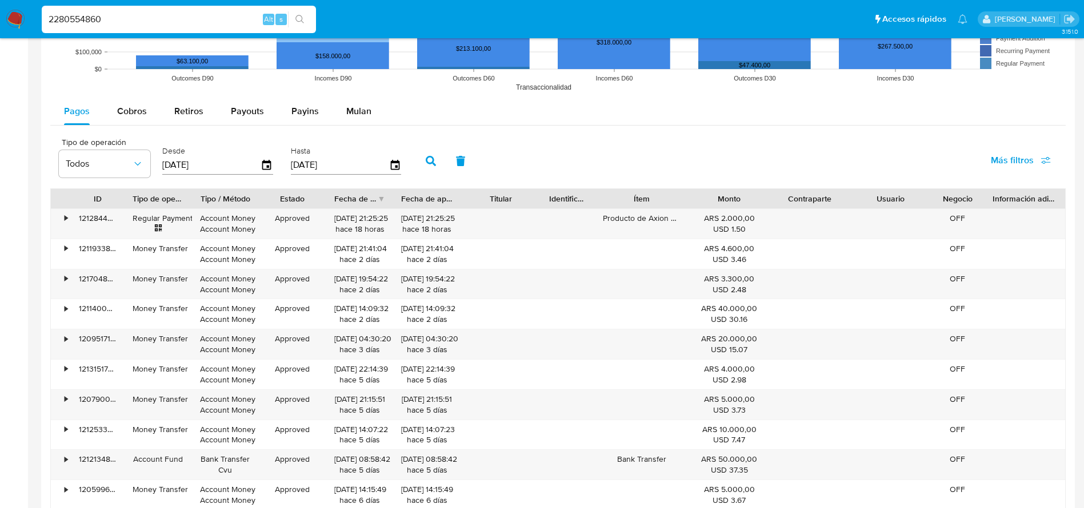
scroll to position [1388, 0]
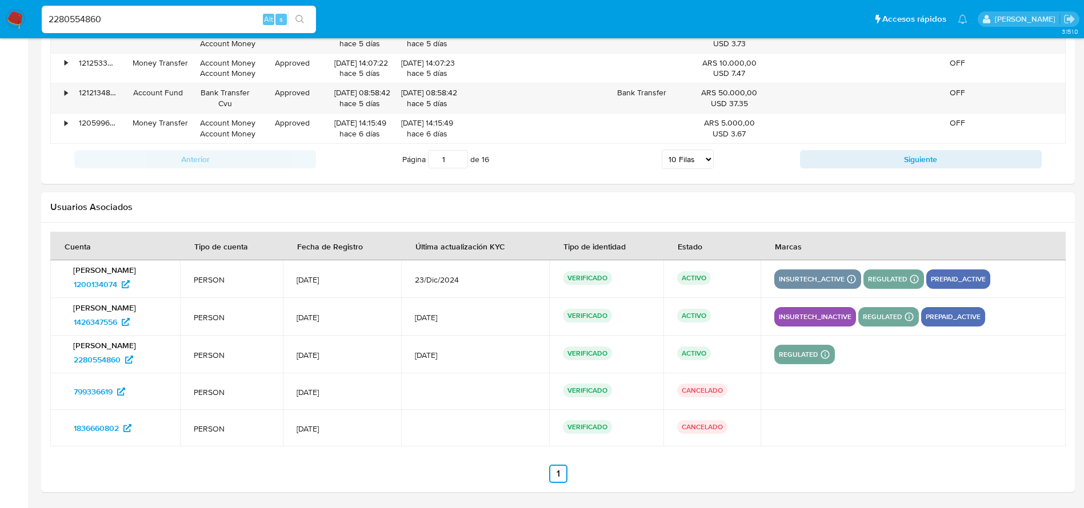
click at [119, 11] on div "2280554860 Alt s" at bounding box center [179, 19] width 274 height 27
click at [113, 27] on div "2280554860 Alt s" at bounding box center [179, 19] width 274 height 27
click at [110, 25] on input "2280554860" at bounding box center [179, 19] width 274 height 15
paste input "195065851"
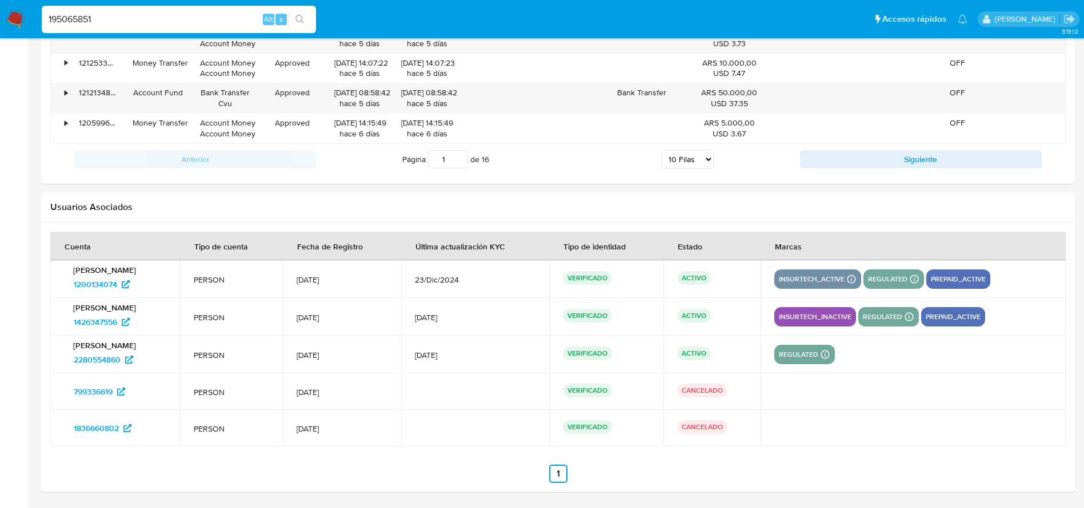
type input "195065851"
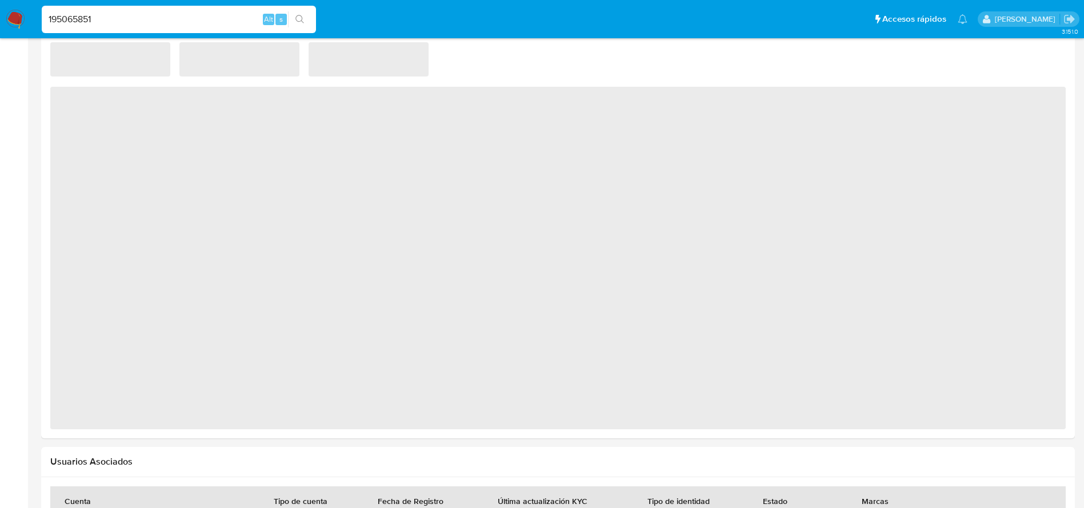
scroll to position [771, 0]
select select "10"
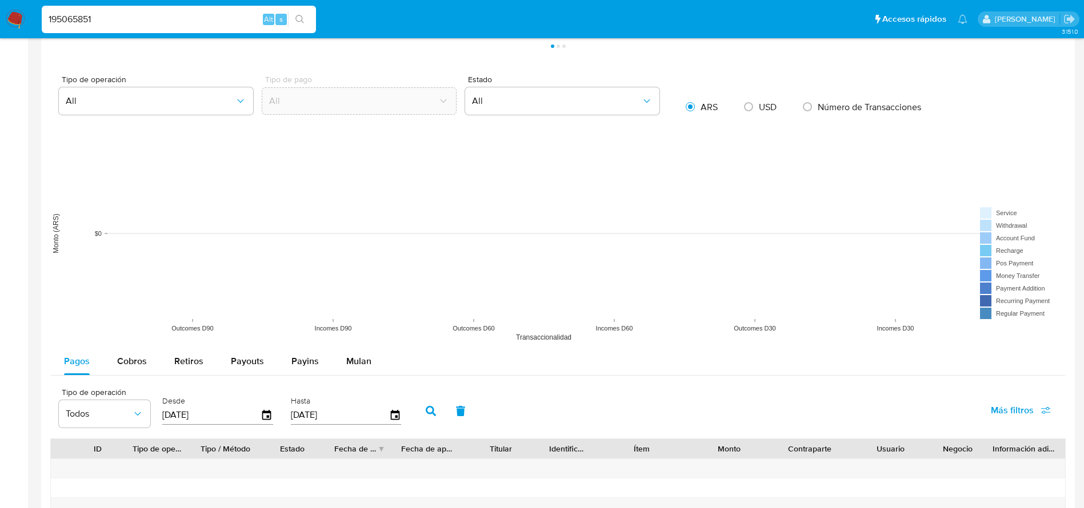
scroll to position [1280, 0]
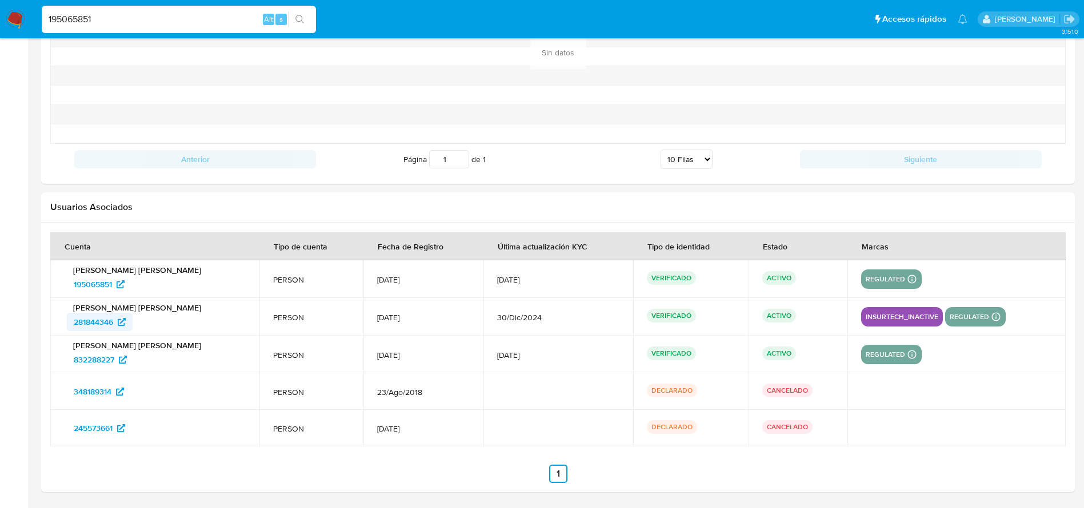
drag, startPoint x: 50, startPoint y: 328, endPoint x: 111, endPoint y: 328, distance: 61.7
click at [111, 328] on div at bounding box center [557, 358] width 1033 height 270
click at [108, 330] on span "281844346" at bounding box center [93, 322] width 39 height 18
drag, startPoint x: 62, startPoint y: 323, endPoint x: 116, endPoint y: 328, distance: 53.9
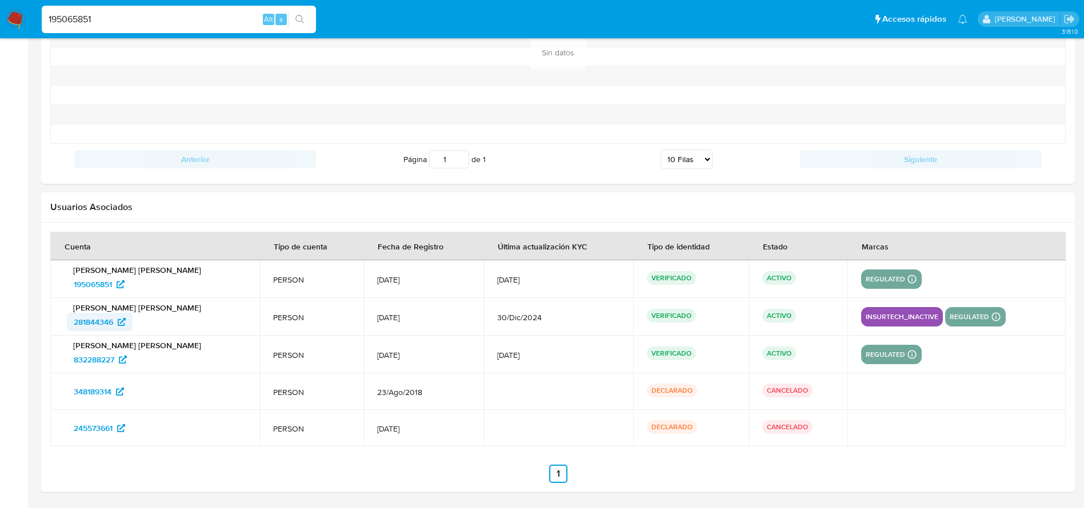
click at [116, 328] on td "Alexis Brian Corbo 281844346" at bounding box center [154, 317] width 209 height 38
drag, startPoint x: 42, startPoint y: 362, endPoint x: 117, endPoint y: 366, distance: 75.0
click at [117, 366] on div at bounding box center [557, 358] width 1033 height 270
drag, startPoint x: 65, startPoint y: 360, endPoint x: 121, endPoint y: 367, distance: 56.3
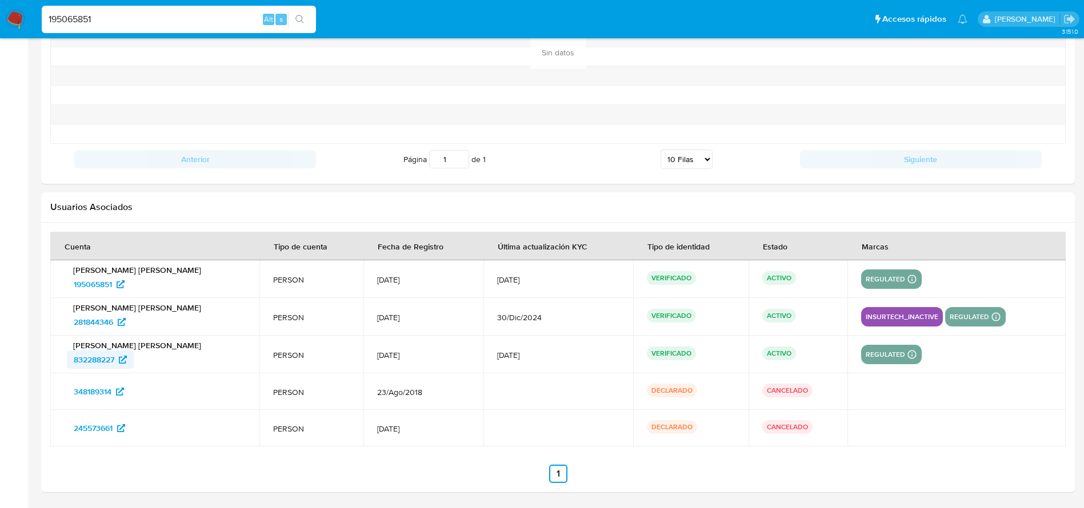
click at [121, 367] on div "Alexis Brian Corbo 832288227" at bounding box center [155, 354] width 182 height 29
drag, startPoint x: 54, startPoint y: 286, endPoint x: 116, endPoint y: 283, distance: 61.8
click at [116, 283] on td "Alexis Brian Corbo 195065851" at bounding box center [154, 279] width 209 height 38
click at [24, 15] on img at bounding box center [15, 19] width 19 height 19
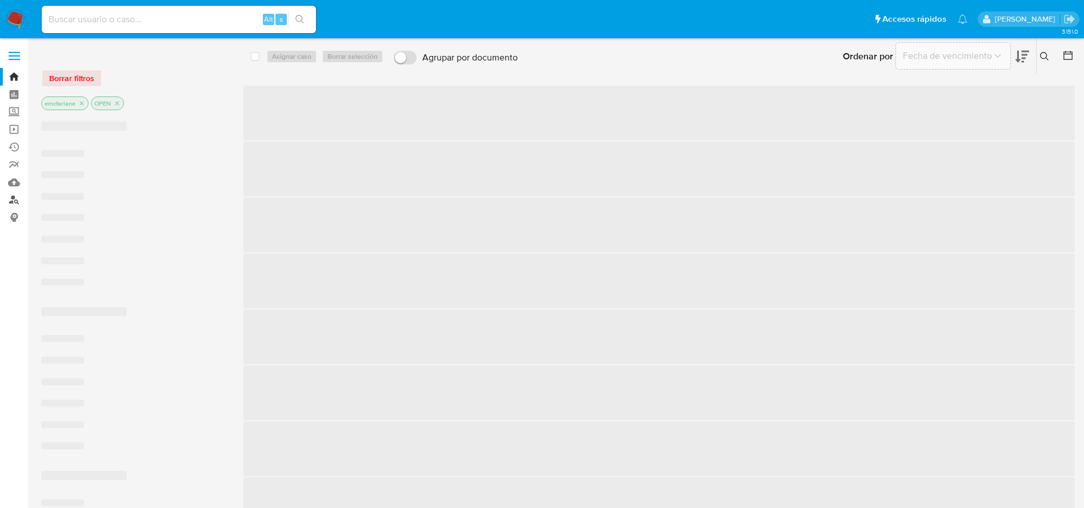
click at [15, 202] on link "Buscador de personas" at bounding box center [68, 200] width 136 height 18
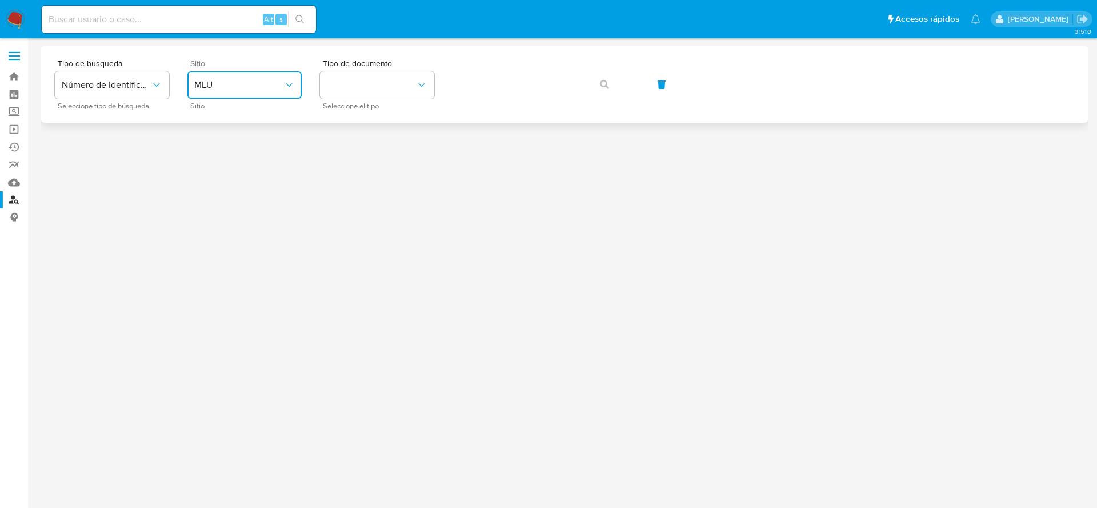
click at [266, 82] on span "MLU" at bounding box center [238, 84] width 89 height 11
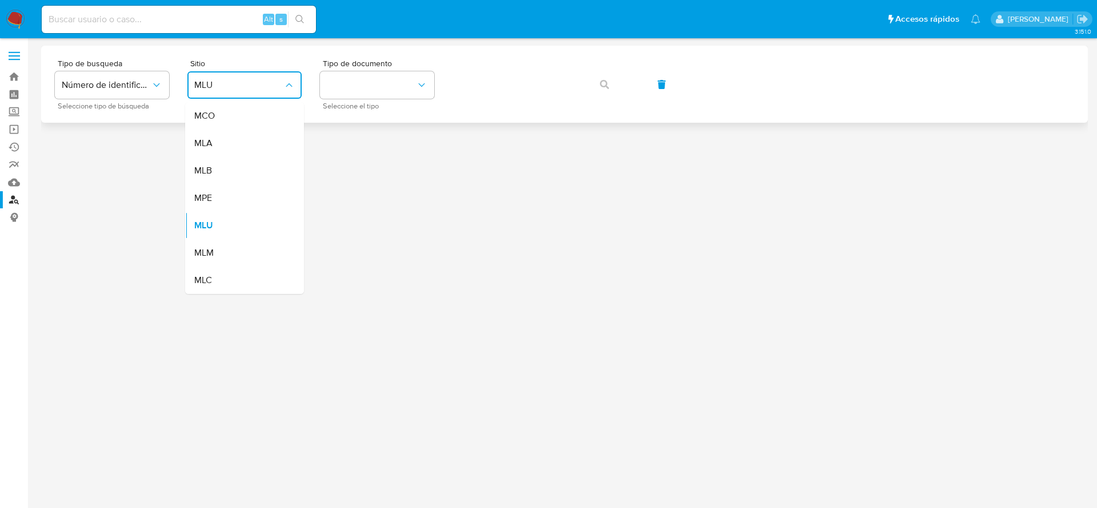
drag, startPoint x: 230, startPoint y: 141, endPoint x: 309, endPoint y: 115, distance: 82.9
click at [229, 142] on div "MLA" at bounding box center [241, 143] width 94 height 27
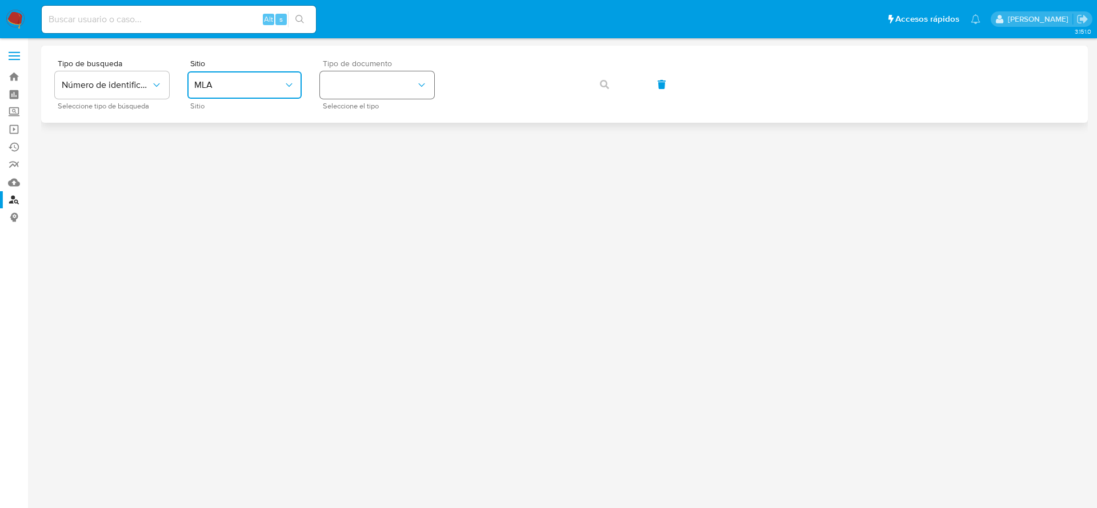
click at [368, 90] on button "identificationType" at bounding box center [377, 84] width 114 height 27
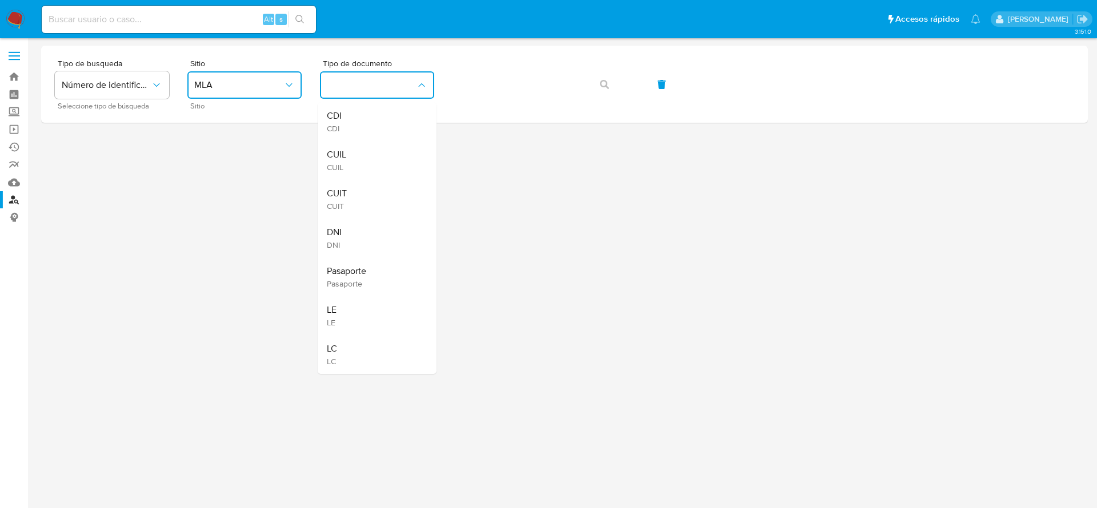
click at [339, 195] on span "CUIT" at bounding box center [337, 193] width 20 height 11
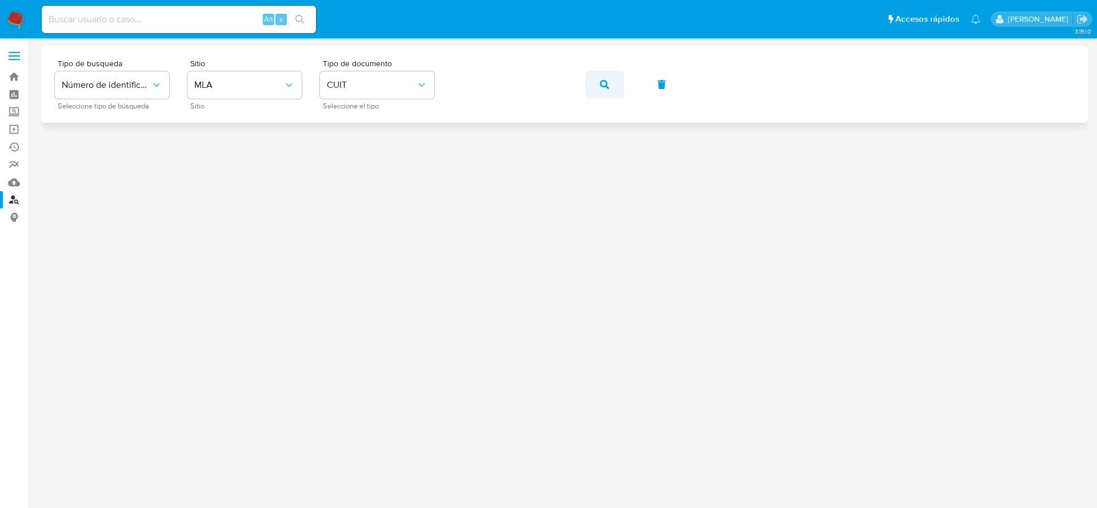
click at [611, 81] on button "button" at bounding box center [604, 84] width 39 height 27
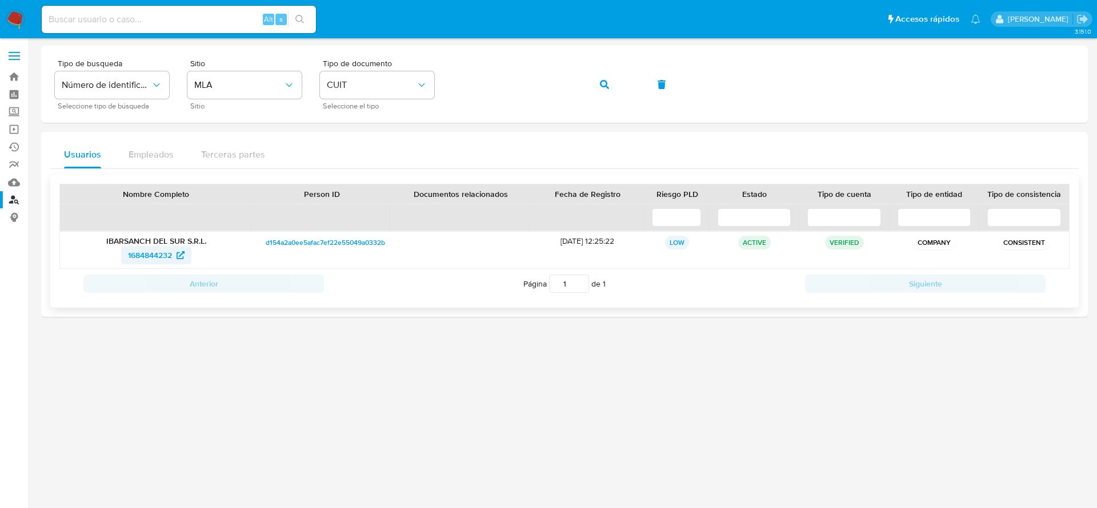
click at [151, 256] on span "1684844232" at bounding box center [150, 255] width 44 height 18
click at [21, 19] on img at bounding box center [15, 19] width 19 height 19
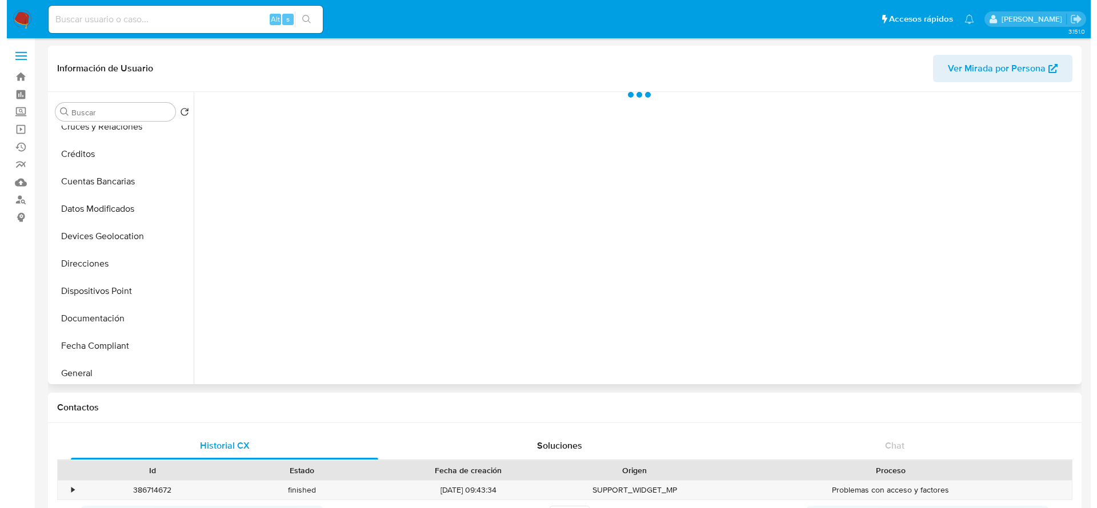
scroll to position [257, 0]
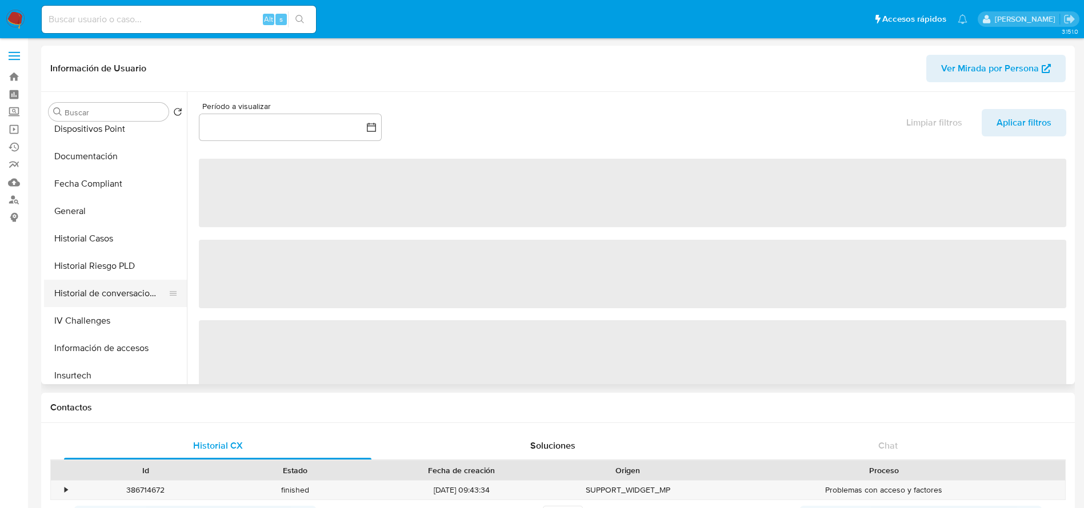
drag, startPoint x: 119, startPoint y: 297, endPoint x: 133, endPoint y: 288, distance: 16.7
click at [119, 297] on button "Historial de conversaciones" at bounding box center [111, 293] width 134 height 27
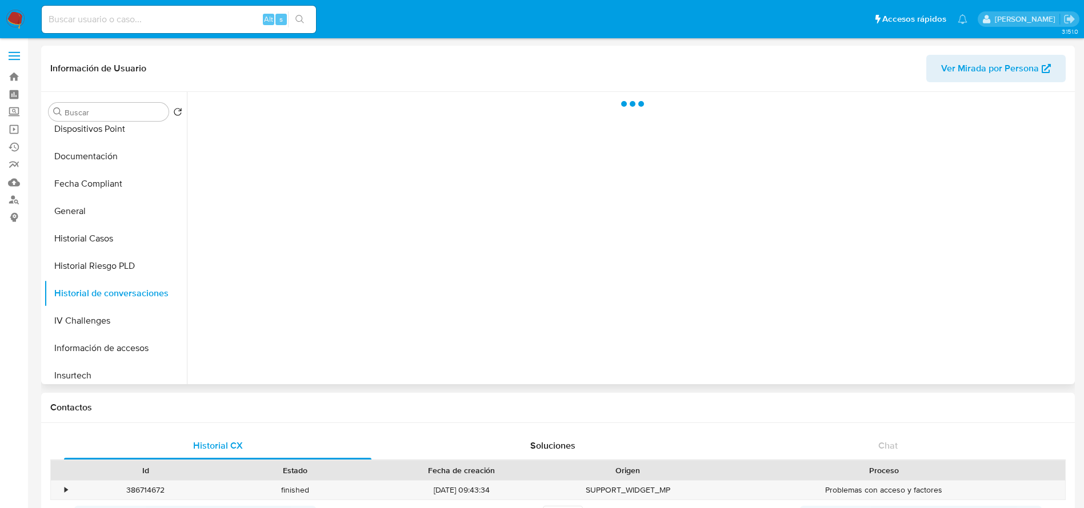
select select "10"
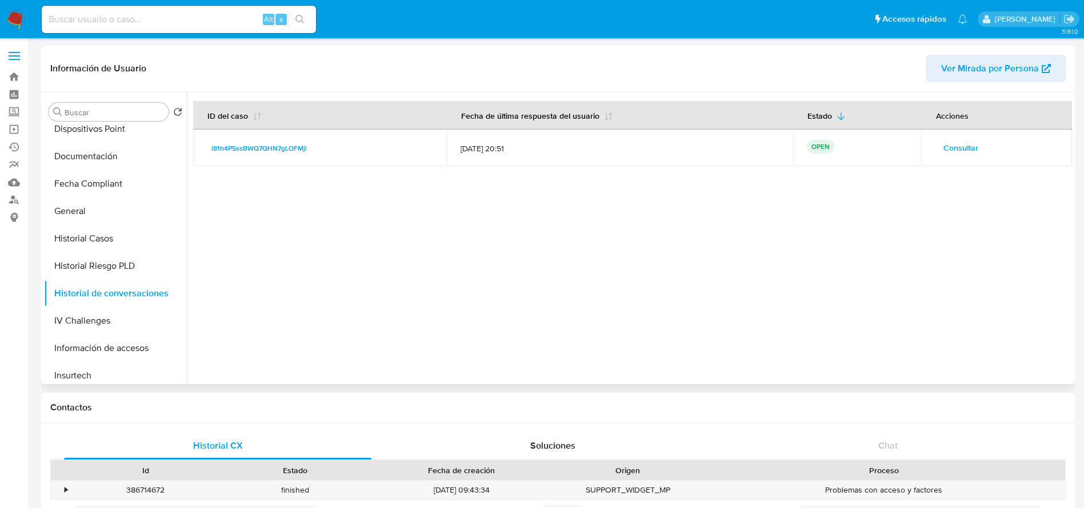
click at [953, 147] on span "Consultar" at bounding box center [960, 148] width 35 height 16
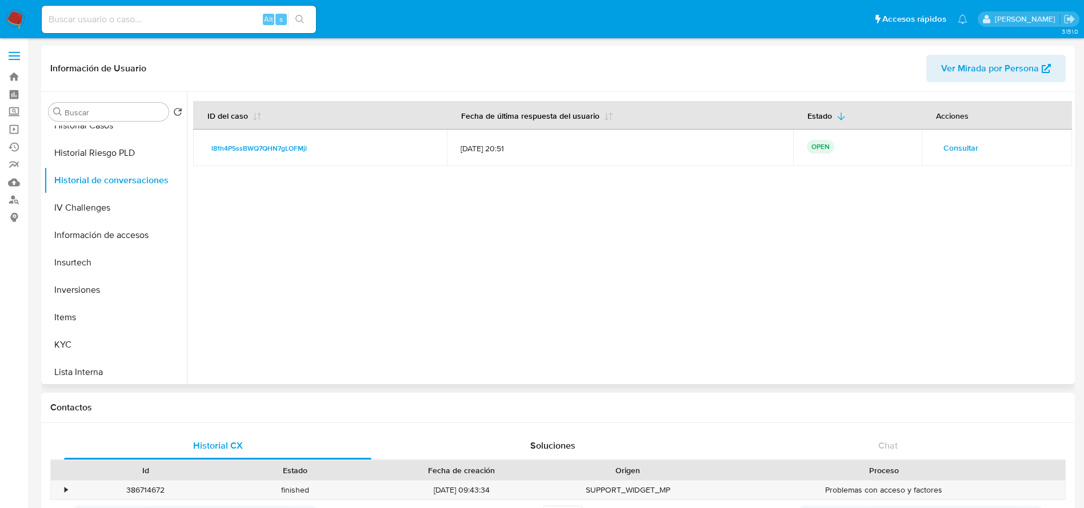
scroll to position [510, 0]
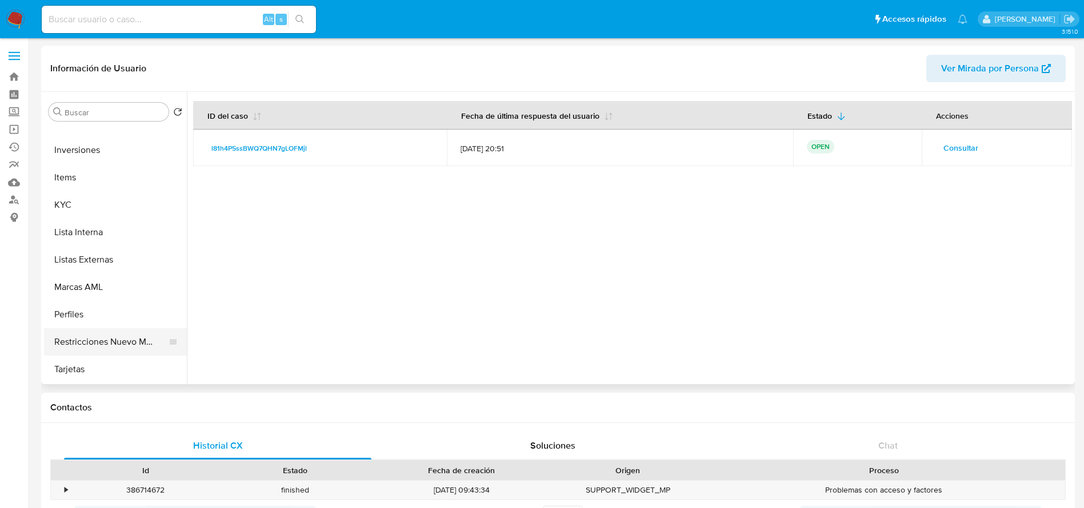
click at [116, 347] on button "Restricciones Nuevo Mundo" at bounding box center [111, 341] width 134 height 27
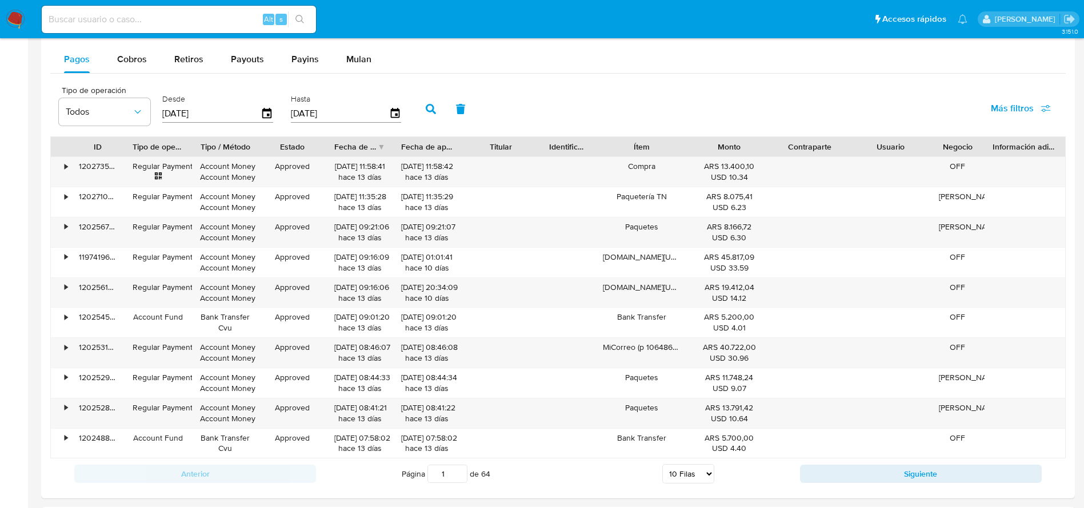
scroll to position [1162, 0]
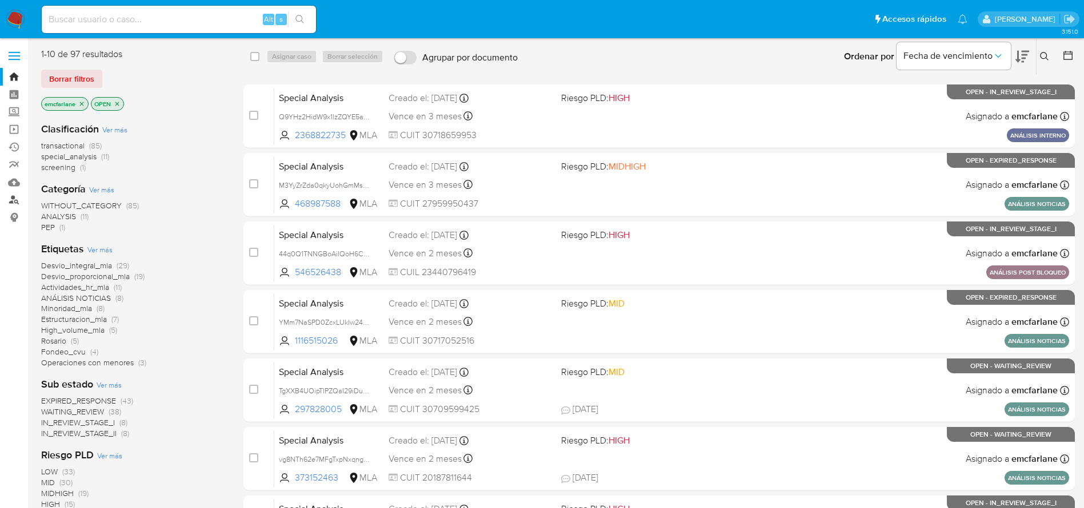
click at [6, 199] on link "Buscador de personas" at bounding box center [68, 200] width 136 height 18
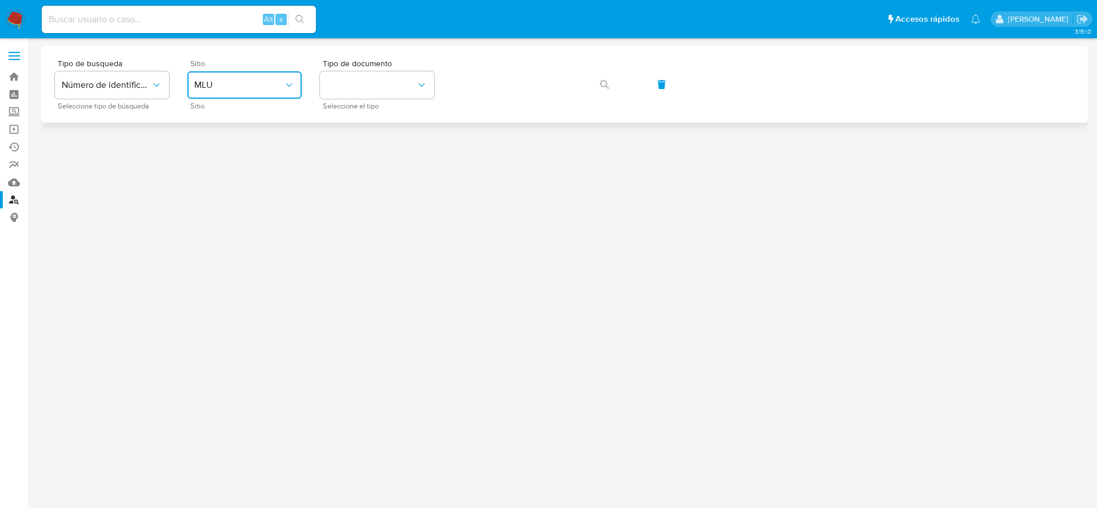
click at [282, 87] on span "MLU" at bounding box center [238, 84] width 89 height 11
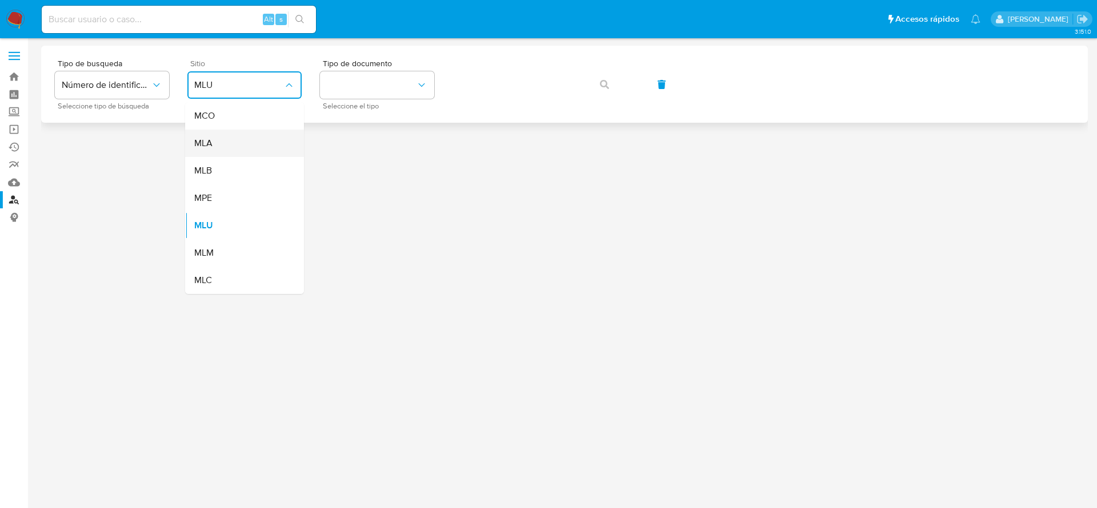
click at [213, 150] on div "MLA" at bounding box center [241, 143] width 94 height 27
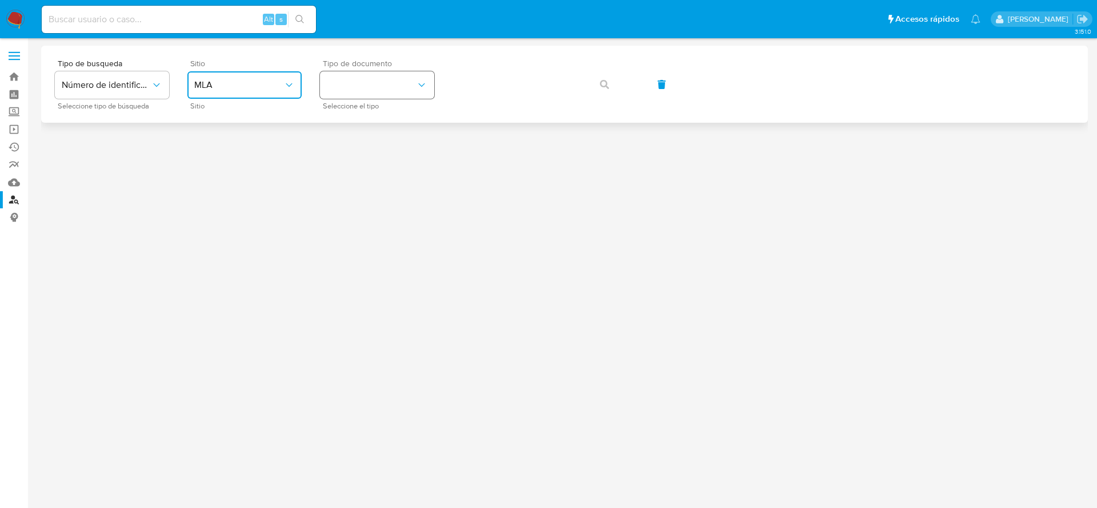
click at [384, 76] on button "identificationType" at bounding box center [377, 84] width 114 height 27
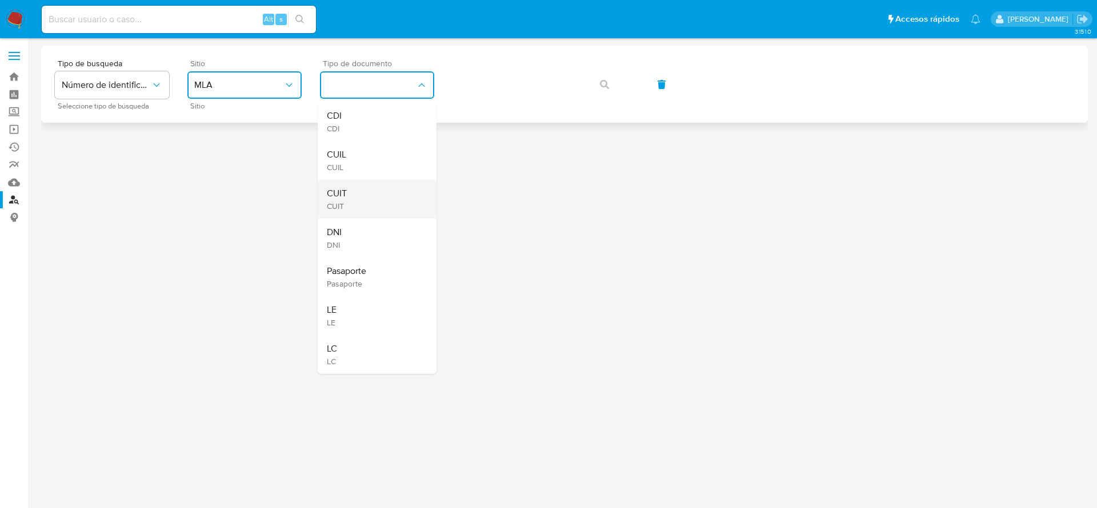
click at [348, 198] on div "CUIT CUIT" at bounding box center [374, 199] width 94 height 39
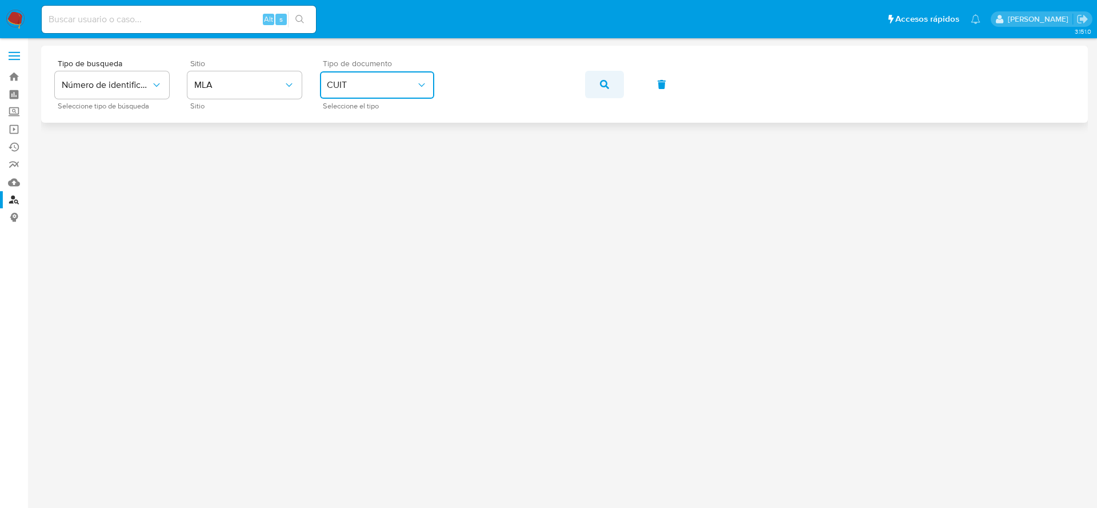
click at [607, 89] on span "button" at bounding box center [604, 84] width 9 height 25
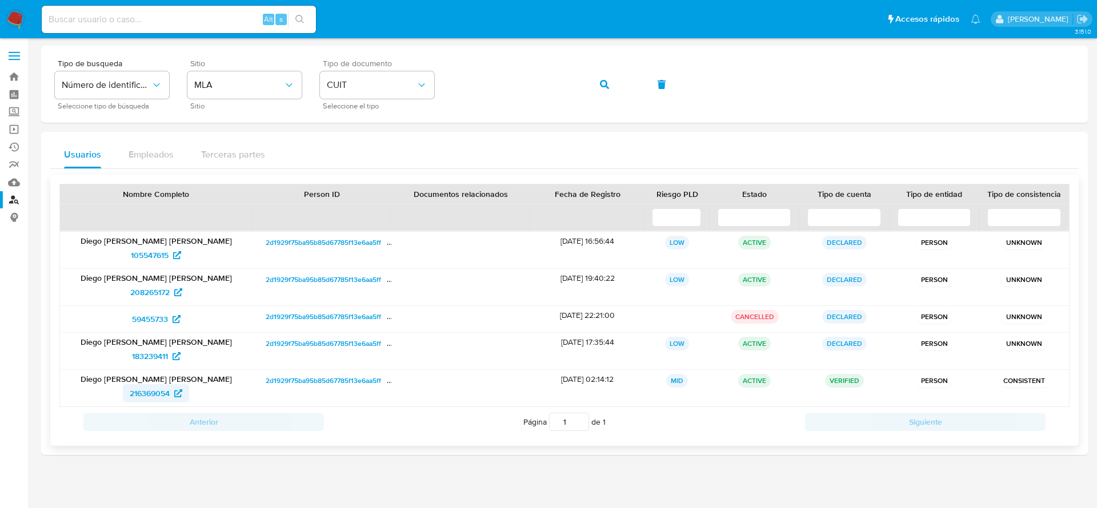
click at [151, 391] on span "216369054" at bounding box center [150, 393] width 40 height 18
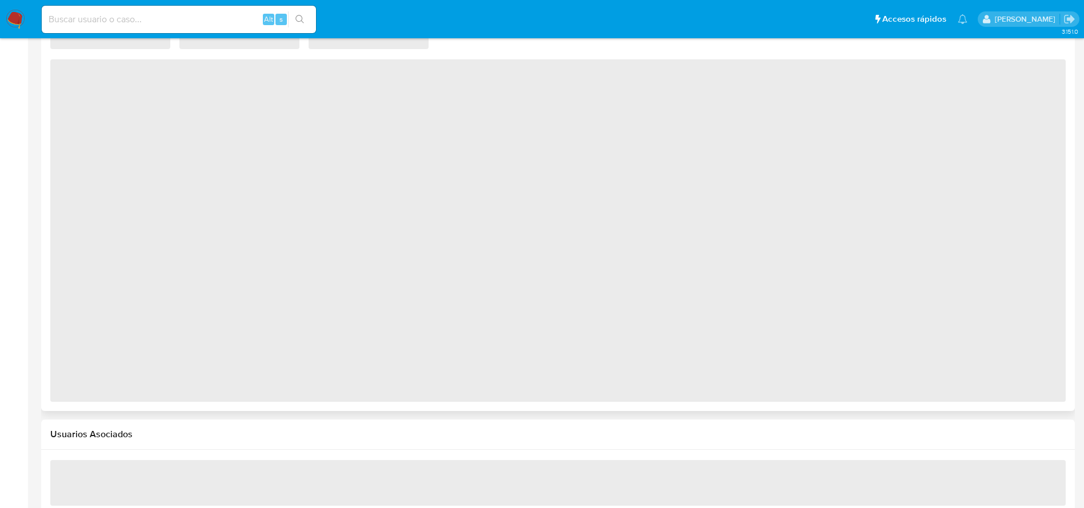
scroll to position [759, 0]
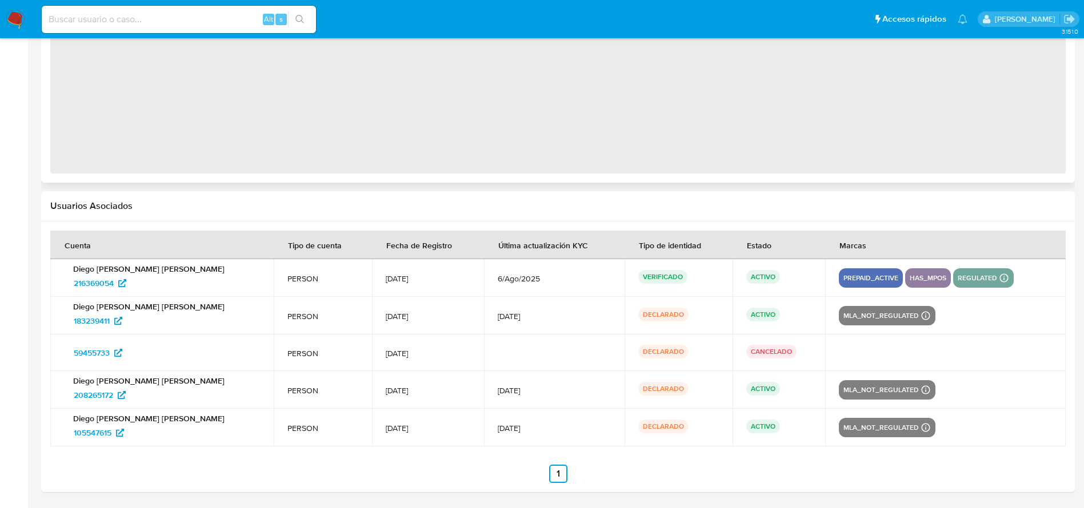
select select "10"
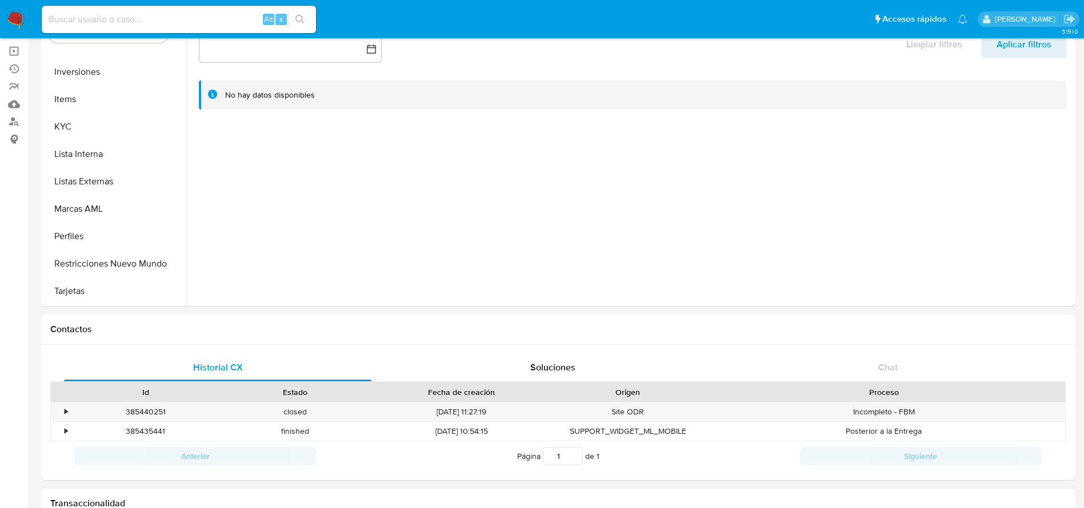
scroll to position [0, 0]
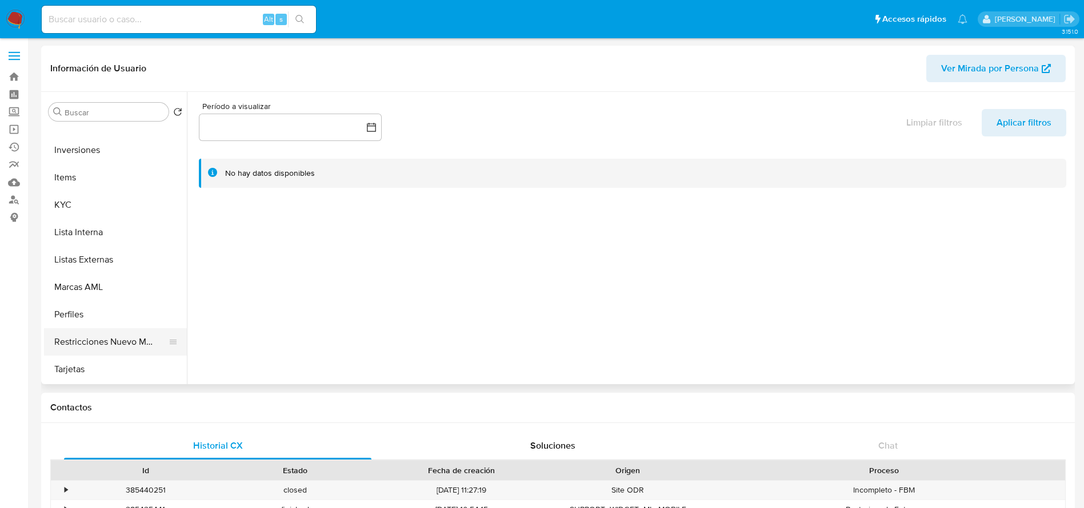
click at [135, 350] on button "Restricciones Nuevo Mundo" at bounding box center [111, 341] width 134 height 27
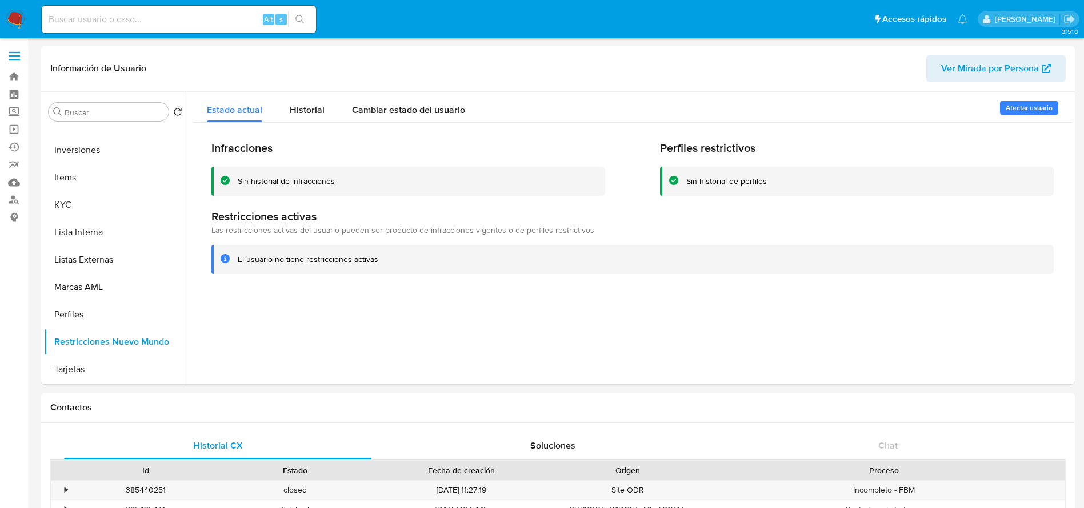
click at [17, 26] on img at bounding box center [15, 19] width 19 height 19
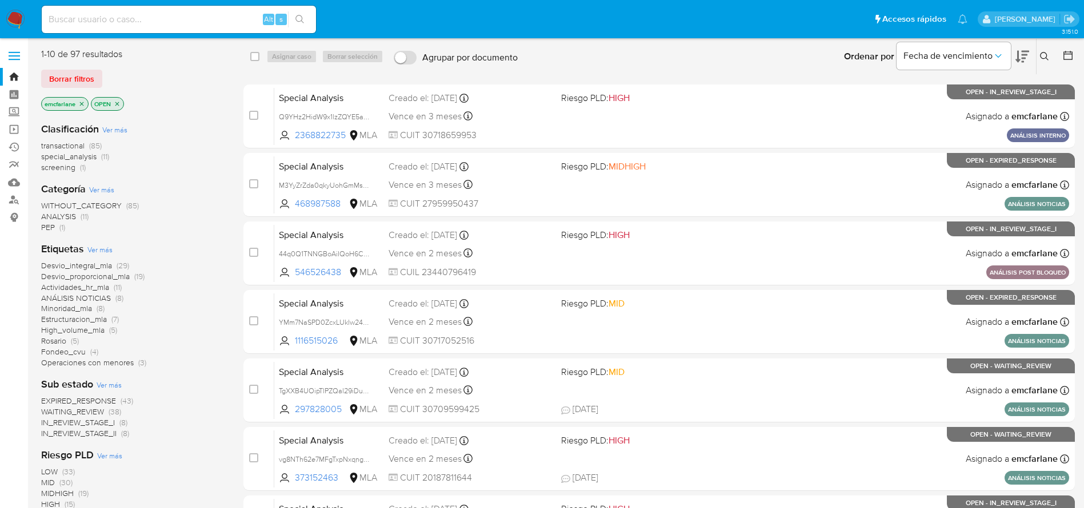
click at [129, 24] on input at bounding box center [179, 19] width 274 height 15
paste input "311906453"
type input "311906453"
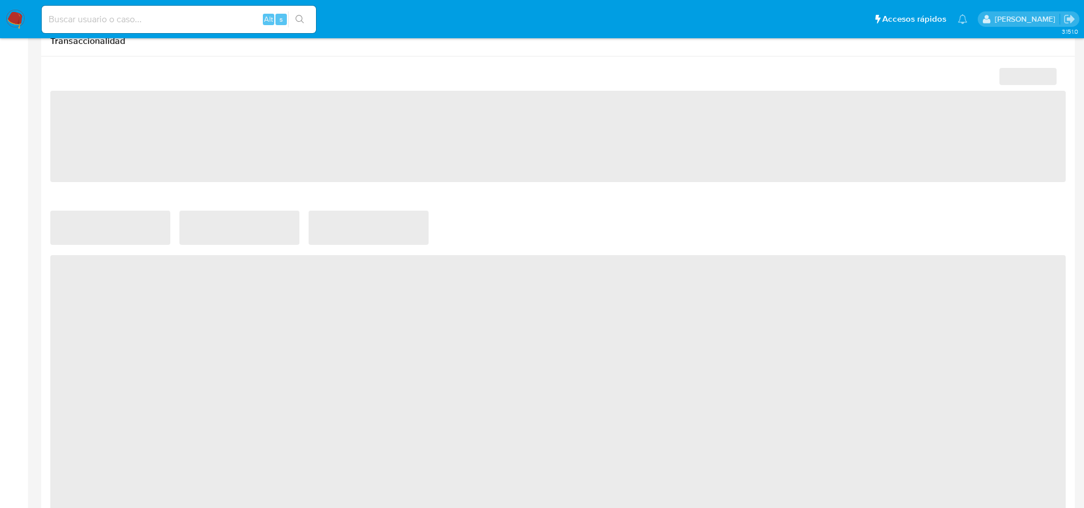
scroll to position [817, 0]
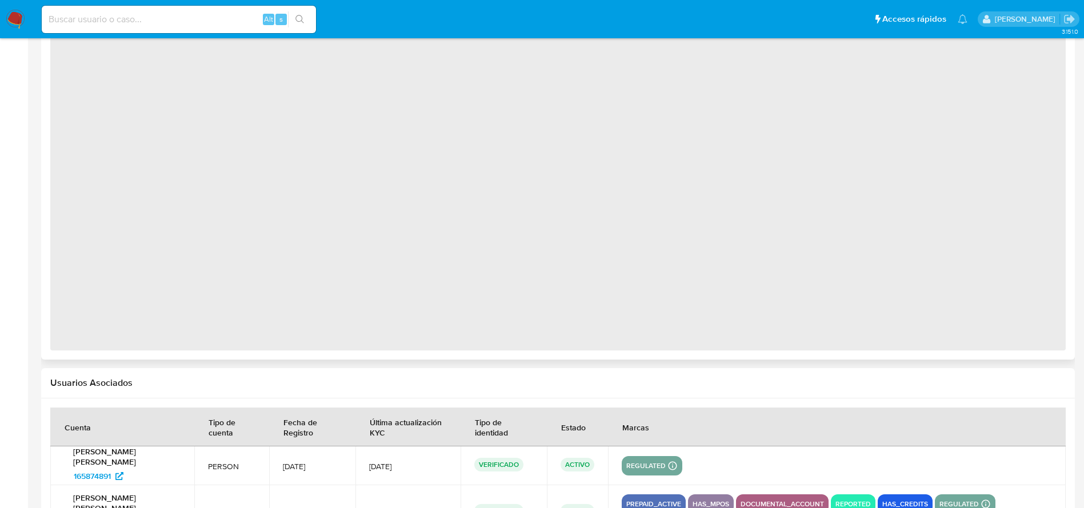
select select "10"
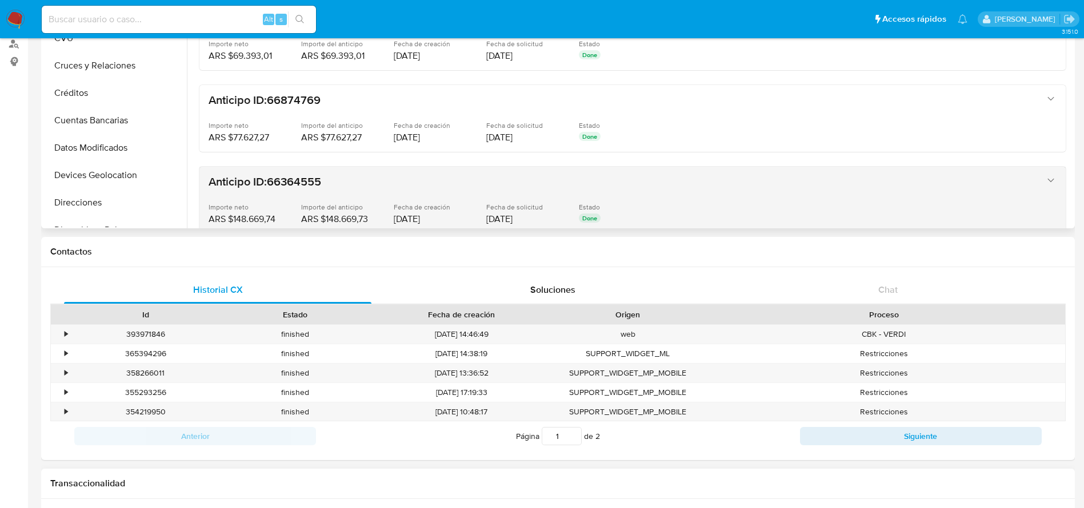
scroll to position [0, 0]
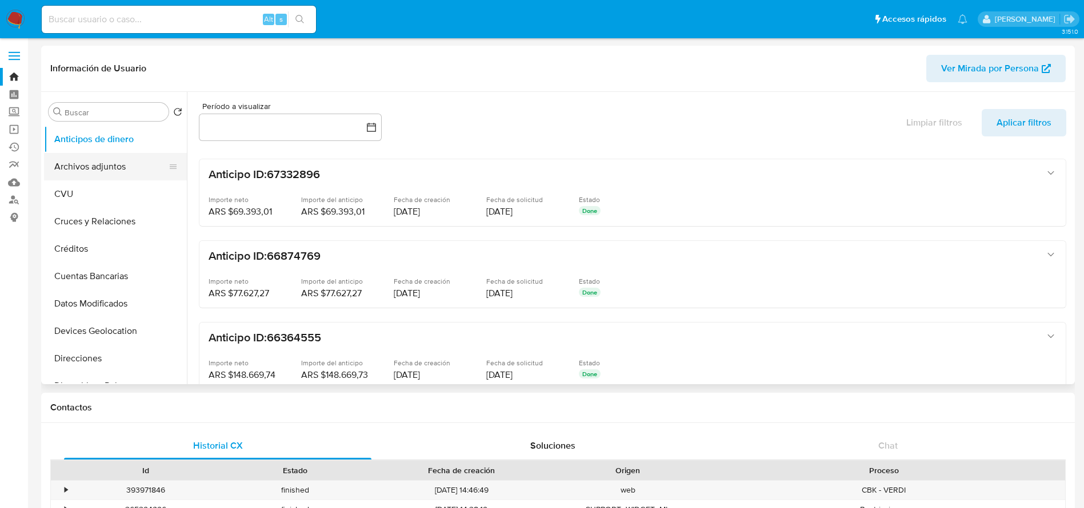
click at [77, 162] on button "Archivos adjuntos" at bounding box center [111, 166] width 134 height 27
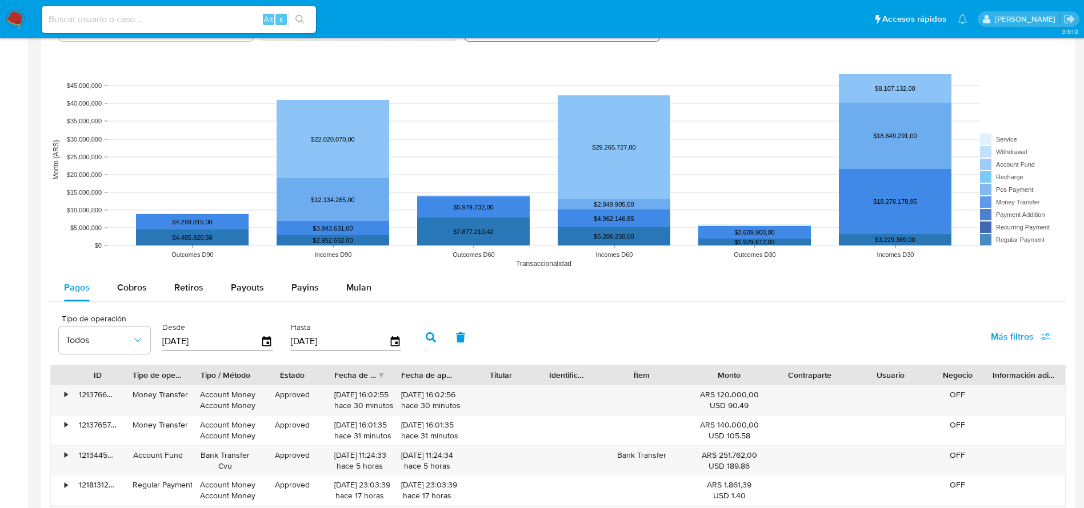
scroll to position [857, 0]
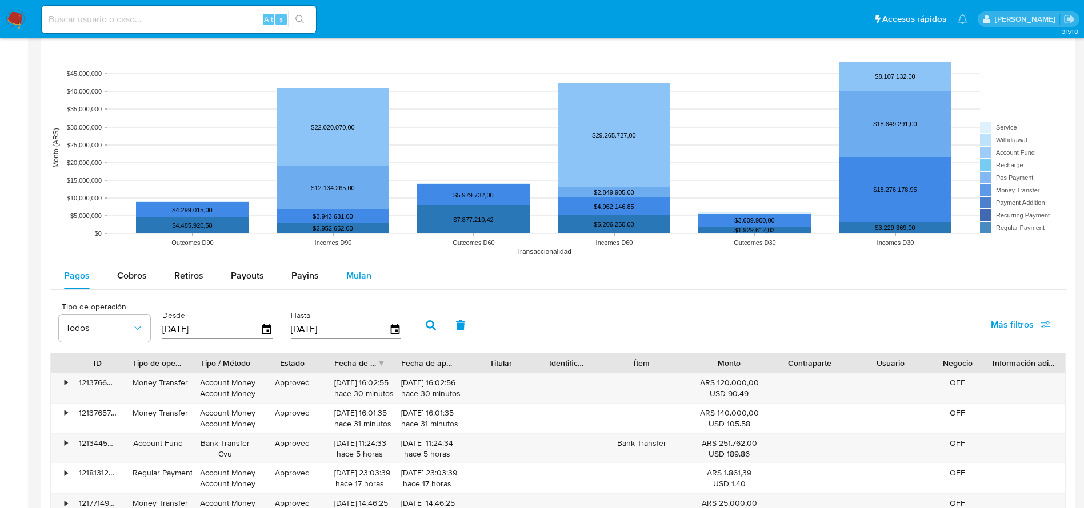
click at [367, 282] on div "Mulan" at bounding box center [358, 275] width 25 height 27
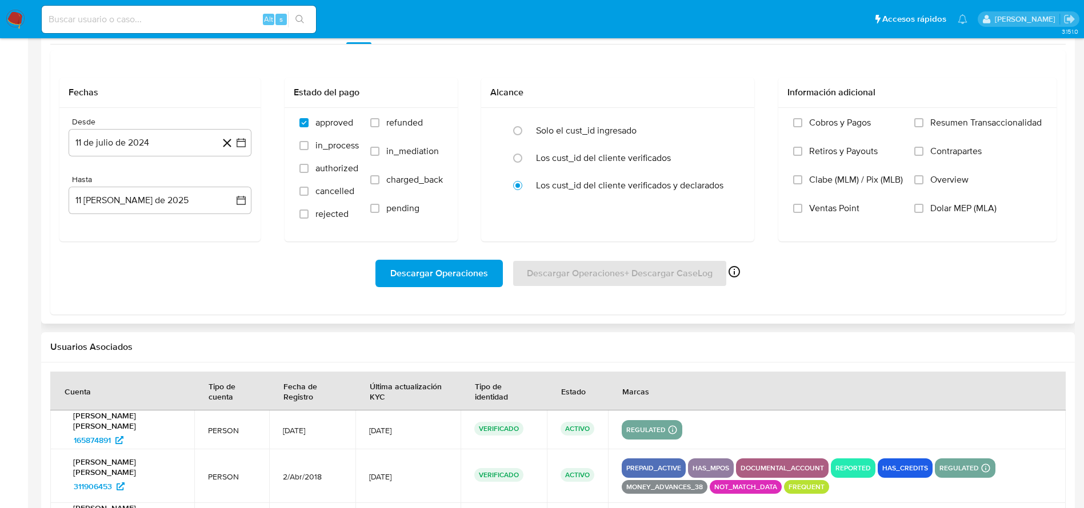
scroll to position [1114, 0]
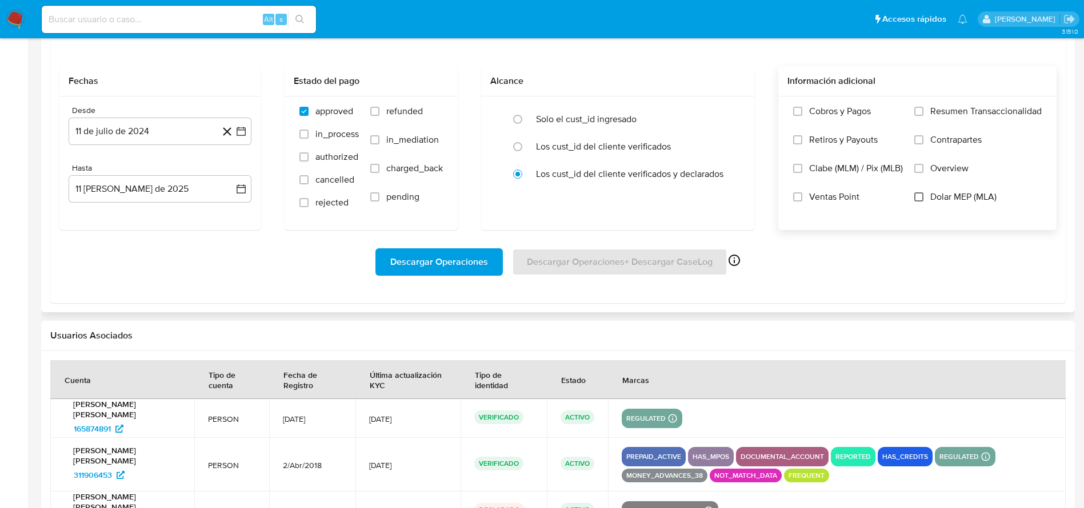
click at [915, 192] on input "Dolar MEP (MLA)" at bounding box center [918, 196] width 9 height 9
click at [441, 258] on span "Descargar Operaciones" at bounding box center [439, 262] width 98 height 25
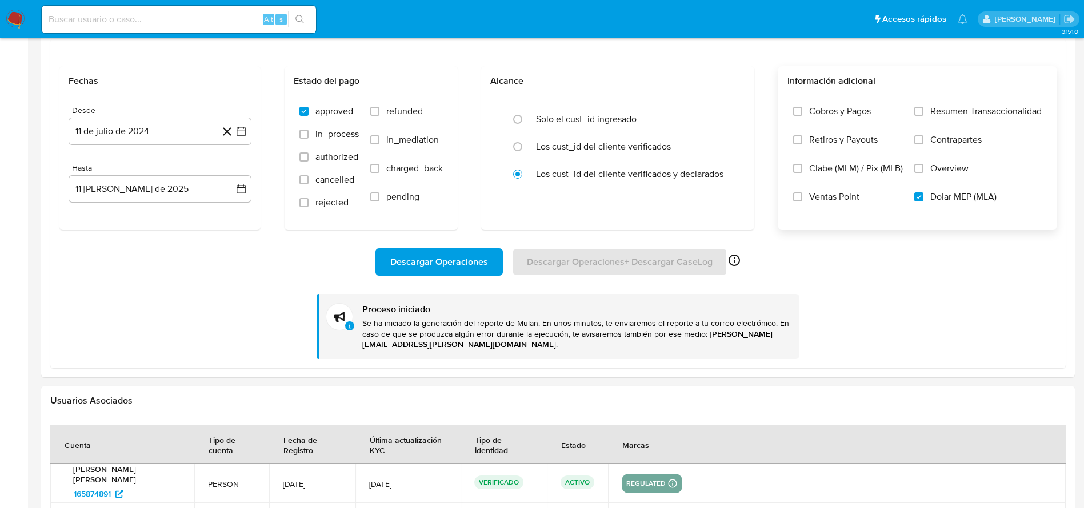
drag, startPoint x: 16, startPoint y: 21, endPoint x: 49, endPoint y: 30, distance: 33.8
click at [48, 30] on div "Alt s" at bounding box center [179, 19] width 274 height 27
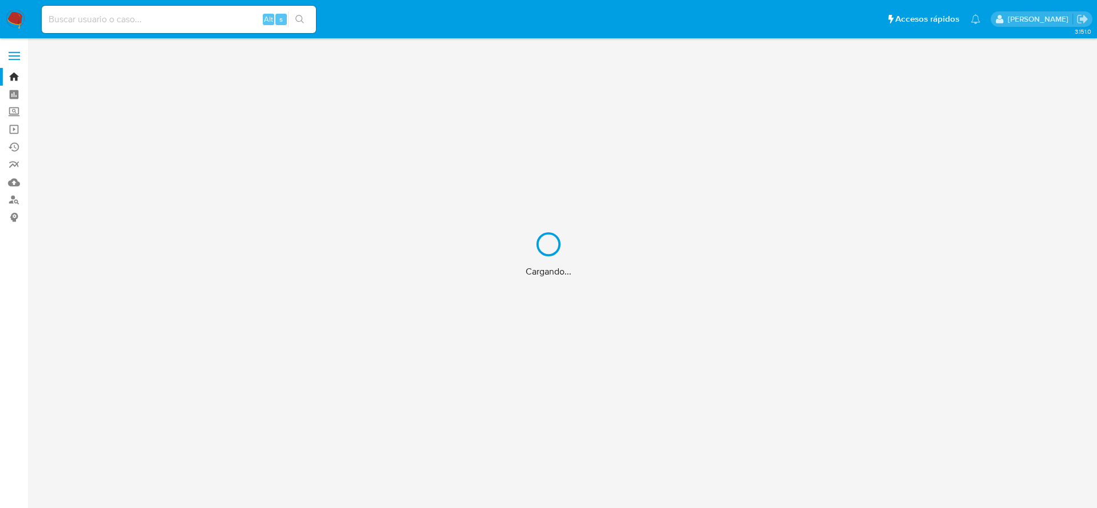
click at [135, 15] on div "Cargando..." at bounding box center [548, 254] width 1097 height 508
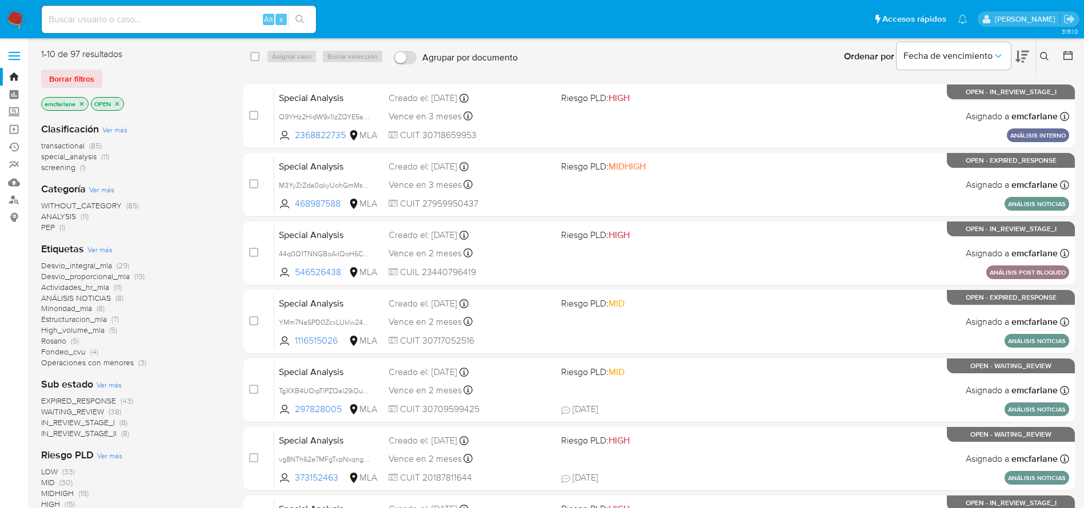
click at [135, 17] on input at bounding box center [179, 19] width 274 height 15
paste input "1196992050"
type input "1196992050"
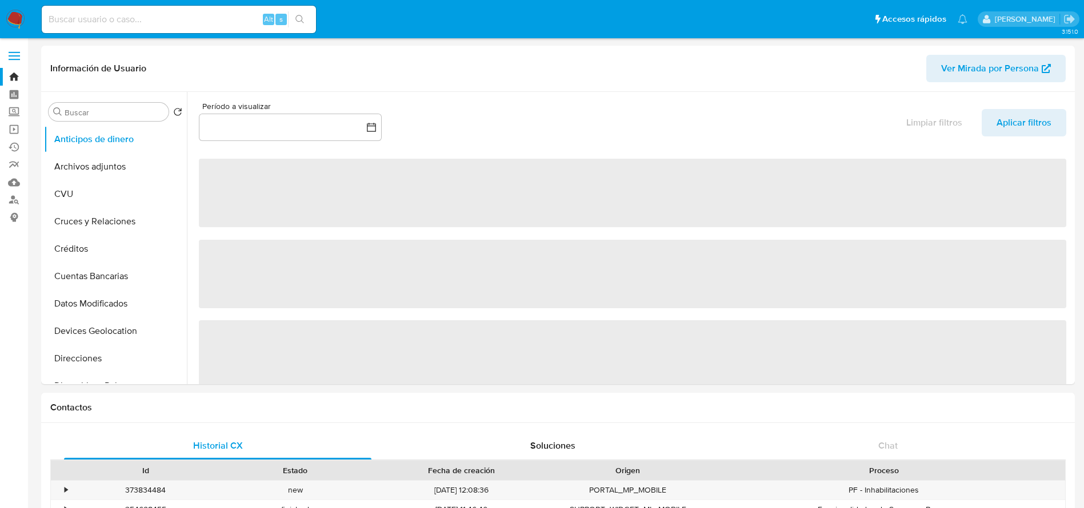
select select "10"
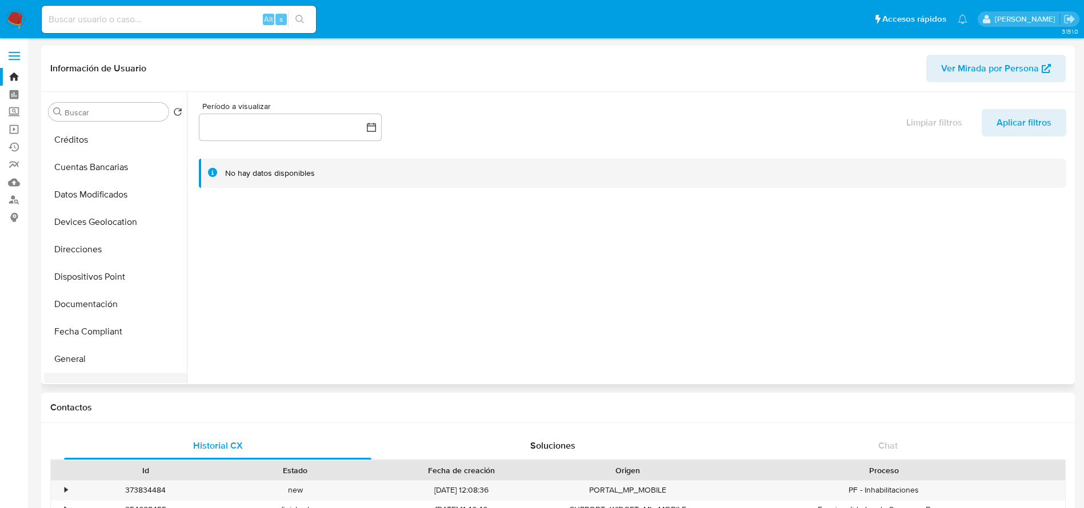
scroll to position [171, 0]
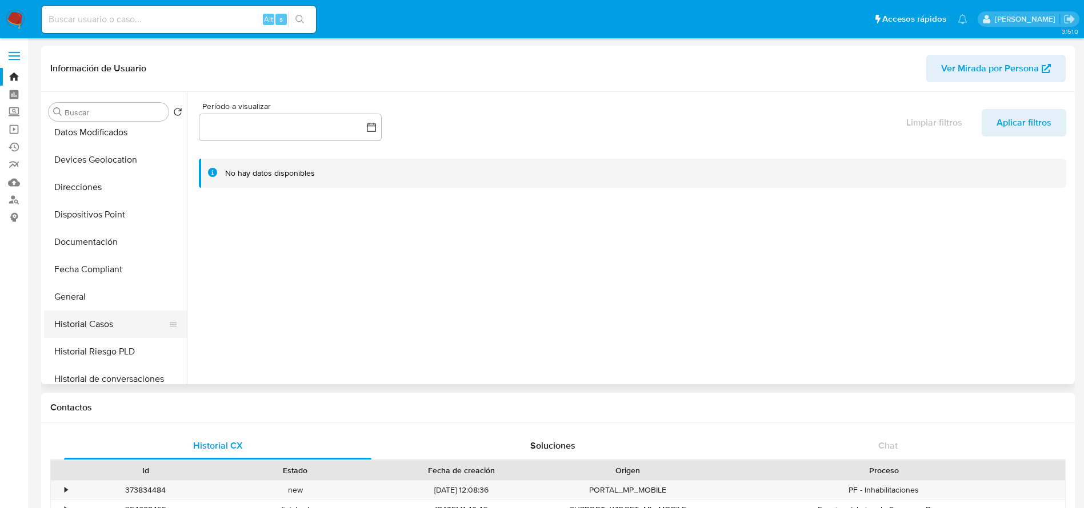
click at [103, 322] on button "Historial Casos" at bounding box center [111, 324] width 134 height 27
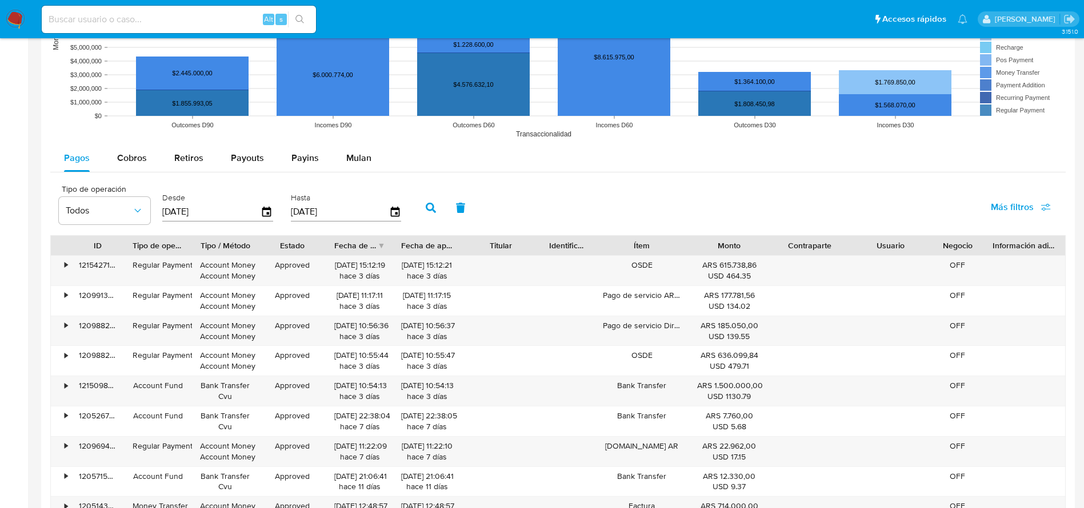
scroll to position [990, 0]
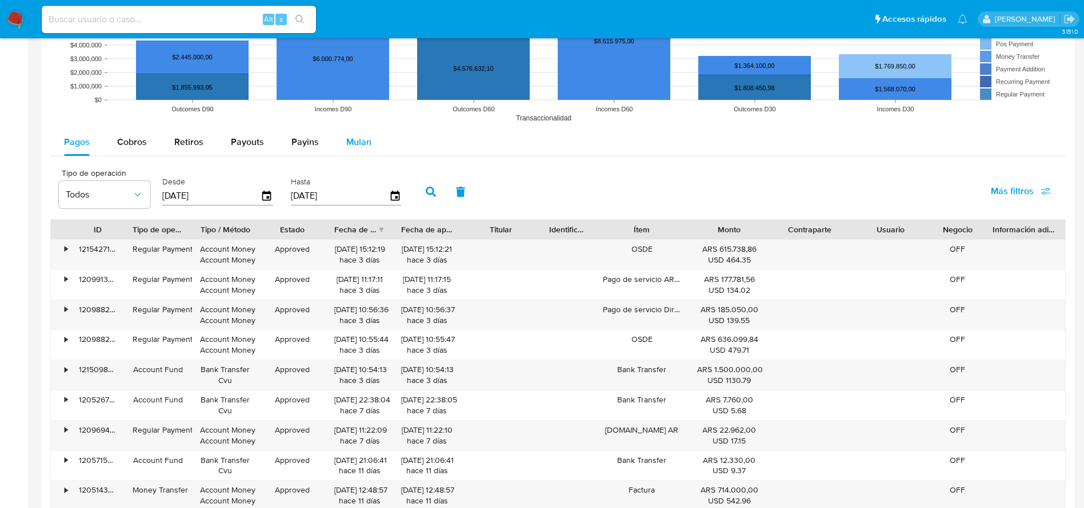
click at [360, 153] on div "Mulan" at bounding box center [358, 142] width 25 height 27
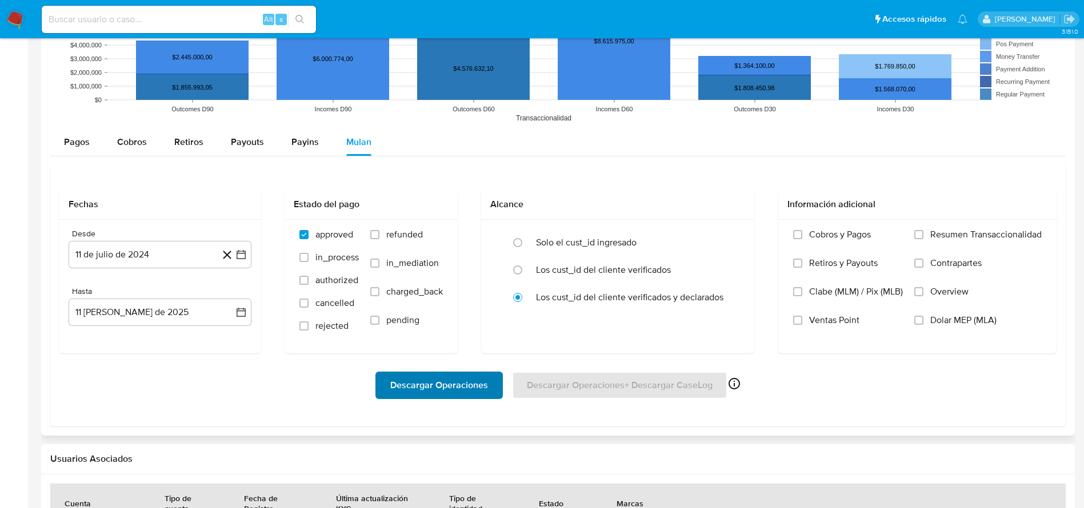
click at [408, 378] on span "Descargar Operaciones" at bounding box center [439, 385] width 98 height 25
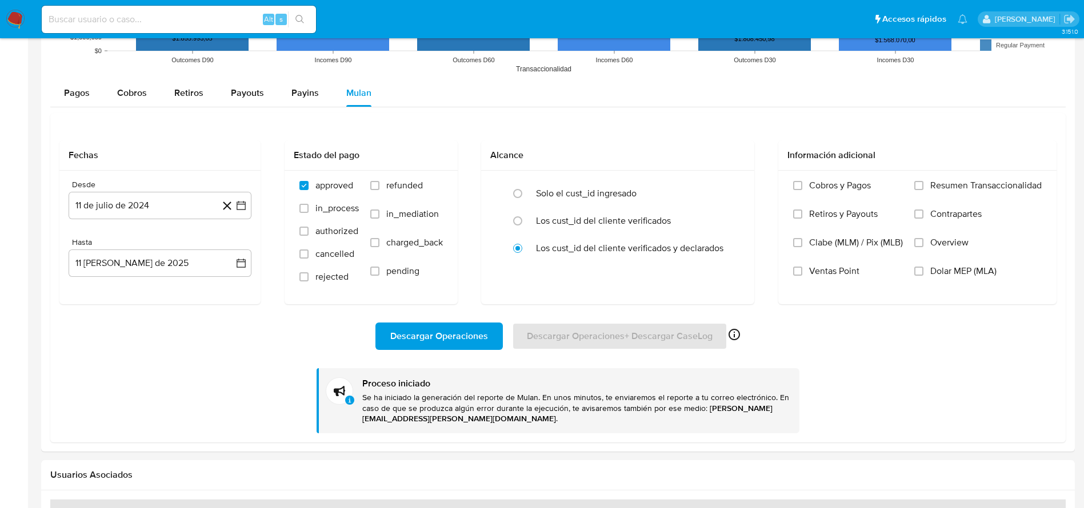
scroll to position [1076, 0]
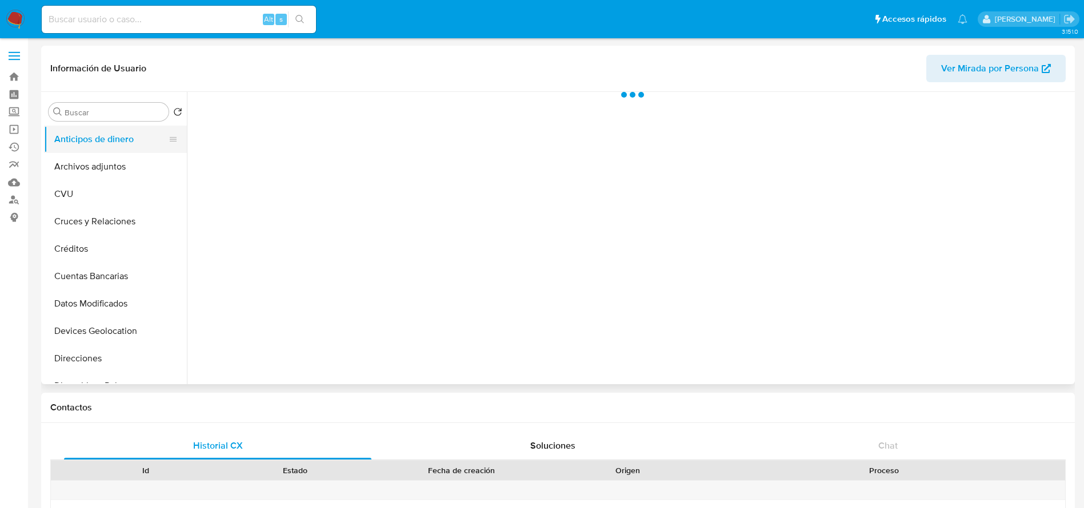
click at [101, 151] on button "Anticipos de dinero" at bounding box center [111, 139] width 134 height 27
click at [98, 165] on button "Archivos adjuntos" at bounding box center [111, 166] width 134 height 27
select select "10"
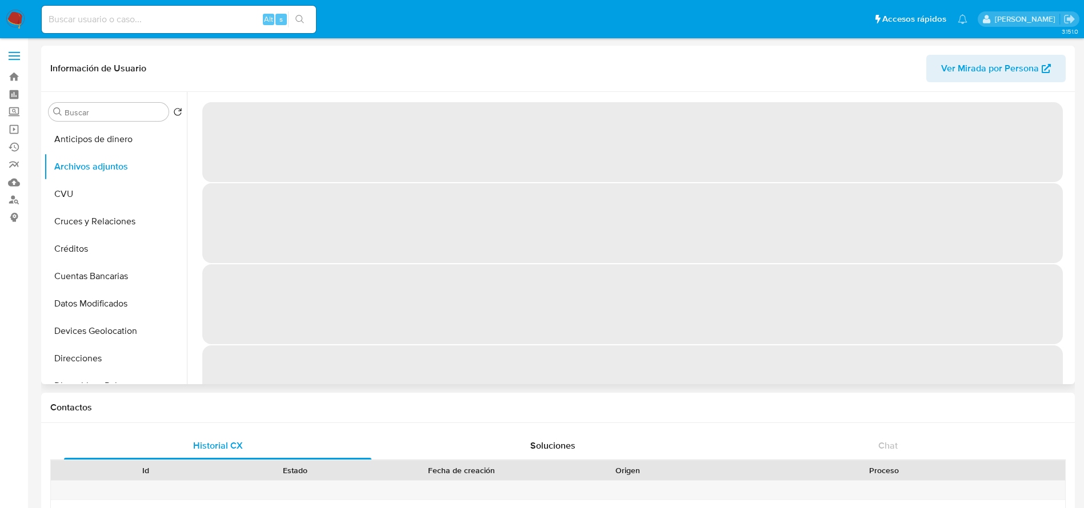
scroll to position [510, 0]
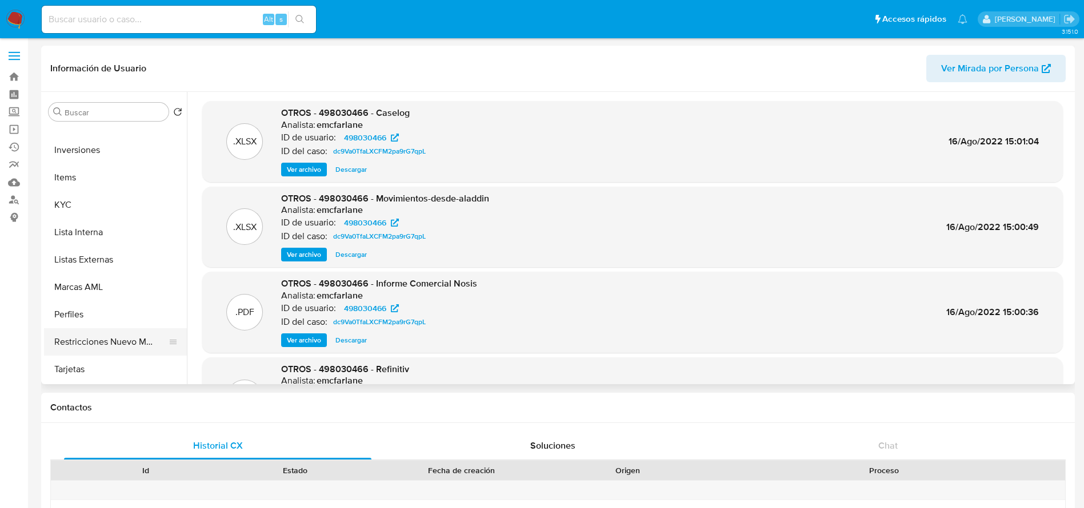
drag, startPoint x: 90, startPoint y: 341, endPoint x: 262, endPoint y: 144, distance: 261.1
click at [90, 342] on button "Restricciones Nuevo Mundo" at bounding box center [115, 341] width 143 height 27
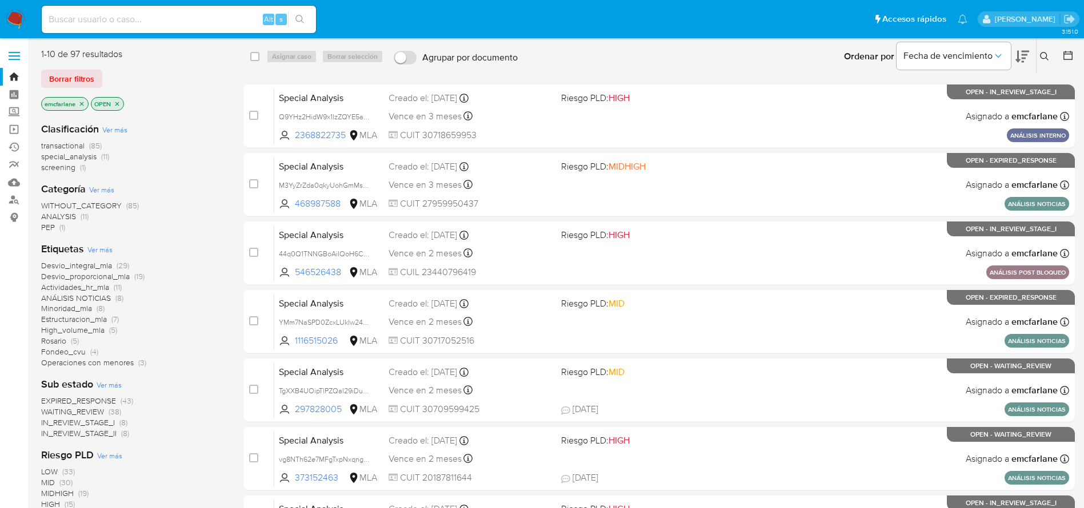
click at [179, 24] on input at bounding box center [179, 19] width 274 height 15
paste input "b0VFmrrdUslPqHHkFoz9aoTR"
type input "b0VFmrrdUslPqHHkFoz9aoTR"
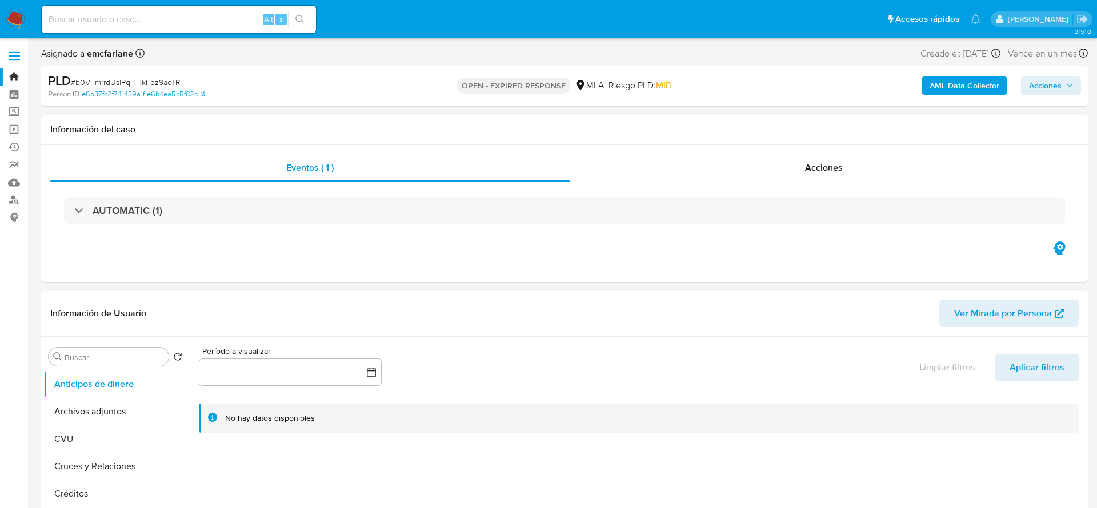
select select "10"
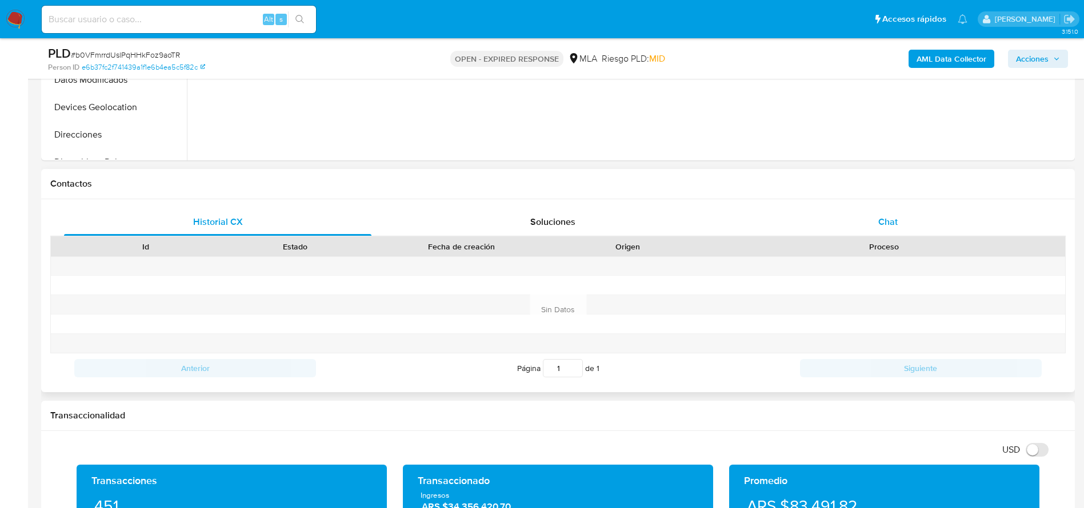
drag, startPoint x: 891, startPoint y: 214, endPoint x: 861, endPoint y: 221, distance: 30.5
click at [888, 215] on div "Chat" at bounding box center [887, 221] width 307 height 27
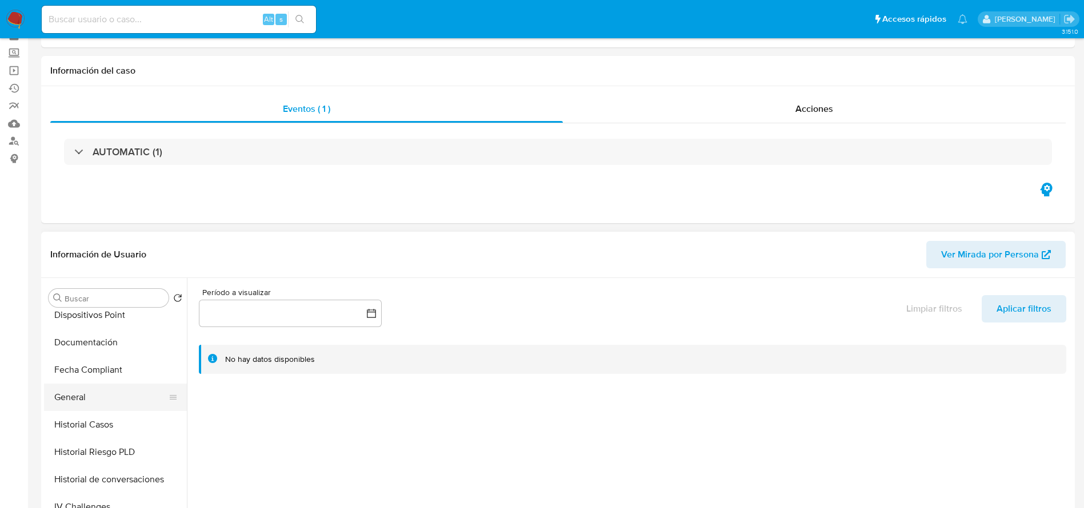
scroll to position [86, 0]
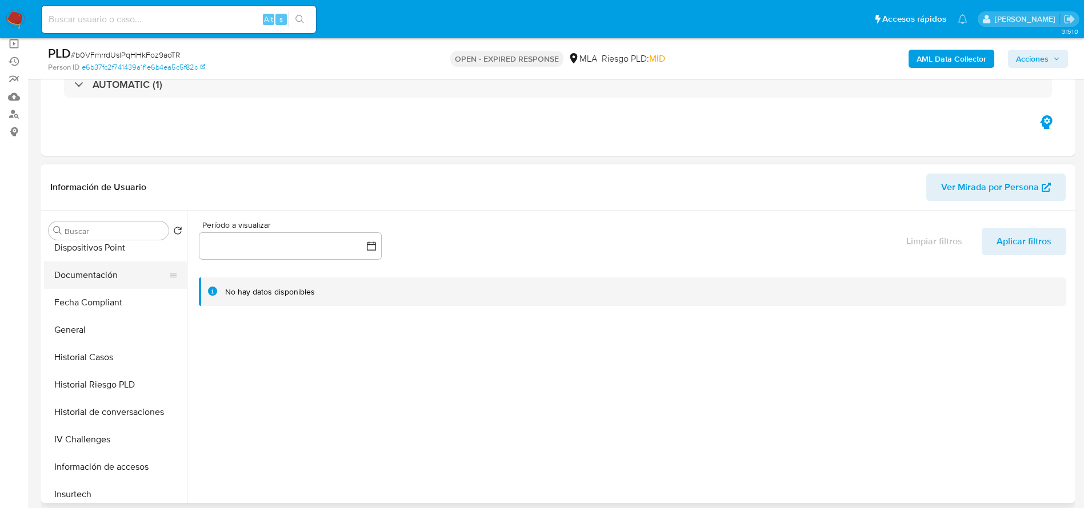
click at [97, 277] on button "Documentación" at bounding box center [111, 275] width 134 height 27
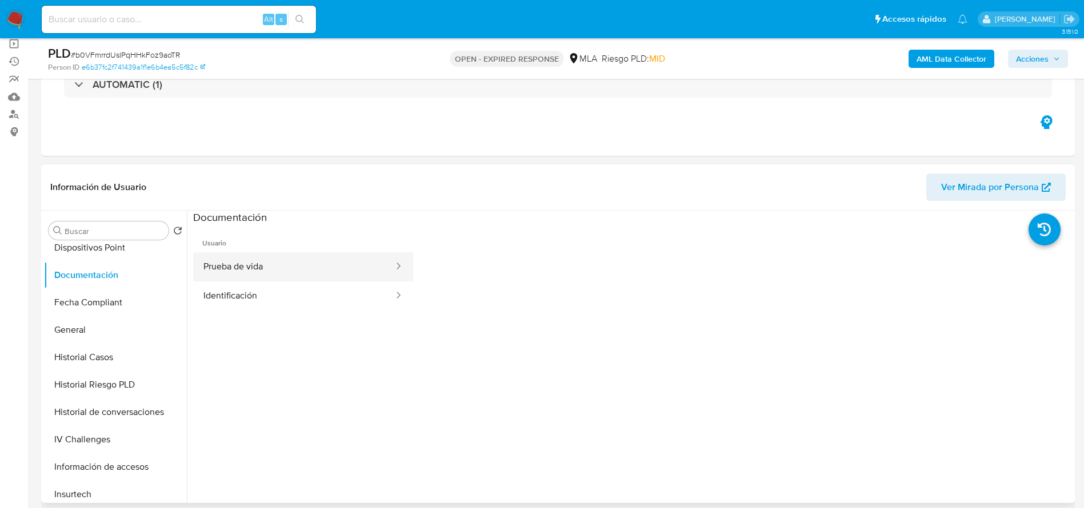
click at [286, 264] on button "Prueba de vida" at bounding box center [294, 266] width 202 height 29
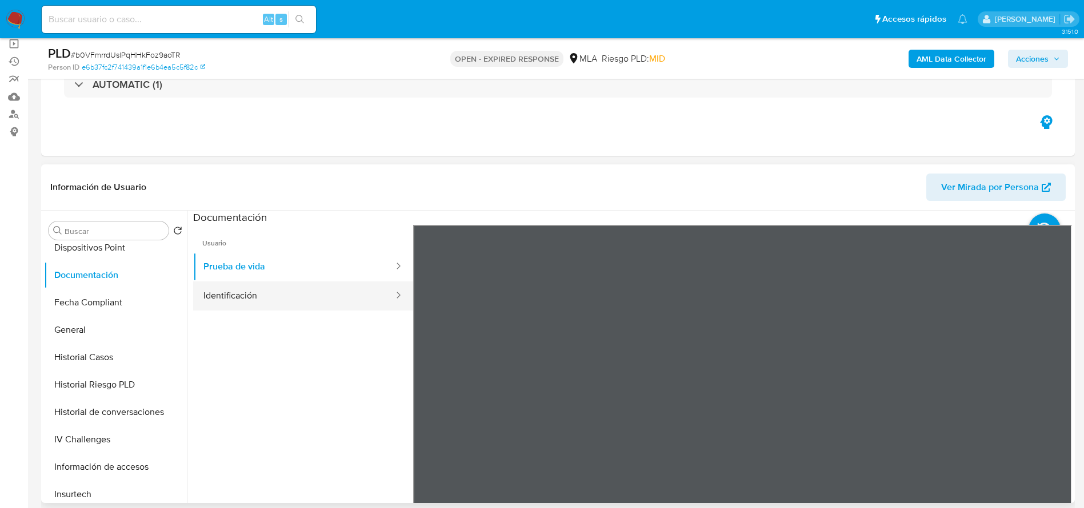
click at [290, 293] on button "Identificación" at bounding box center [294, 296] width 202 height 29
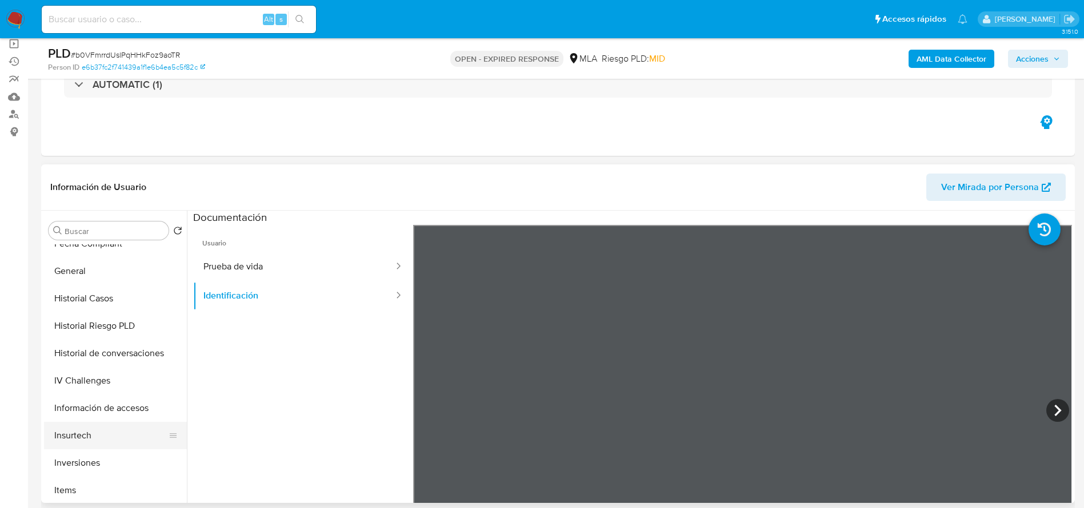
scroll to position [343, 0]
click at [67, 479] on button "KYC" at bounding box center [111, 491] width 134 height 27
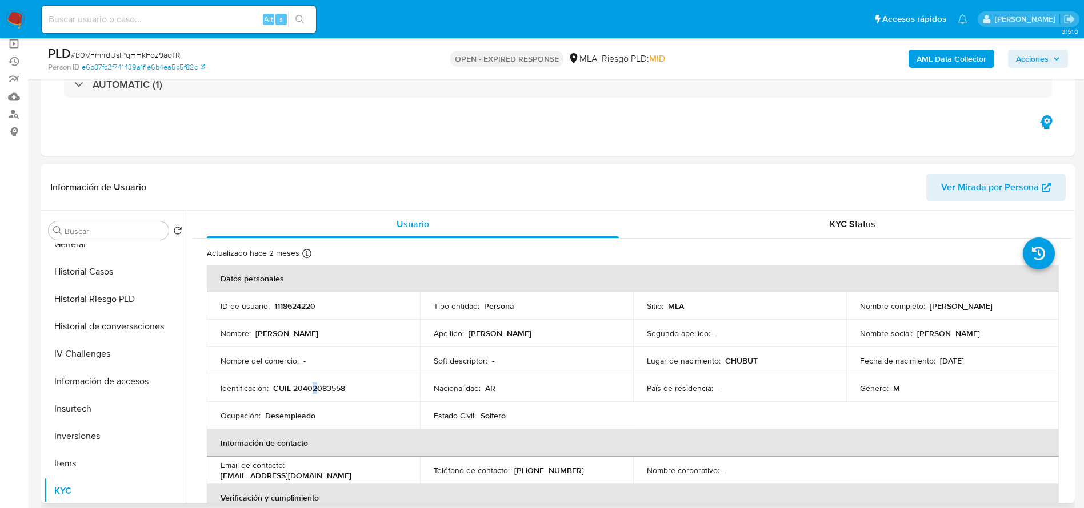
click at [314, 388] on p "CUIL 20402083558" at bounding box center [309, 388] width 72 height 10
copy p "2"
click at [336, 383] on p "CUIL 20402083558" at bounding box center [309, 388] width 72 height 10
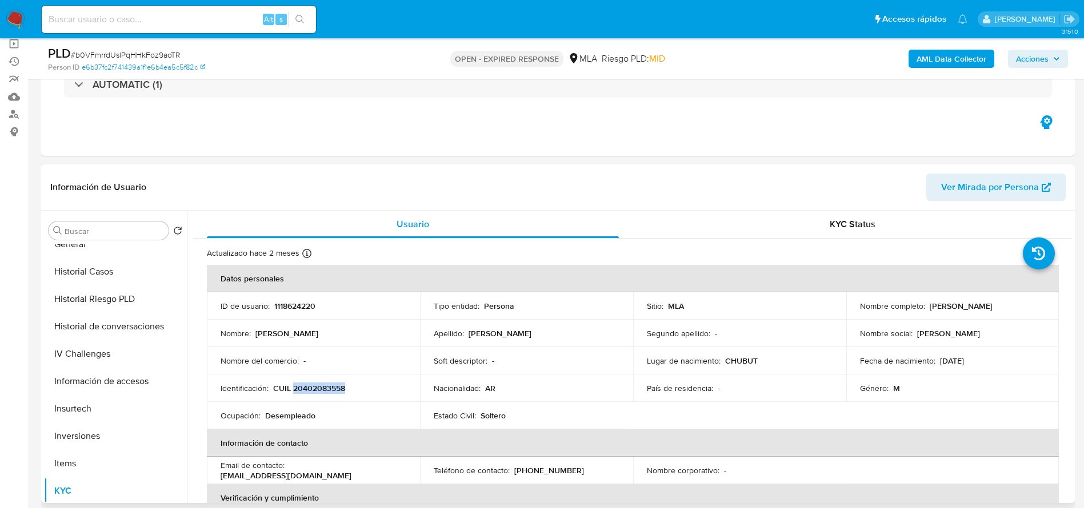
copy p "20402083558"
